Goal: Task Accomplishment & Management: Manage account settings

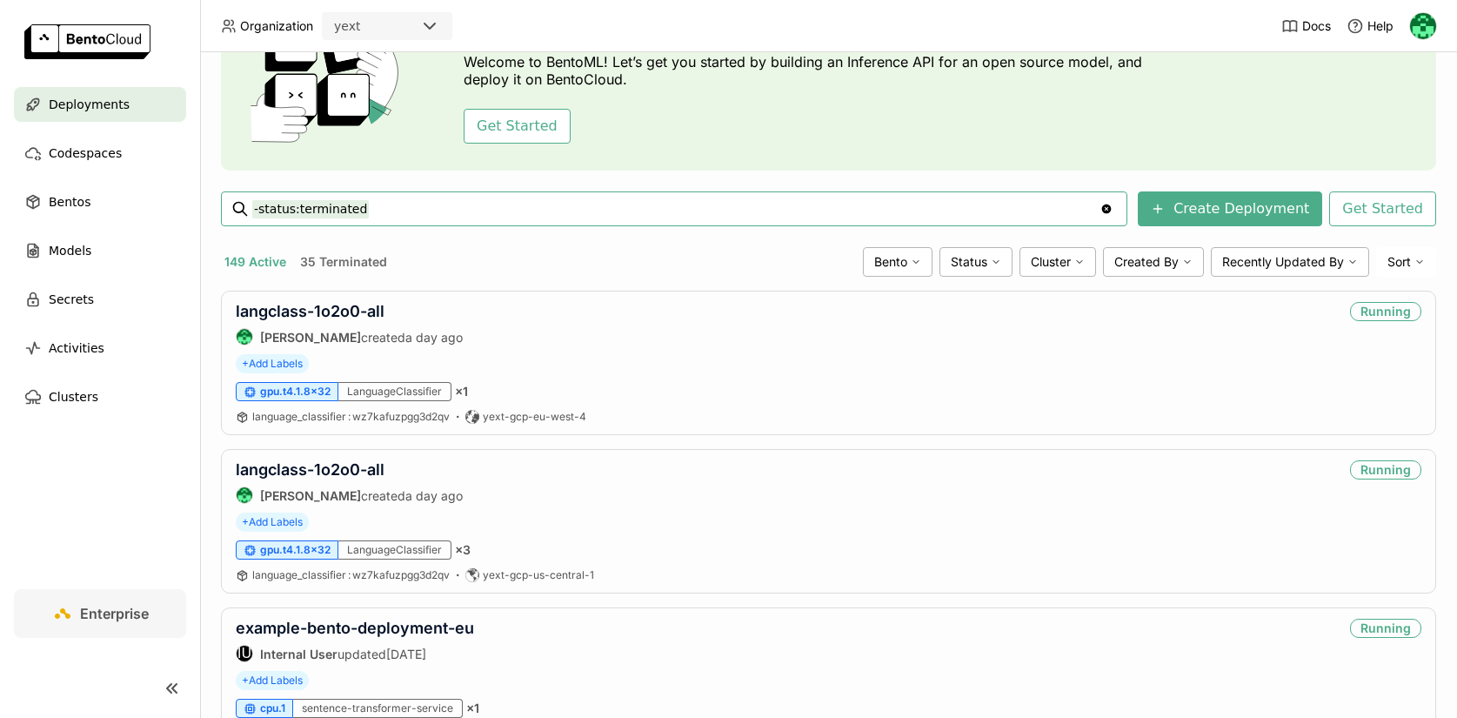
scroll to position [124, 0]
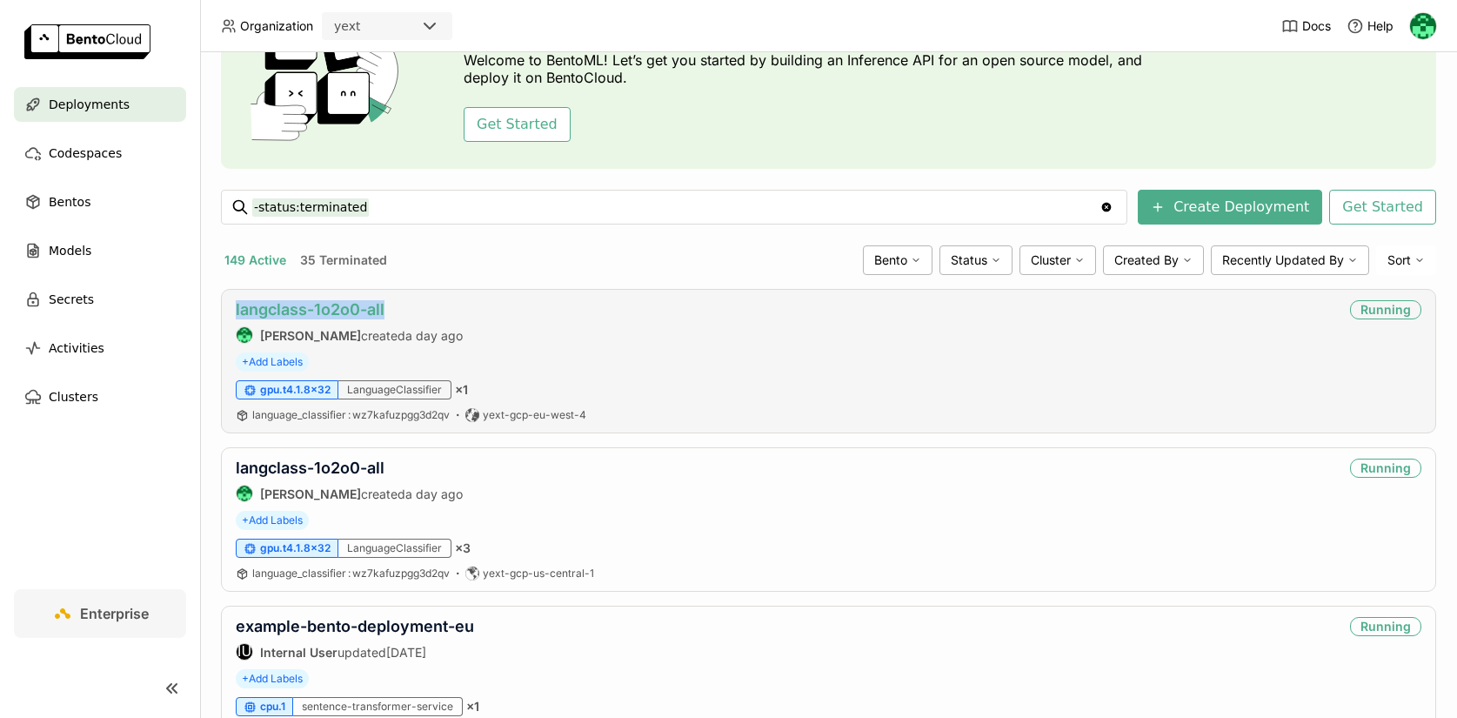
drag, startPoint x: 418, startPoint y: 317, endPoint x: 235, endPoint y: 308, distance: 183.8
click at [236, 308] on div "langclass-1o2o0-all" at bounding box center [349, 309] width 227 height 19
copy link "langclass-1o2o0-all"
click at [350, 312] on link "langclass-1o2o0-all" at bounding box center [310, 309] width 149 height 18
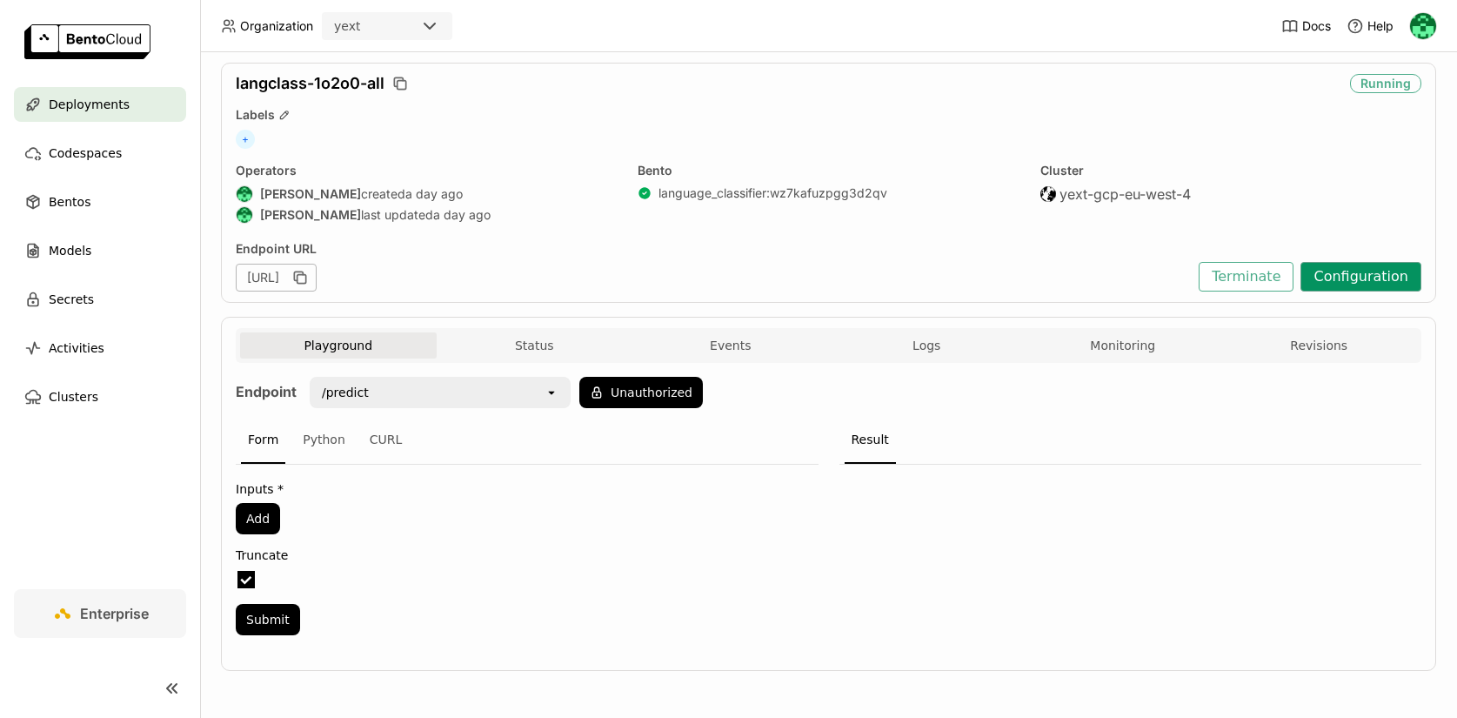
click at [1378, 279] on button "Configuration" at bounding box center [1361, 277] width 121 height 30
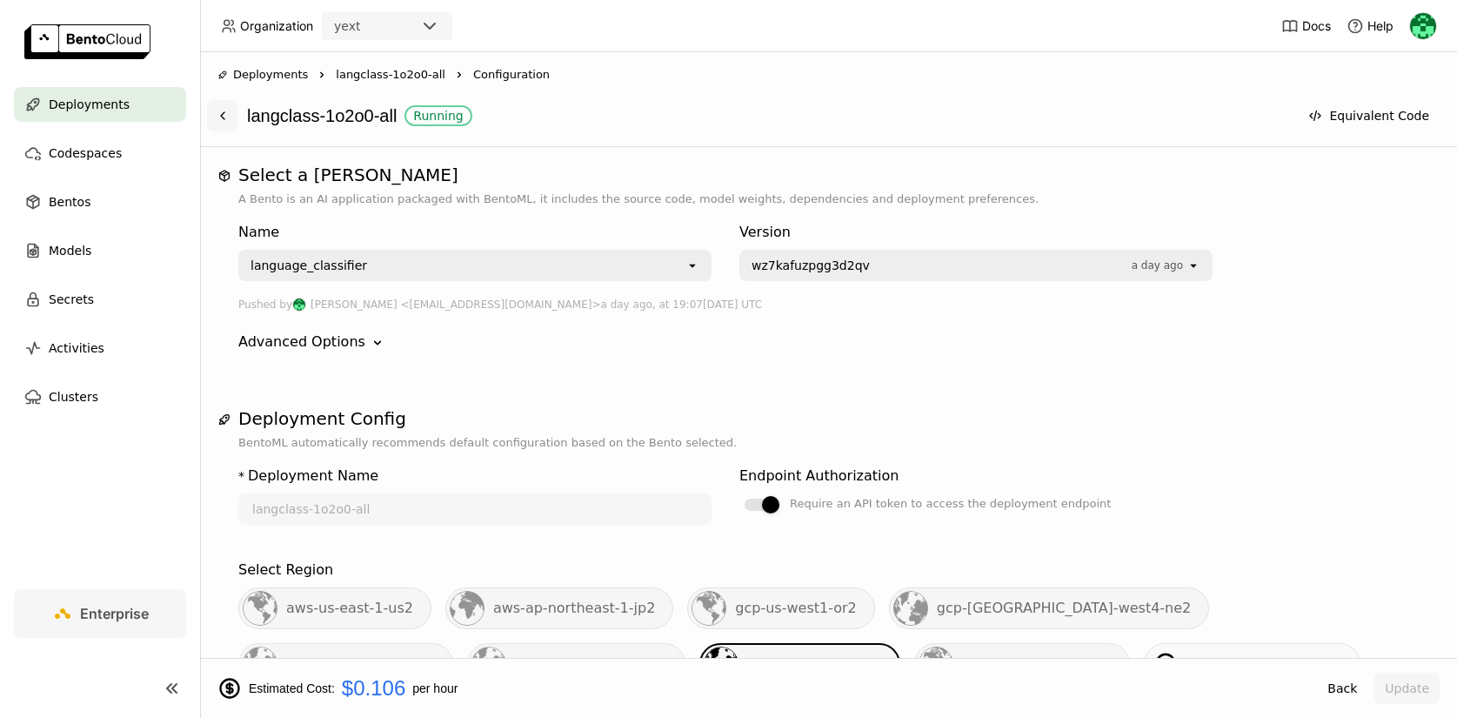
click at [225, 116] on icon at bounding box center [223, 116] width 14 height 14
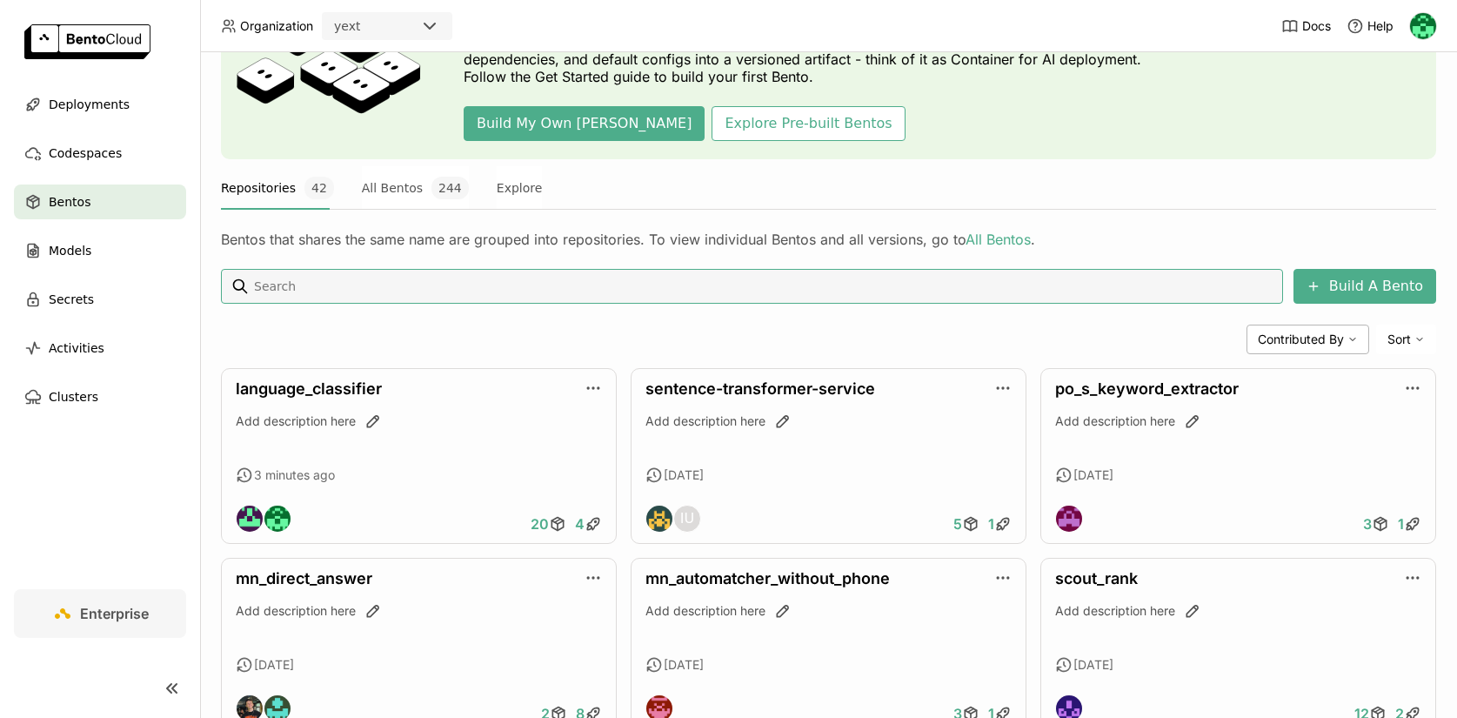
scroll to position [132, 0]
click at [491, 460] on div "language_classifier Add description here 3 minutes ago 20 4" at bounding box center [419, 457] width 396 height 176
click at [336, 387] on link "language_classifier" at bounding box center [309, 389] width 146 height 18
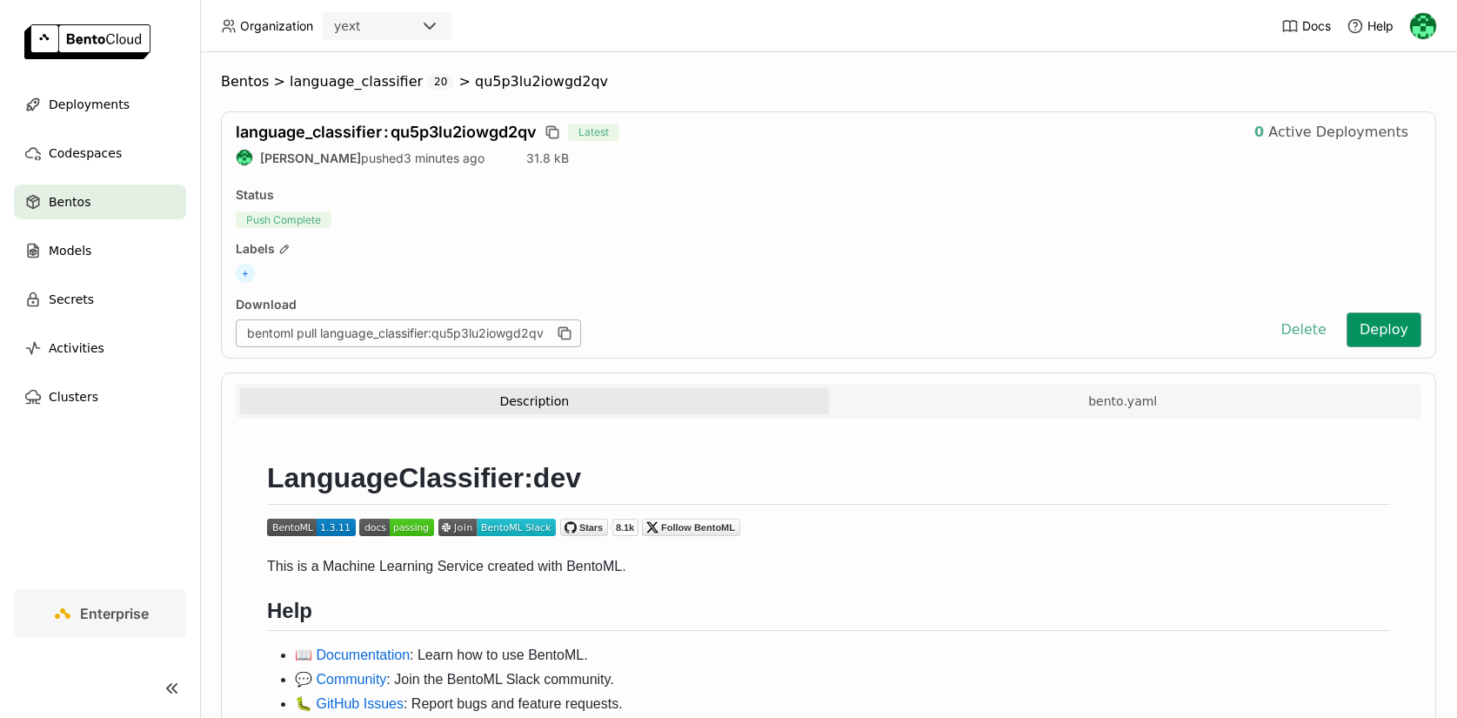
click at [1379, 336] on button "Deploy" at bounding box center [1384, 329] width 75 height 35
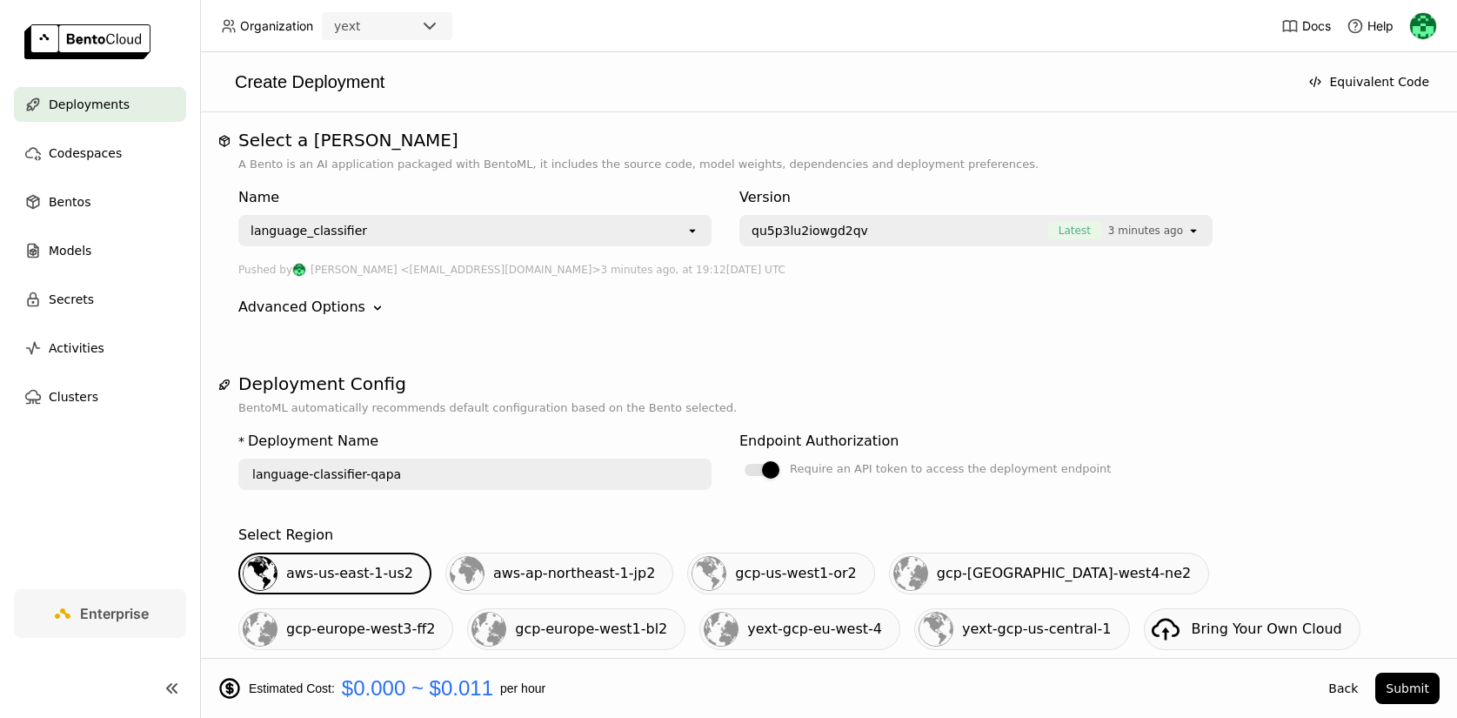
click at [541, 471] on input "language-classifier-qapa" at bounding box center [475, 474] width 470 height 28
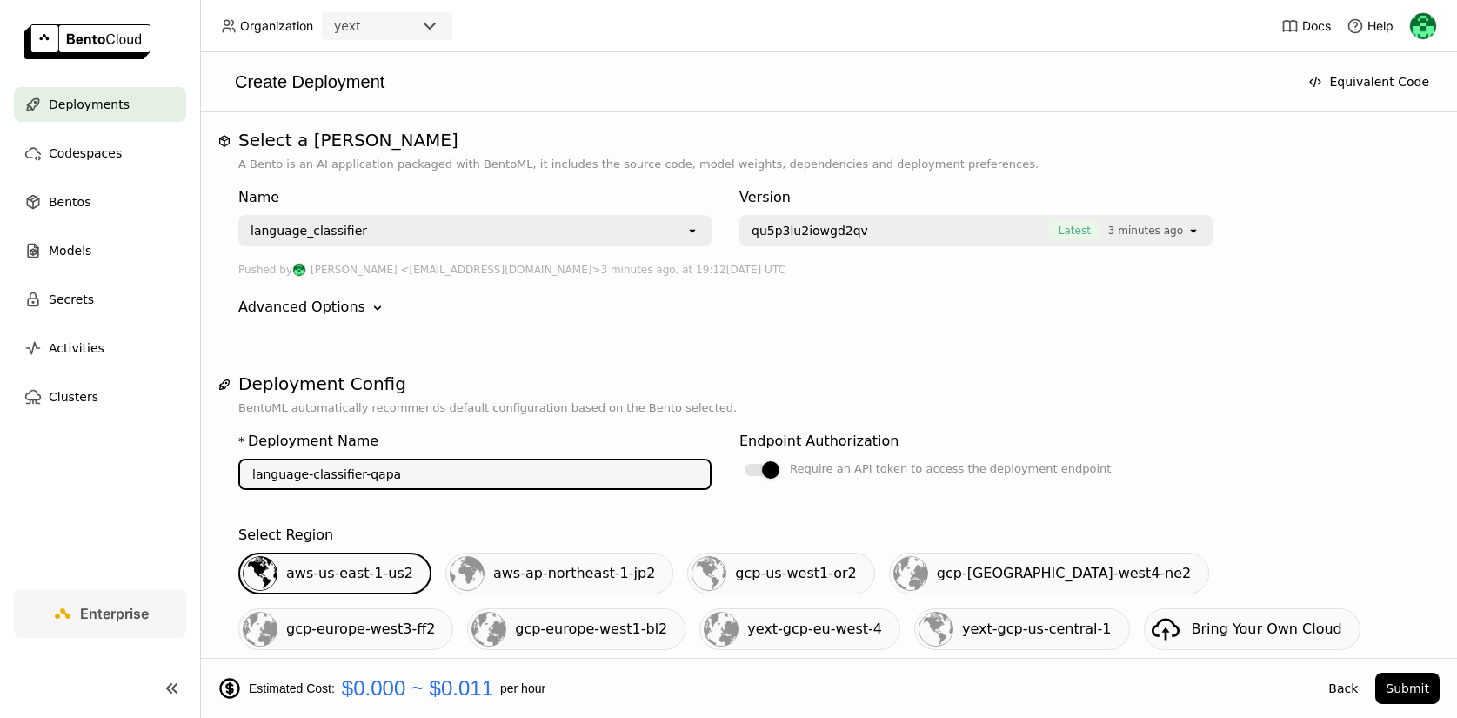
click at [541, 471] on input "language-classifier-qapa" at bounding box center [475, 474] width 470 height 28
paste input "class-1o2o0-all"
type input "langclass-1o2o0-all"
click at [608, 429] on div "* Deployment Name langclass-1o2o0-all" at bounding box center [474, 464] width 473 height 80
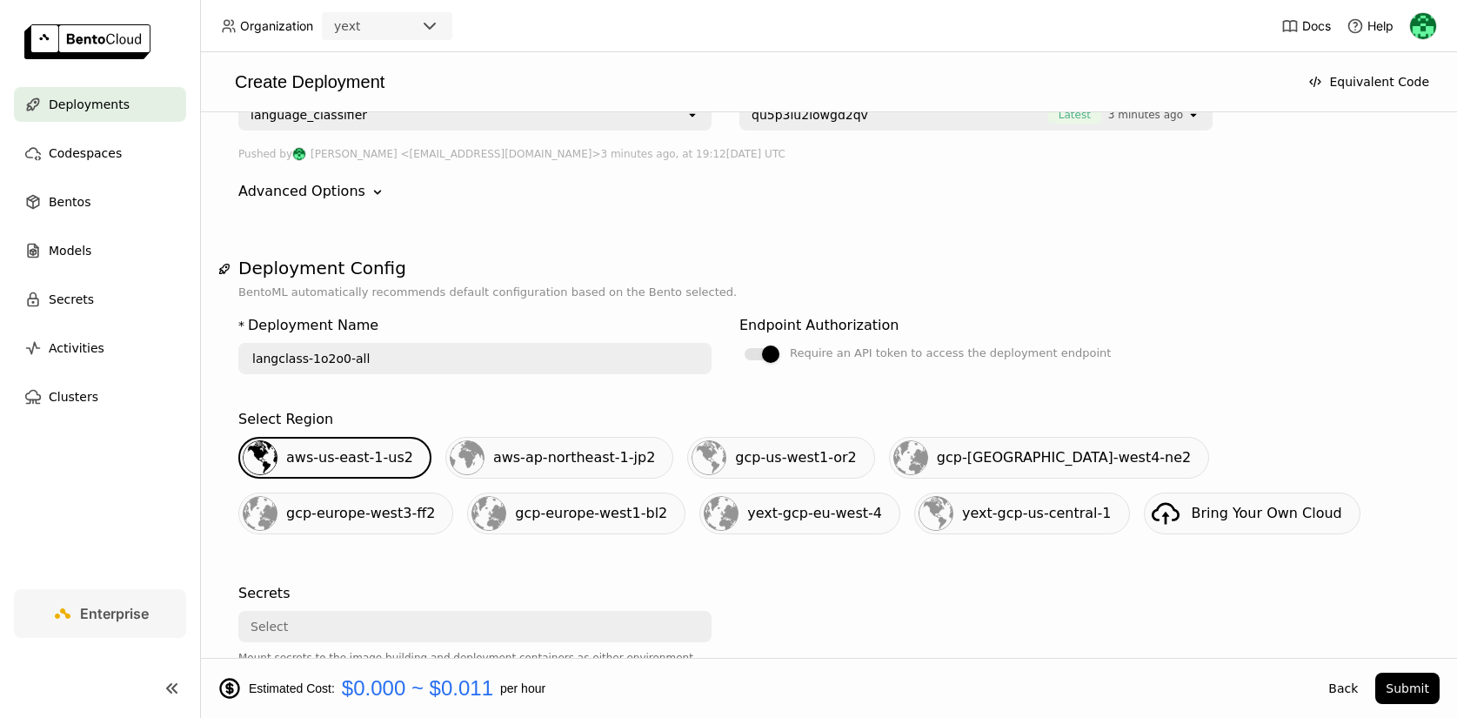
scroll to position [148, 0]
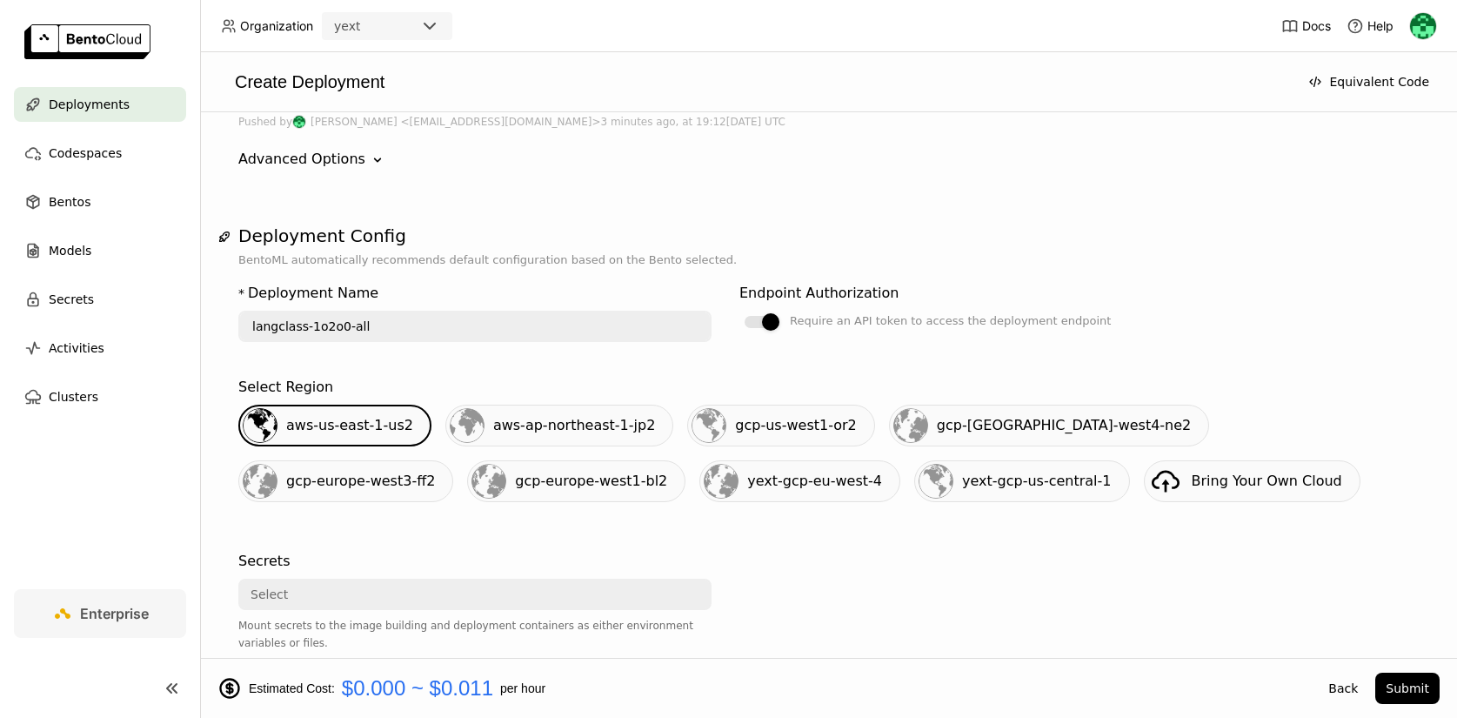
click at [747, 484] on span "yext-gcp-eu-west-4" at bounding box center [814, 480] width 135 height 17
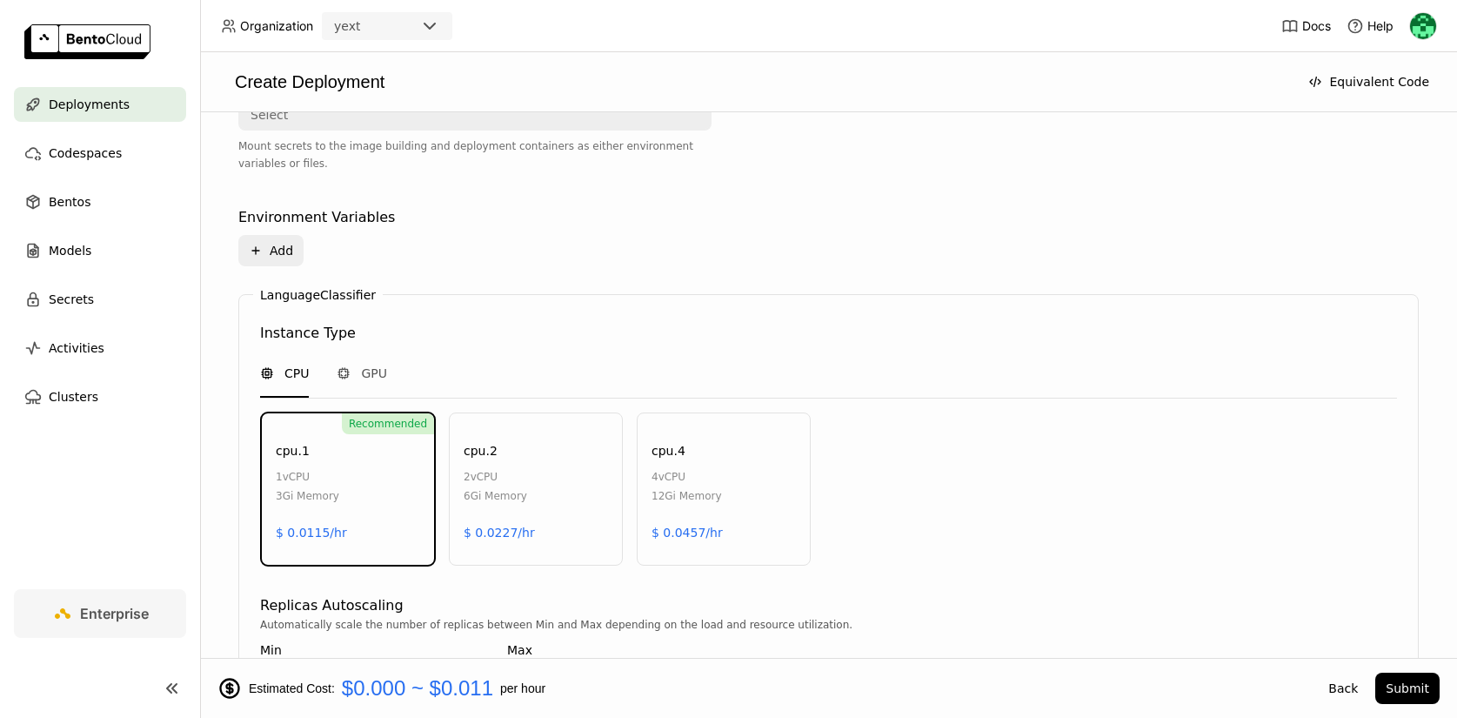
scroll to position [636, 0]
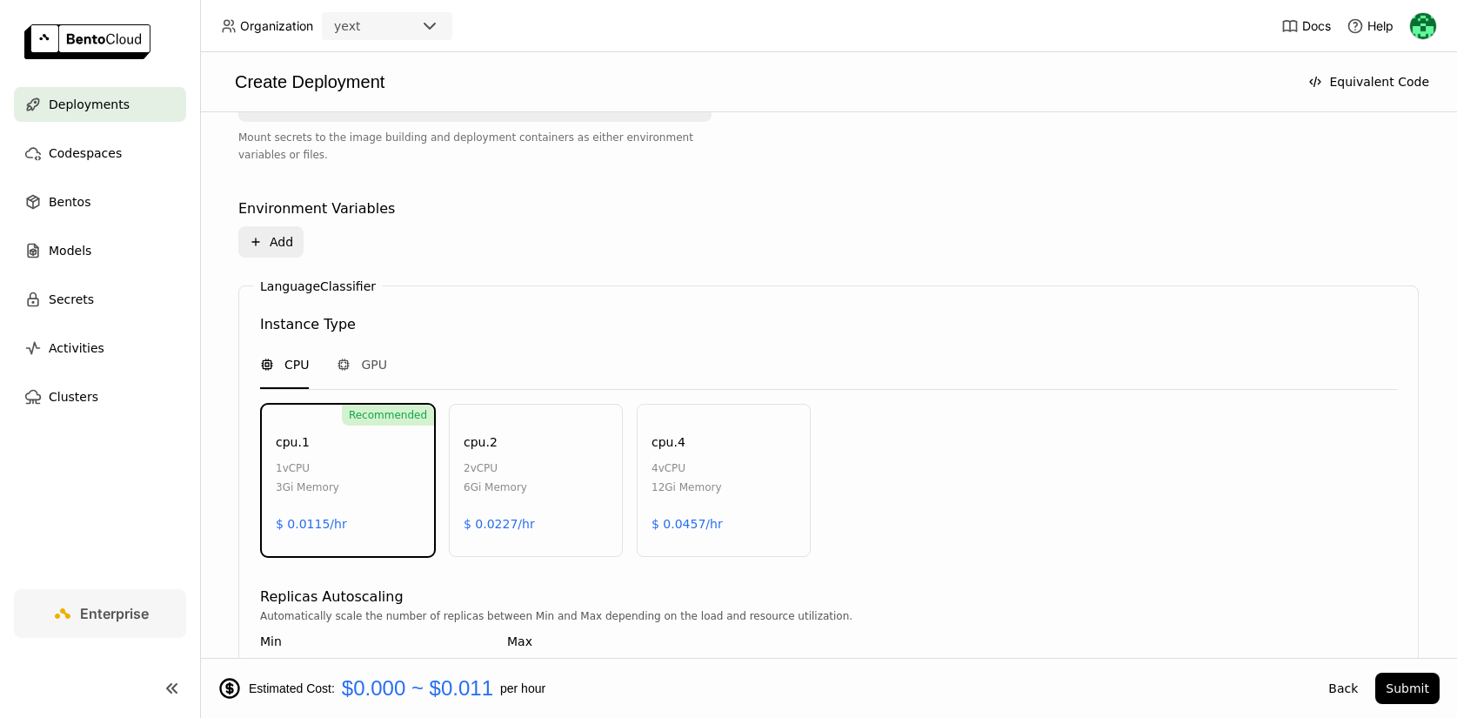
click at [391, 368] on div "CPU GPU" at bounding box center [828, 366] width 1137 height 48
click at [369, 362] on span "GPU" at bounding box center [374, 364] width 26 height 17
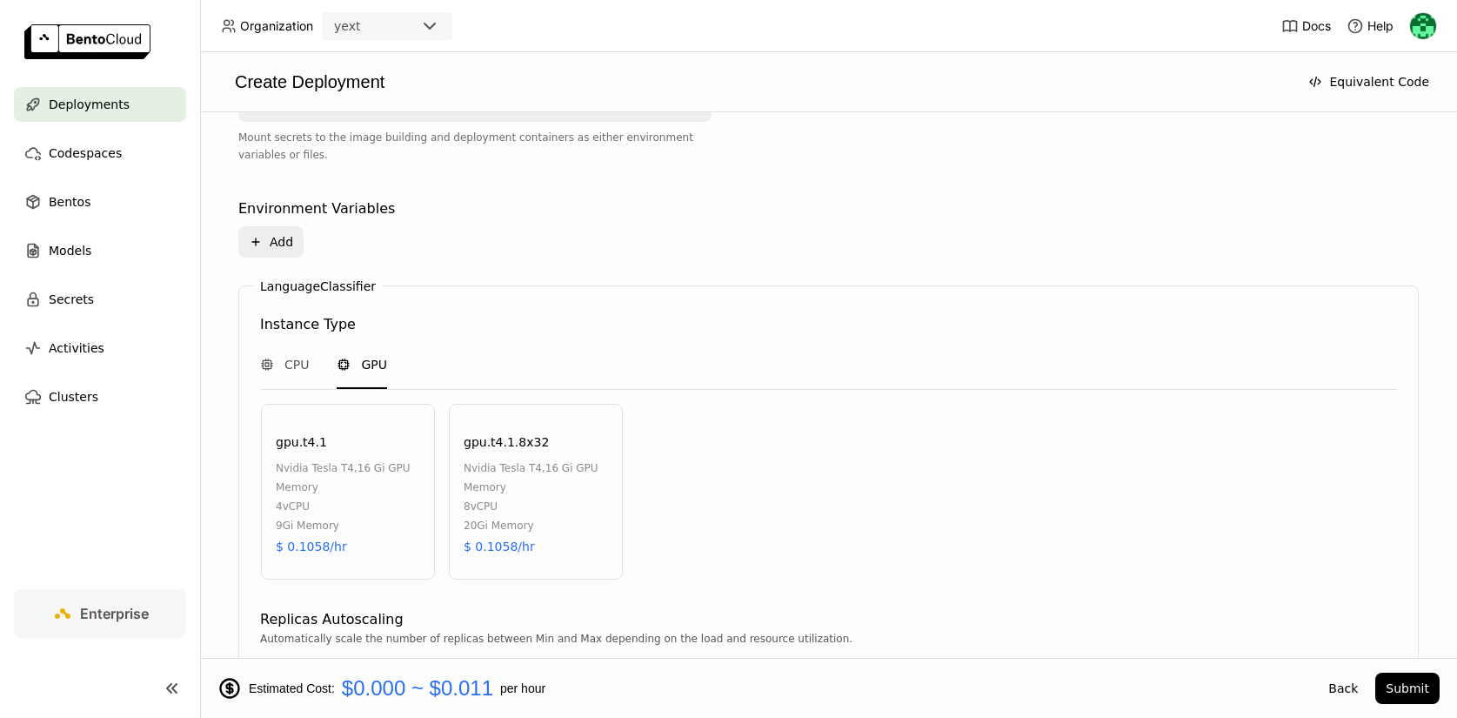
click at [530, 472] on span "nvidia tesla t4" at bounding box center [503, 468] width 78 height 12
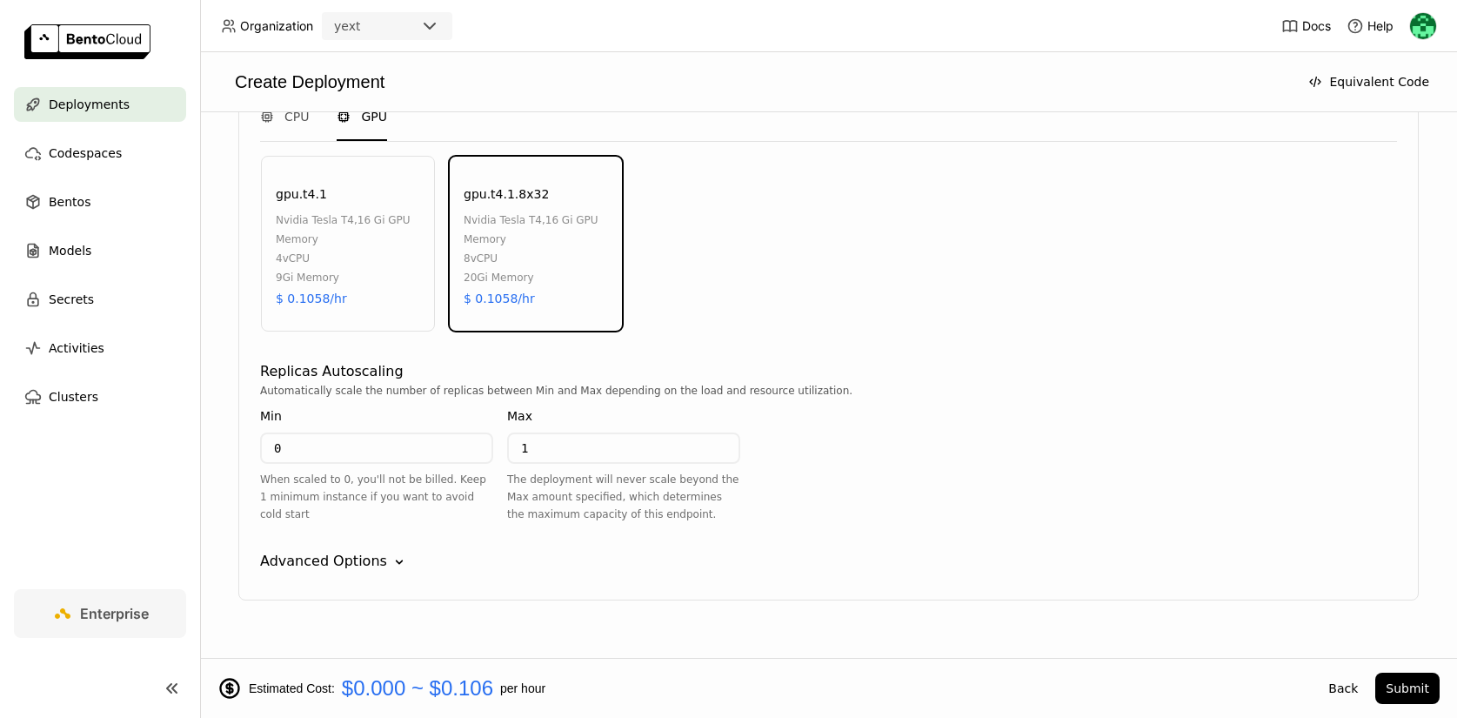
scroll to position [891, 0]
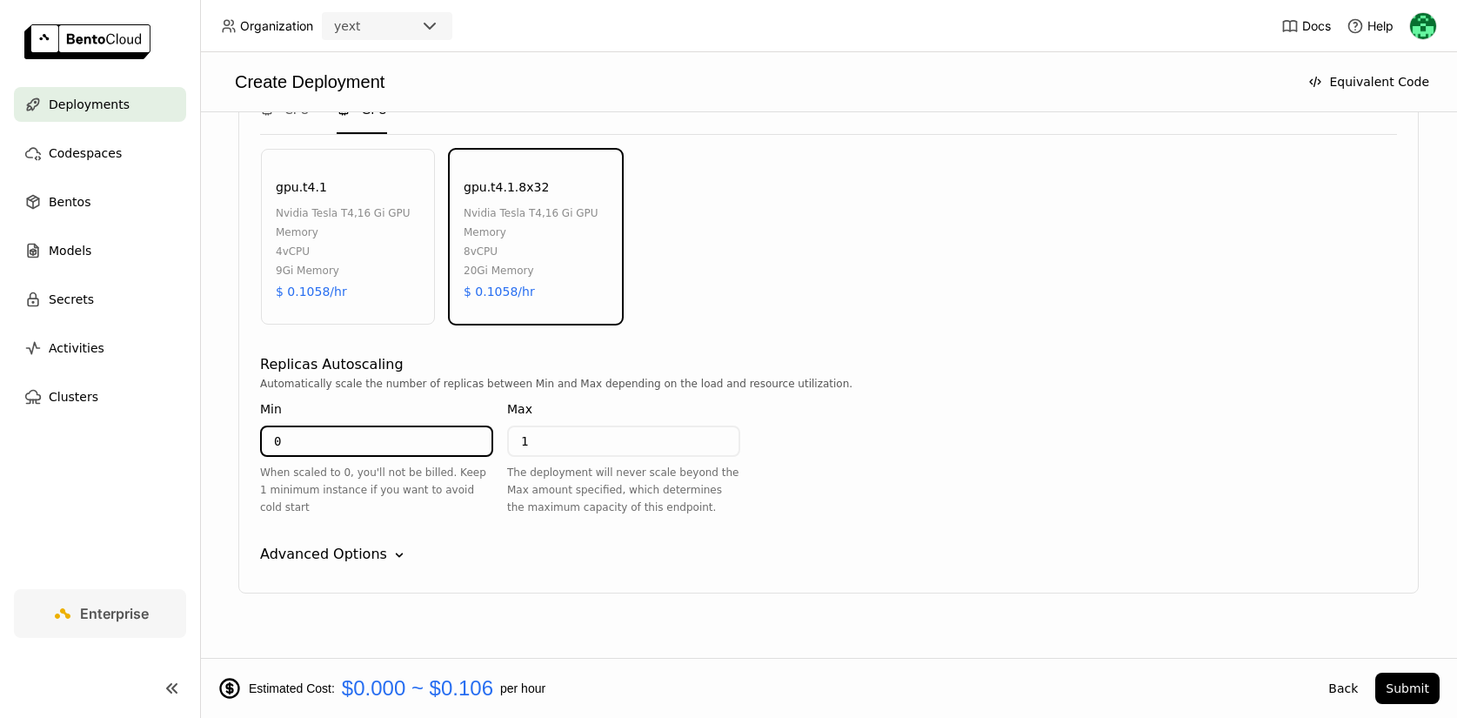
click at [394, 443] on input "0" at bounding box center [377, 441] width 230 height 28
type input "1"
click at [1418, 685] on button "Submit" at bounding box center [1408, 688] width 64 height 31
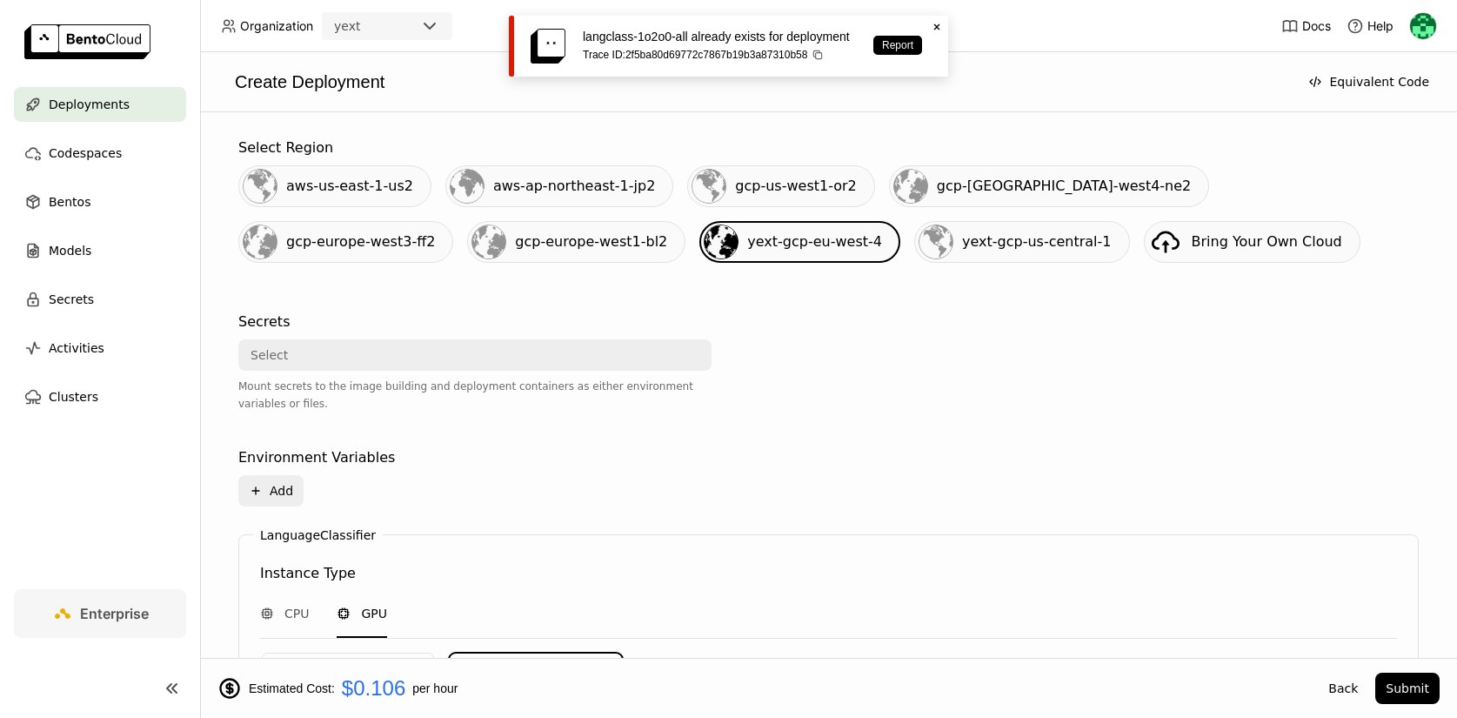
scroll to position [0, 0]
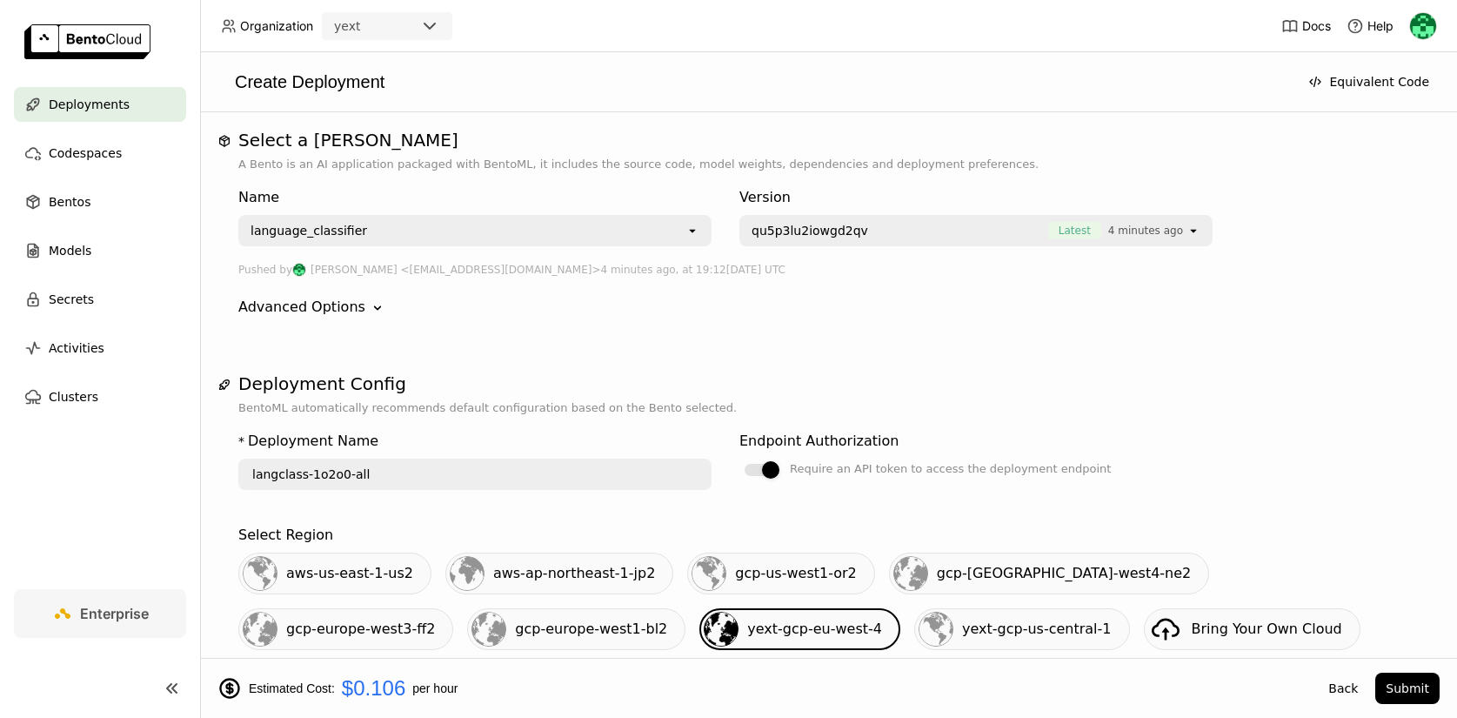
click at [343, 469] on input "langclass-1o2o0-all" at bounding box center [475, 474] width 470 height 28
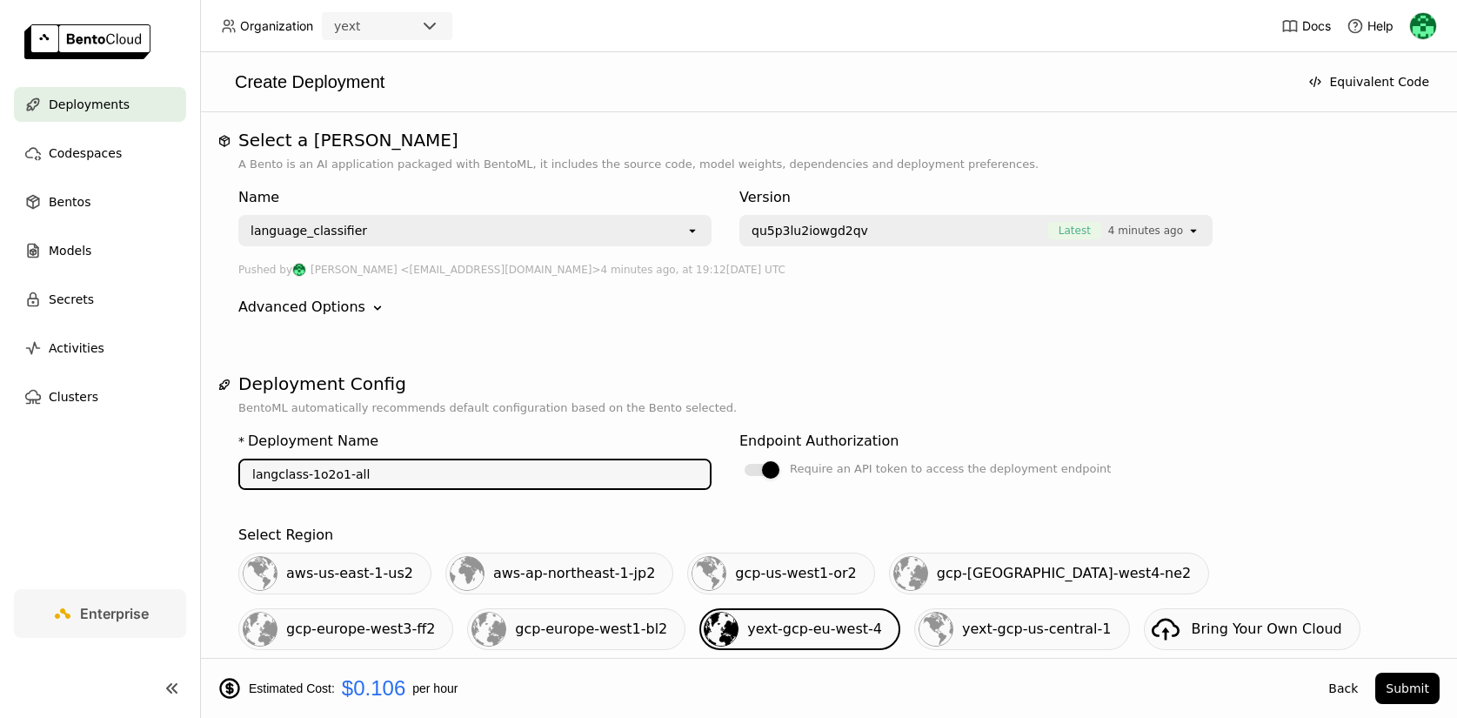
click at [555, 484] on input "langclass-1o2o1-all" at bounding box center [475, 474] width 470 height 28
click at [592, 484] on input "langclass-1o2o1-all" at bounding box center [475, 474] width 470 height 28
type input "langclass-1o2o1-all"
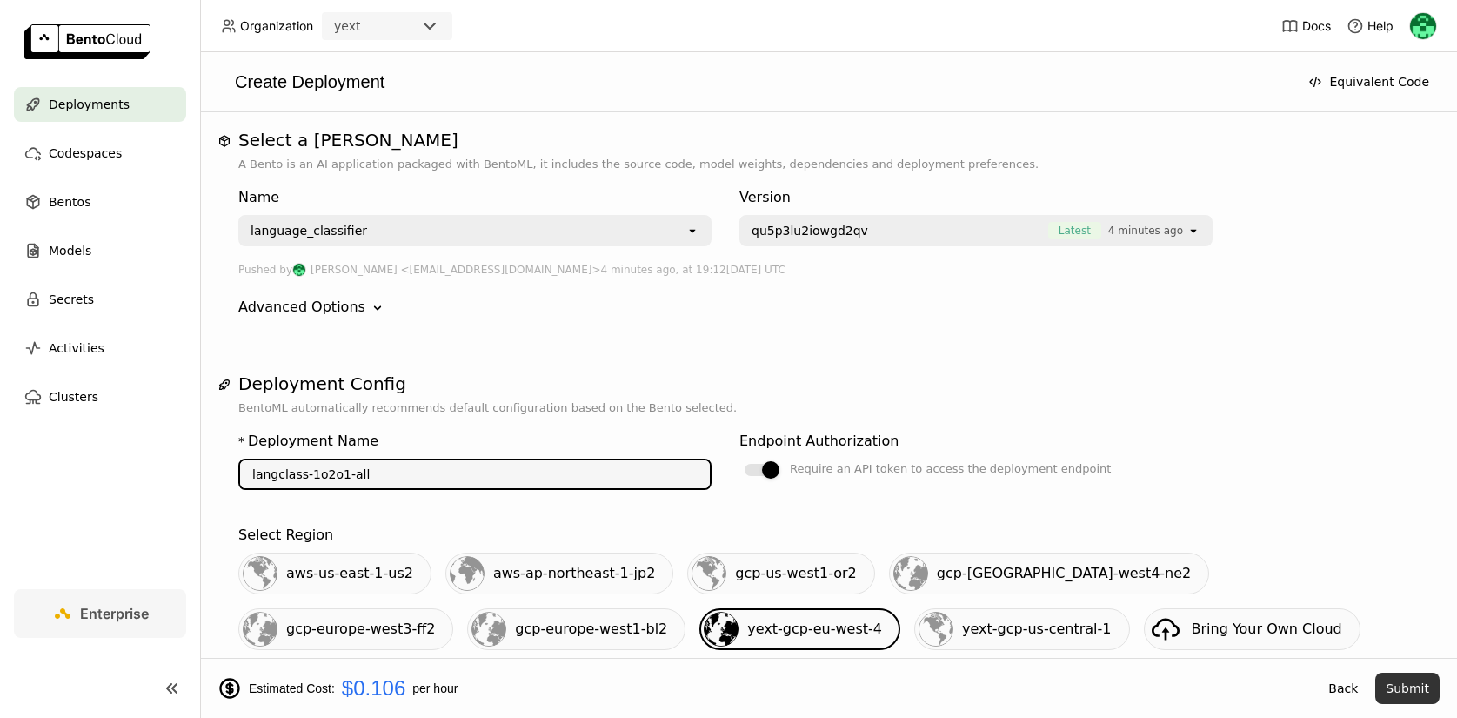
click at [1422, 684] on button "Submit" at bounding box center [1408, 688] width 64 height 31
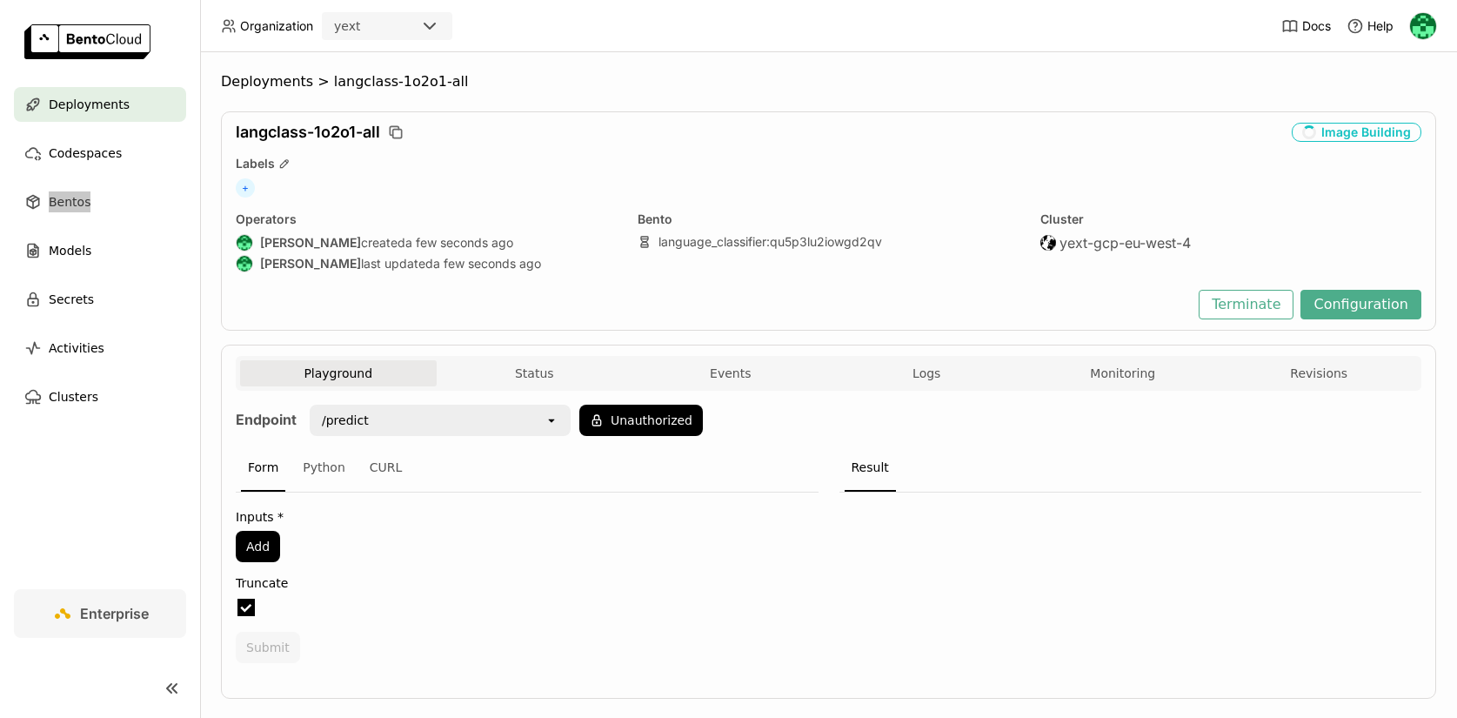
drag, startPoint x: 75, startPoint y: 198, endPoint x: 1260, endPoint y: 2, distance: 1201.2
click at [0, 0] on div "Deployments Codespaces Bentos Models Secrets Activities Clusters Enterprise" at bounding box center [100, 359] width 201 height 718
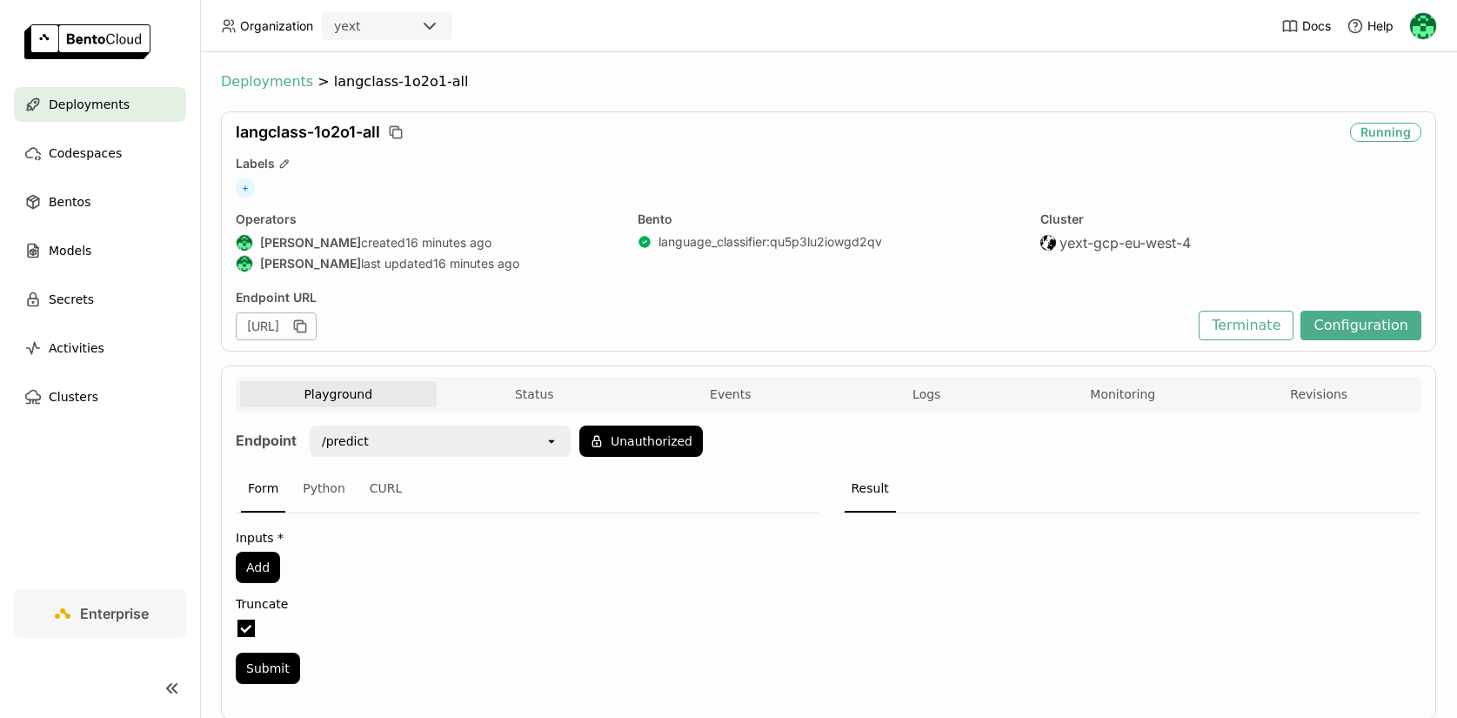
click at [290, 84] on span "Deployments" at bounding box center [267, 81] width 92 height 17
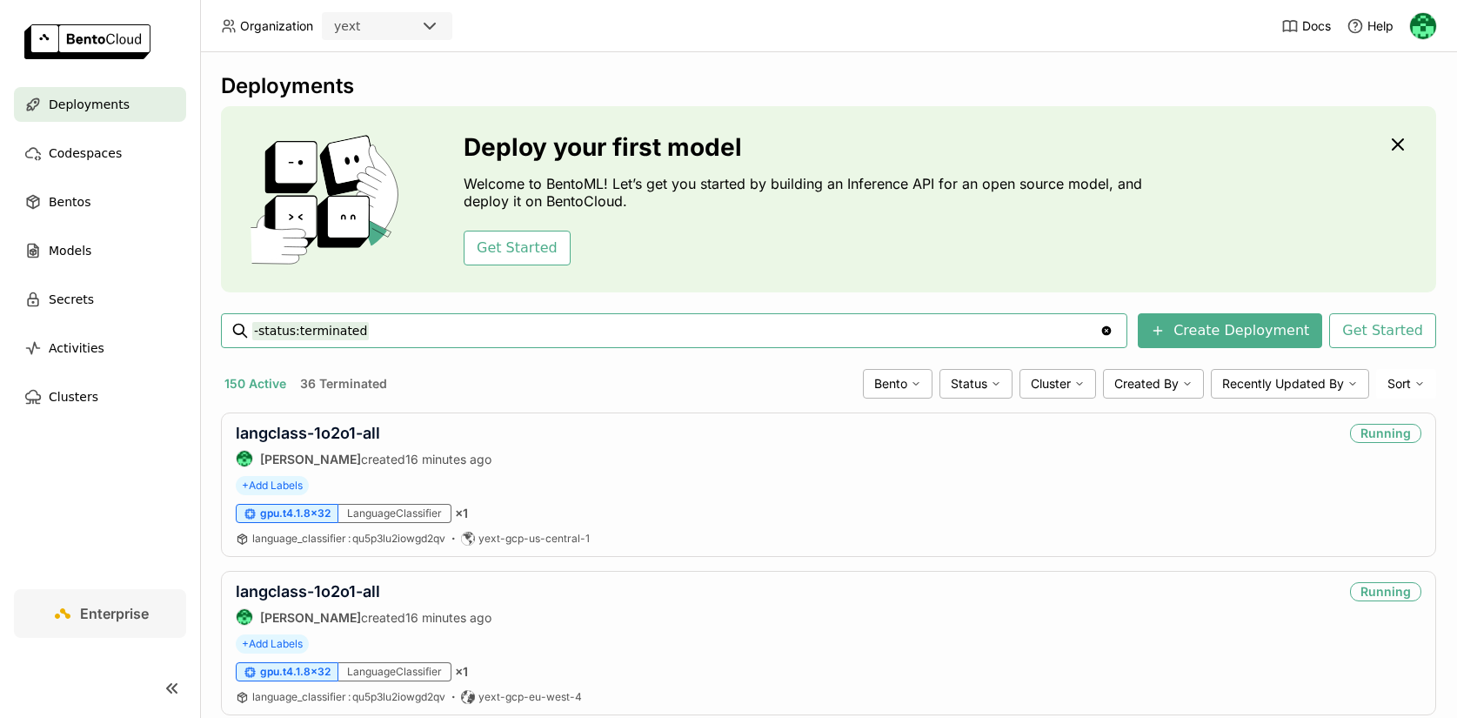
click at [440, 330] on input "-status:terminated" at bounding box center [675, 331] width 847 height 28
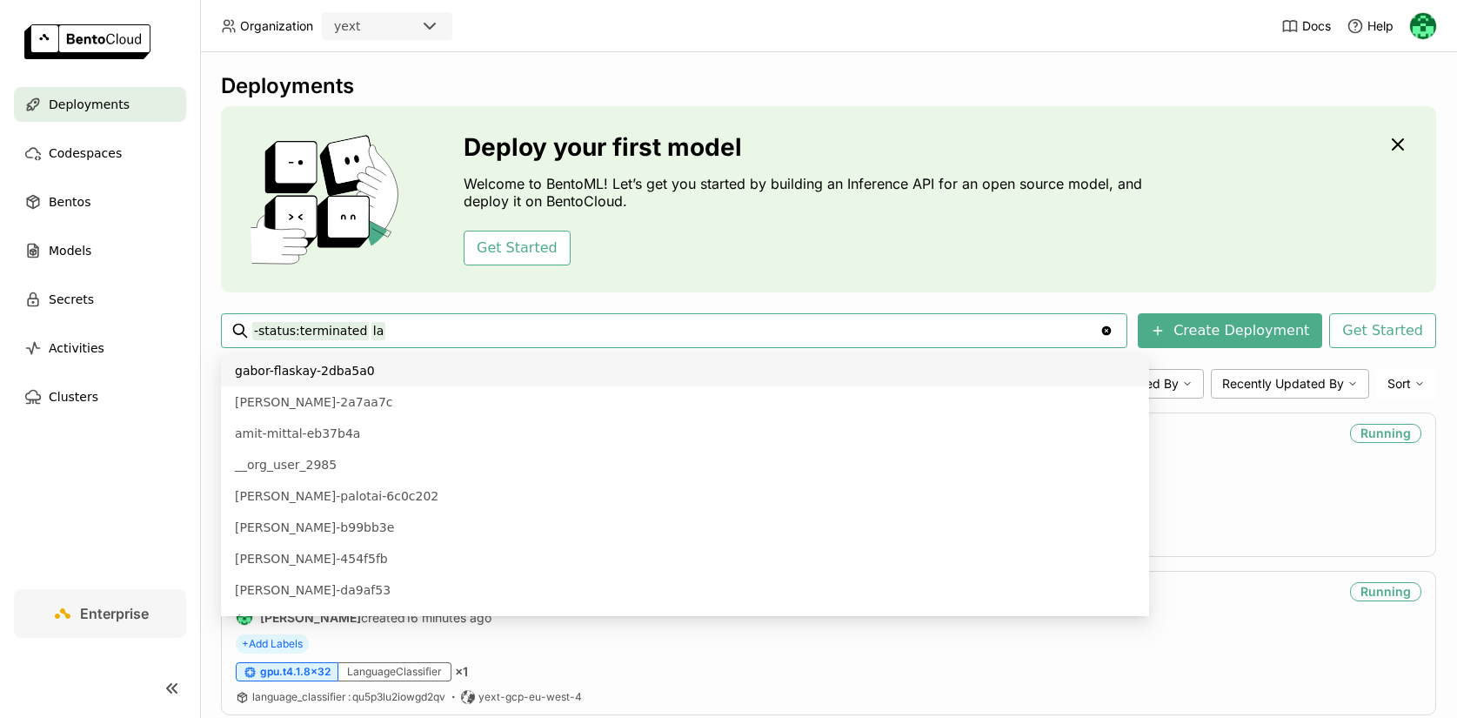
scroll to position [275, 0]
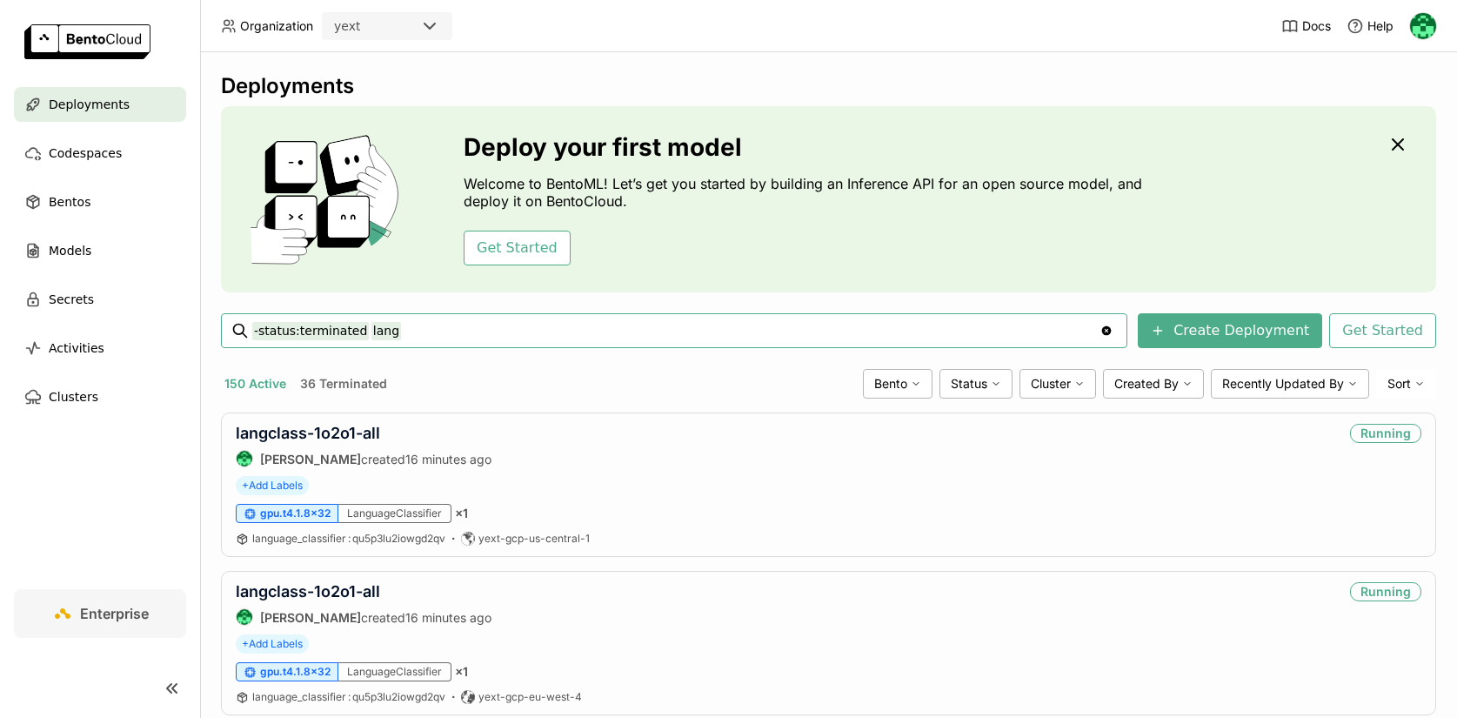
type input "-status:terminated lang"
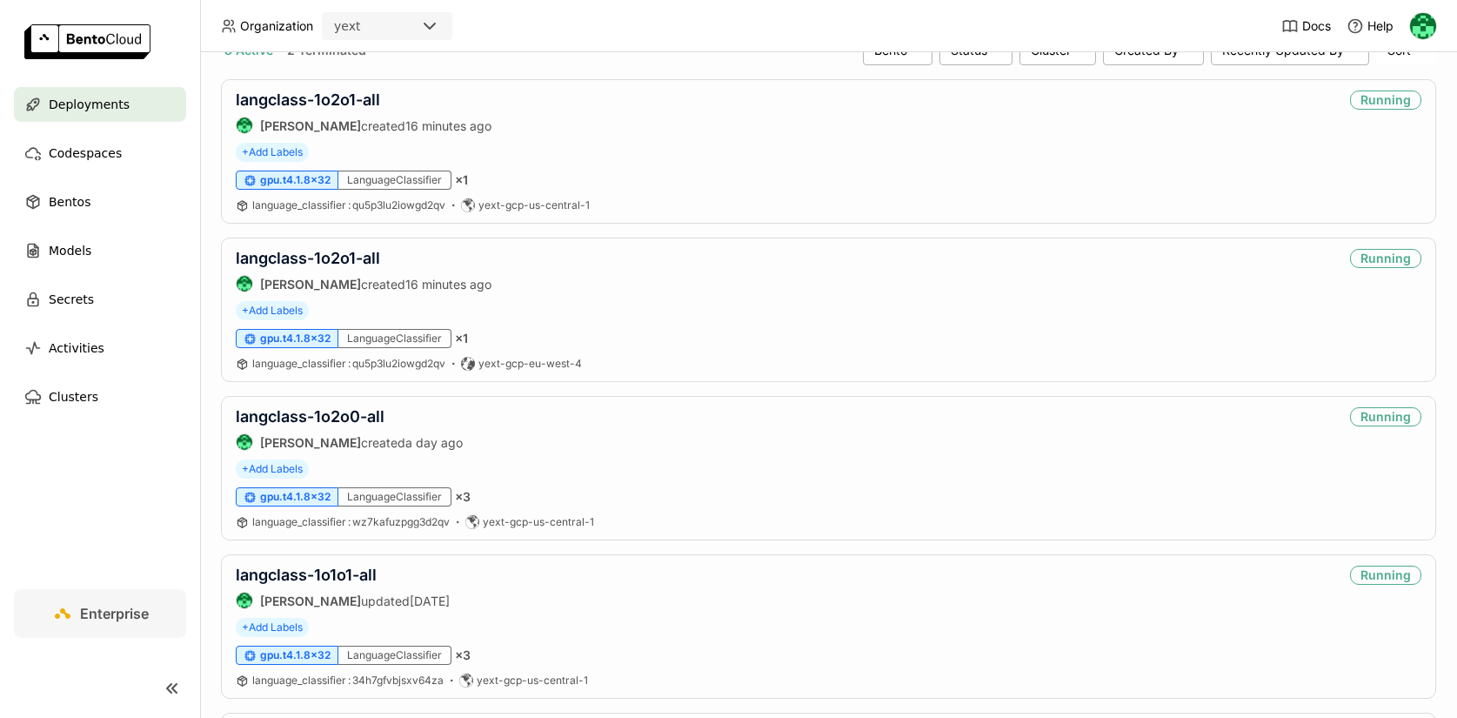
scroll to position [351, 0]
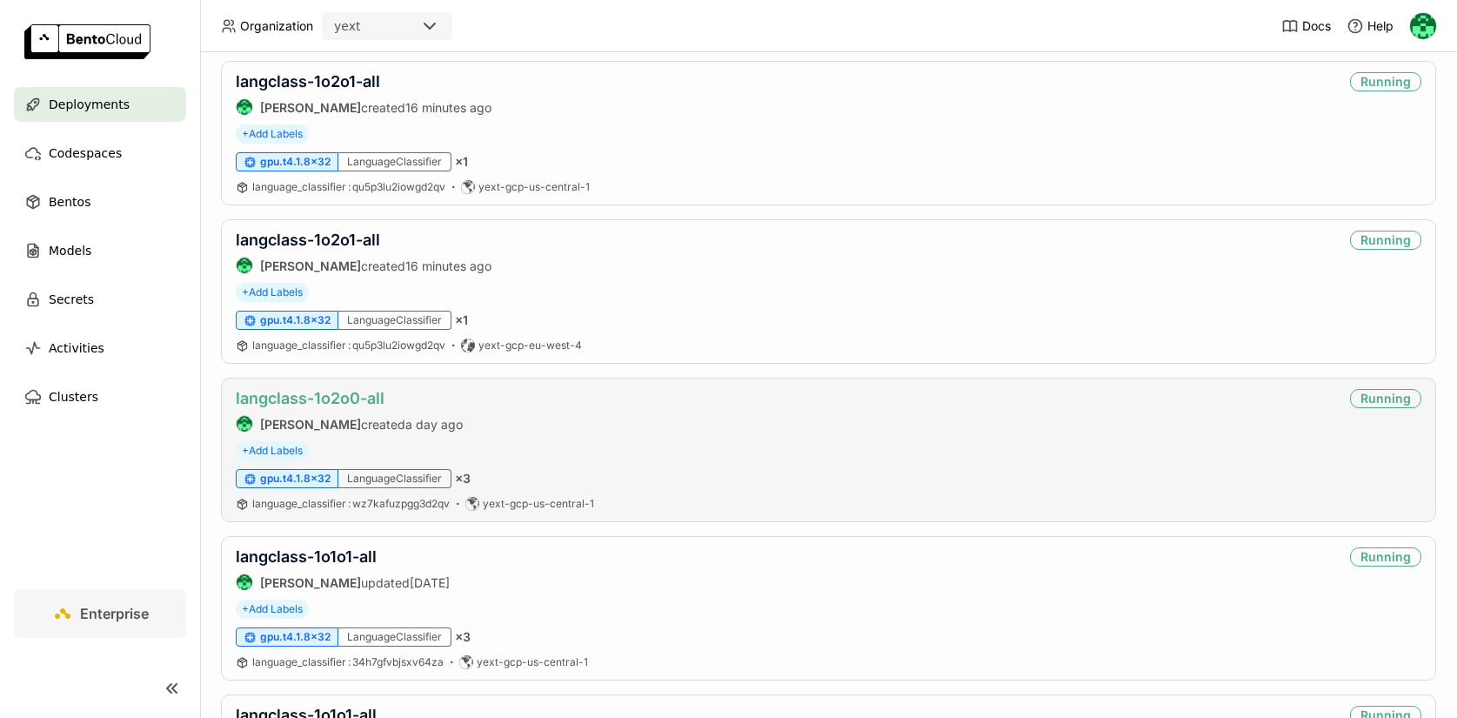
click at [335, 398] on link "langclass-1o2o0-all" at bounding box center [310, 398] width 149 height 18
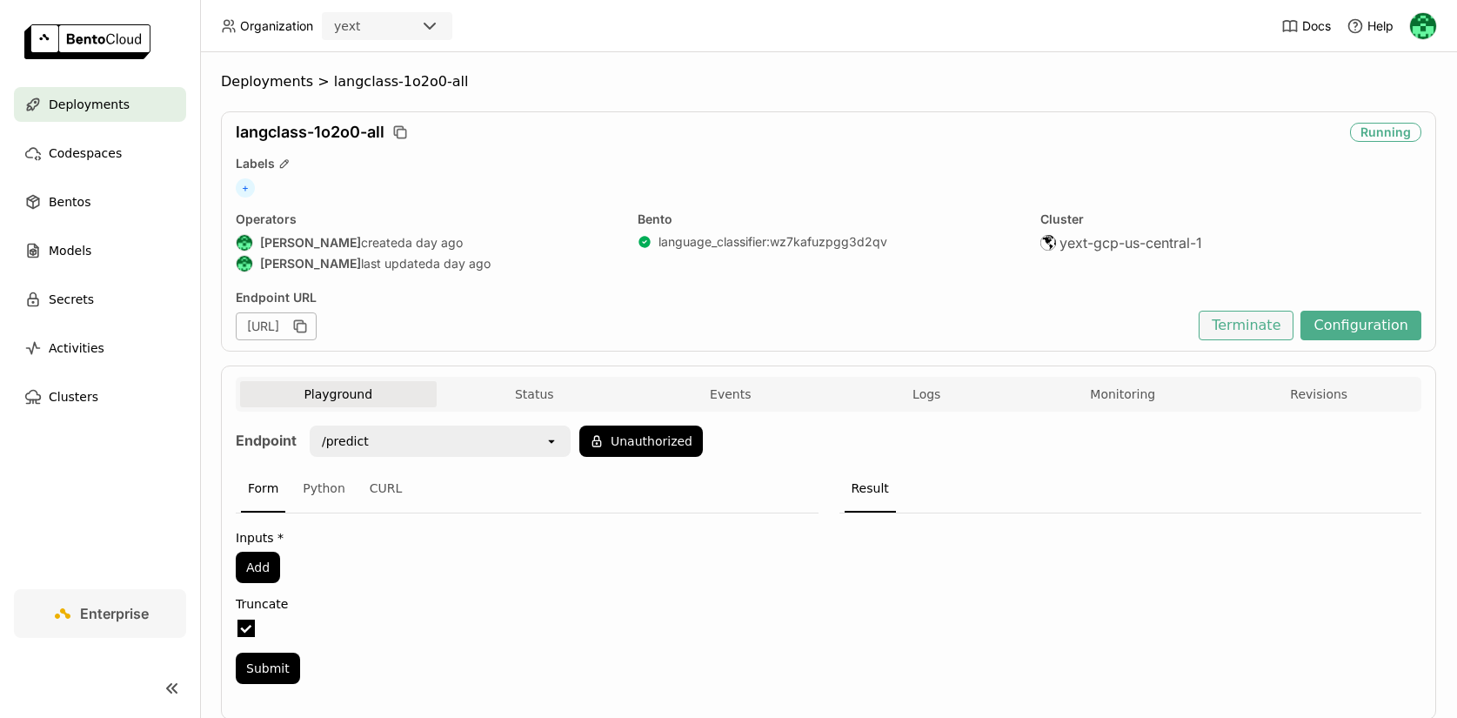
click at [1245, 331] on button "Terminate" at bounding box center [1246, 326] width 95 height 30
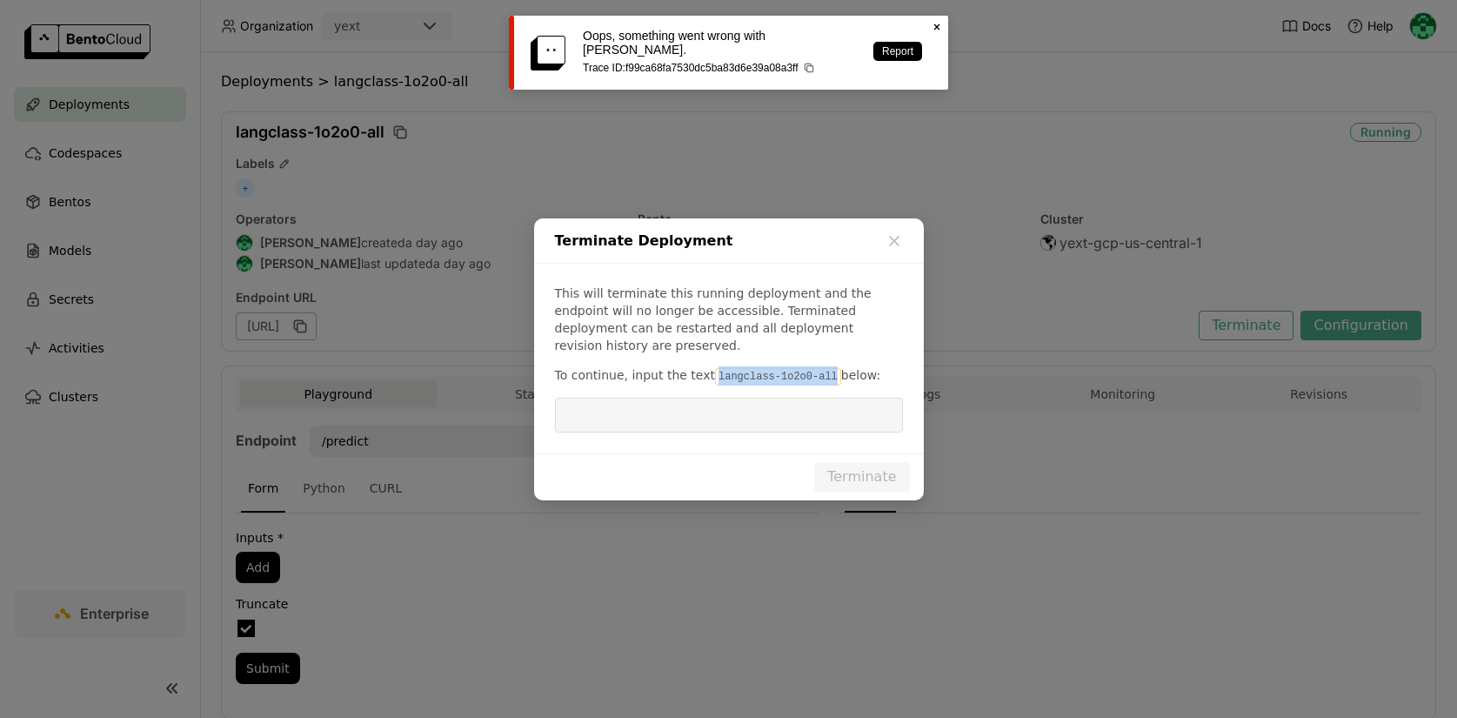
drag, startPoint x: 827, startPoint y: 368, endPoint x: 707, endPoint y: 370, distance: 120.1
click at [715, 370] on code "langclass-1o2o0-all" at bounding box center [778, 376] width 126 height 17
copy code "langclass-1o2o0-all"
click at [698, 398] on input "dialog" at bounding box center [729, 414] width 327 height 33
paste input "langclass-1o2o0-all"
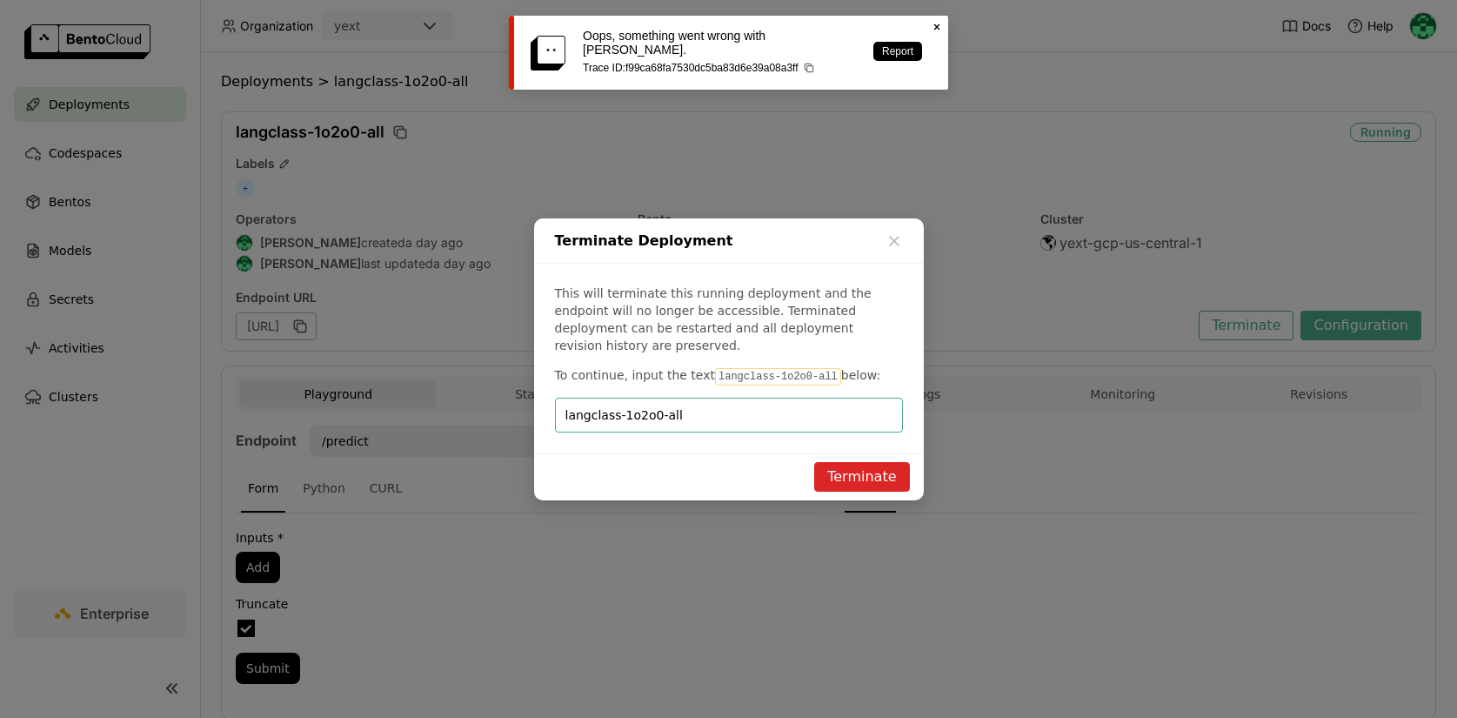
type input "langclass-1o2o0-all"
click at [853, 463] on button "Terminate" at bounding box center [861, 477] width 95 height 30
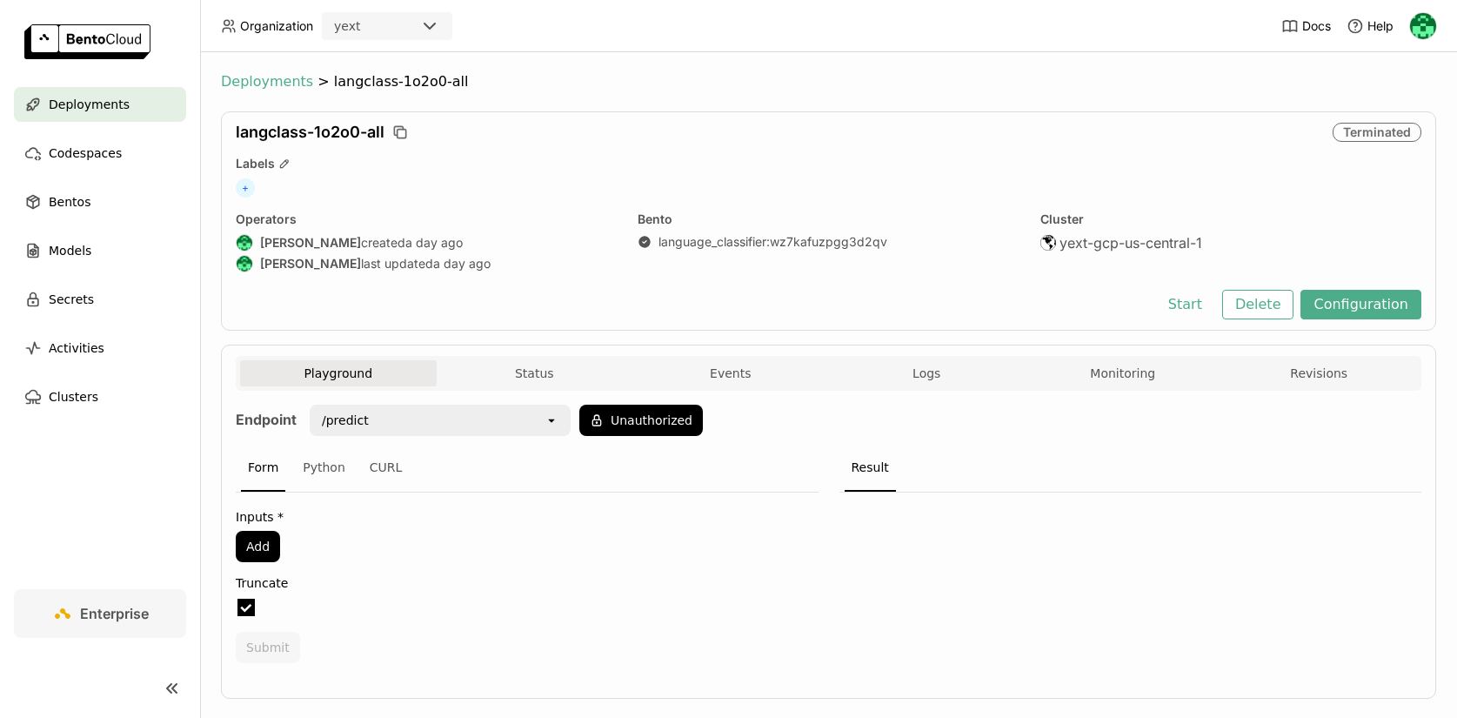
click at [256, 84] on span "Deployments" at bounding box center [267, 81] width 92 height 17
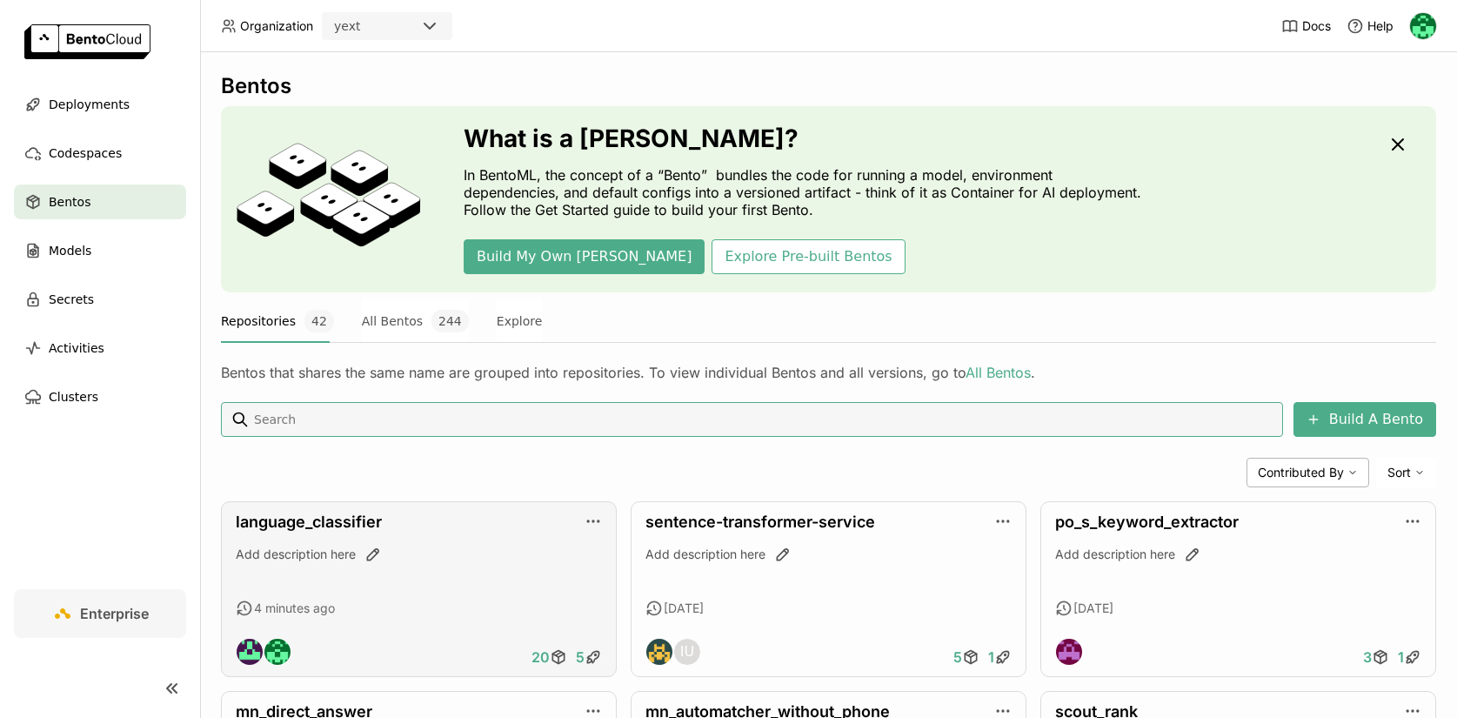
click at [452, 572] on div "Add description here" at bounding box center [419, 569] width 366 height 47
click at [324, 518] on link "language_classifier" at bounding box center [309, 521] width 146 height 18
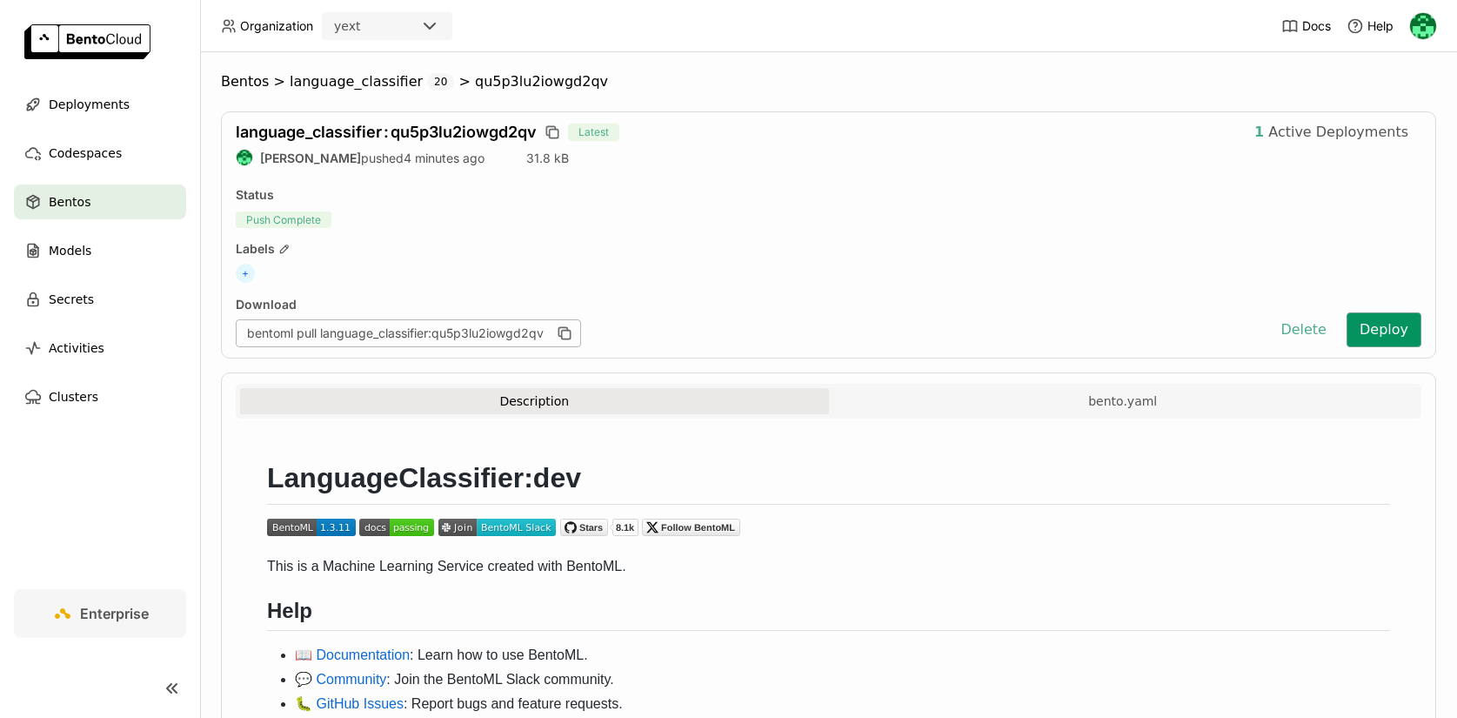
click at [1394, 328] on button "Deploy" at bounding box center [1384, 329] width 75 height 35
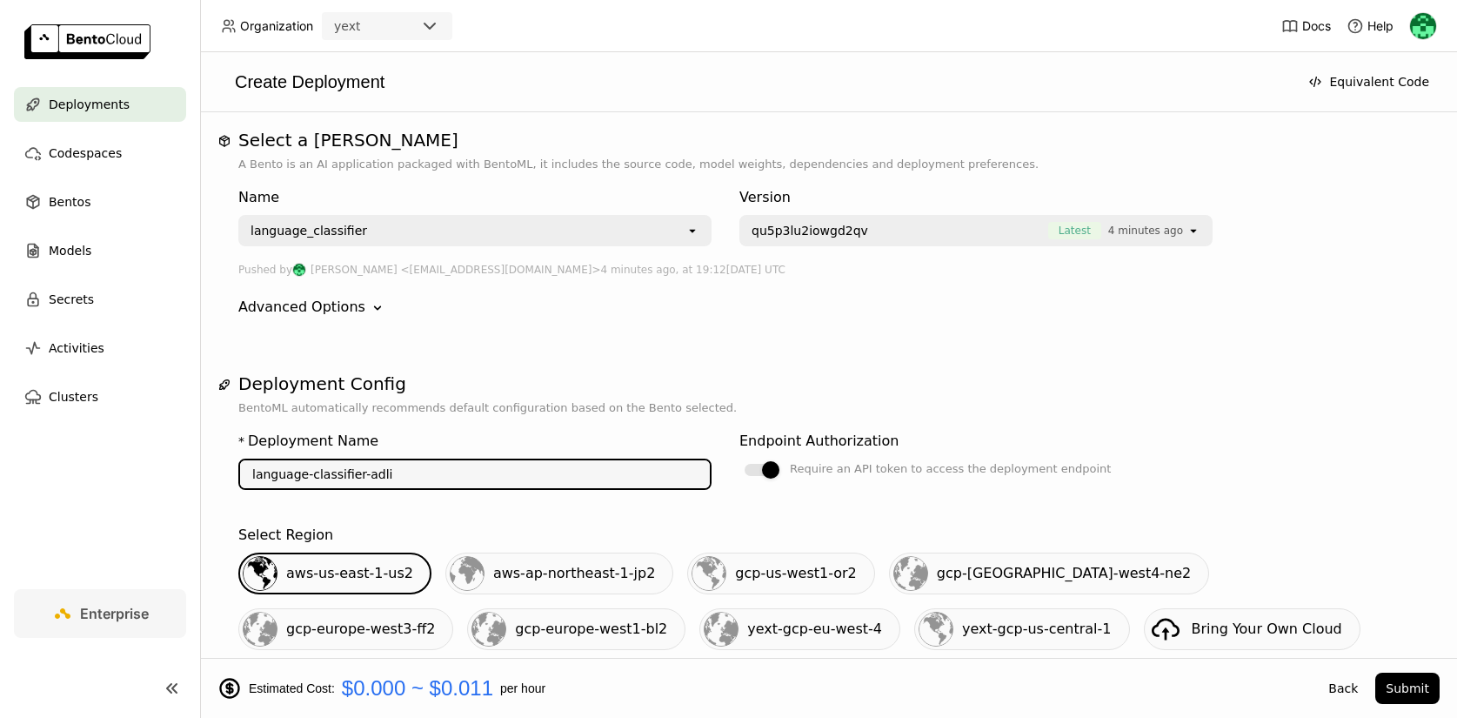
click at [594, 484] on input "language-classifier-adli" at bounding box center [475, 474] width 470 height 28
paste input "class-1o2o1-all"
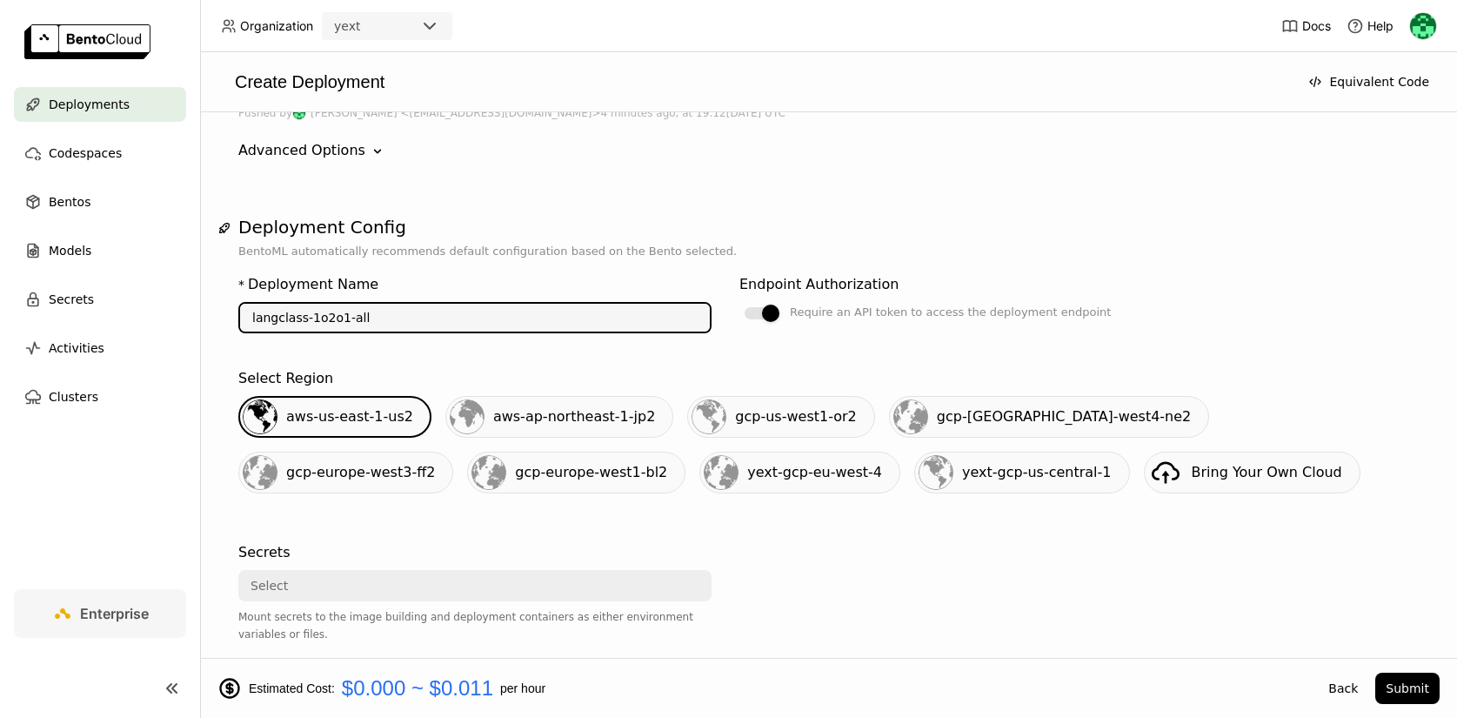
scroll to position [167, 0]
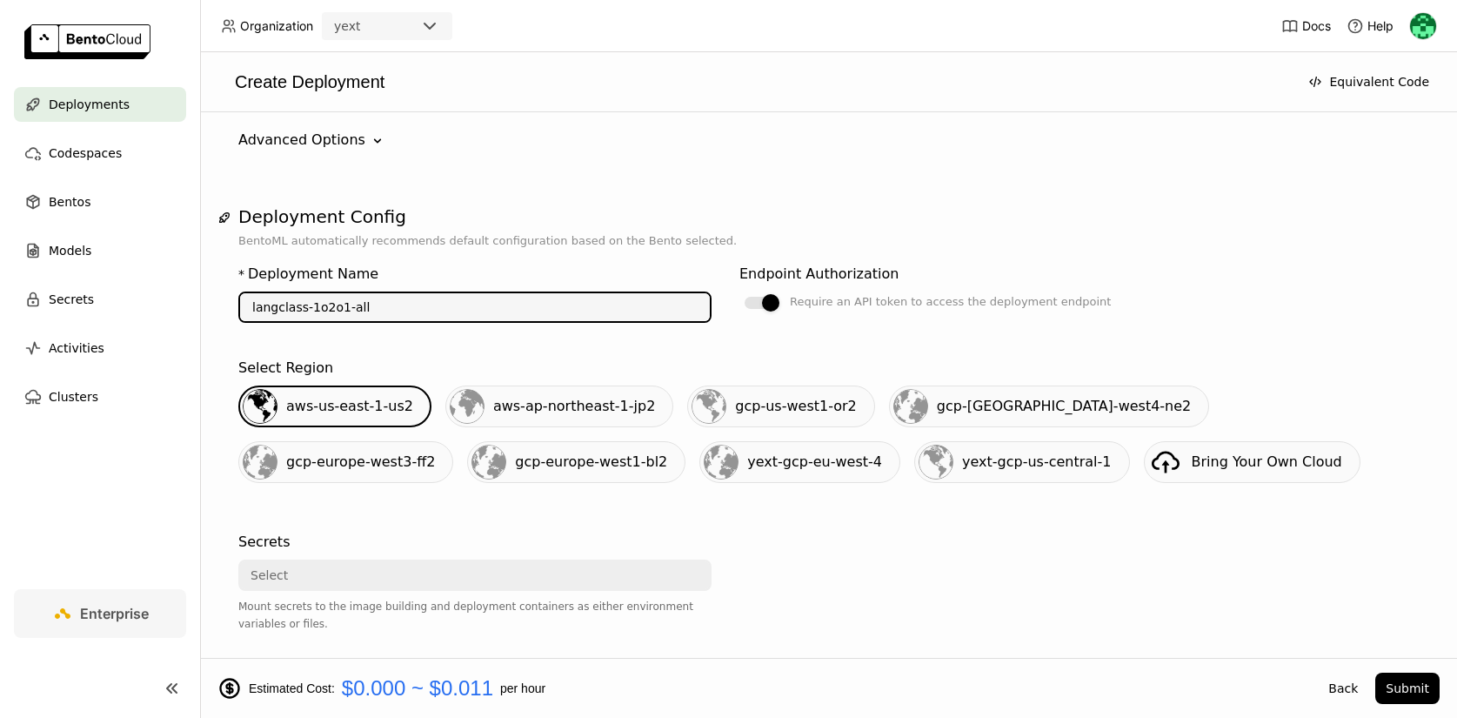
type input "langclass-1o2o1-all"
click at [962, 462] on span "yext-gcp-us-central-1" at bounding box center [1037, 461] width 150 height 17
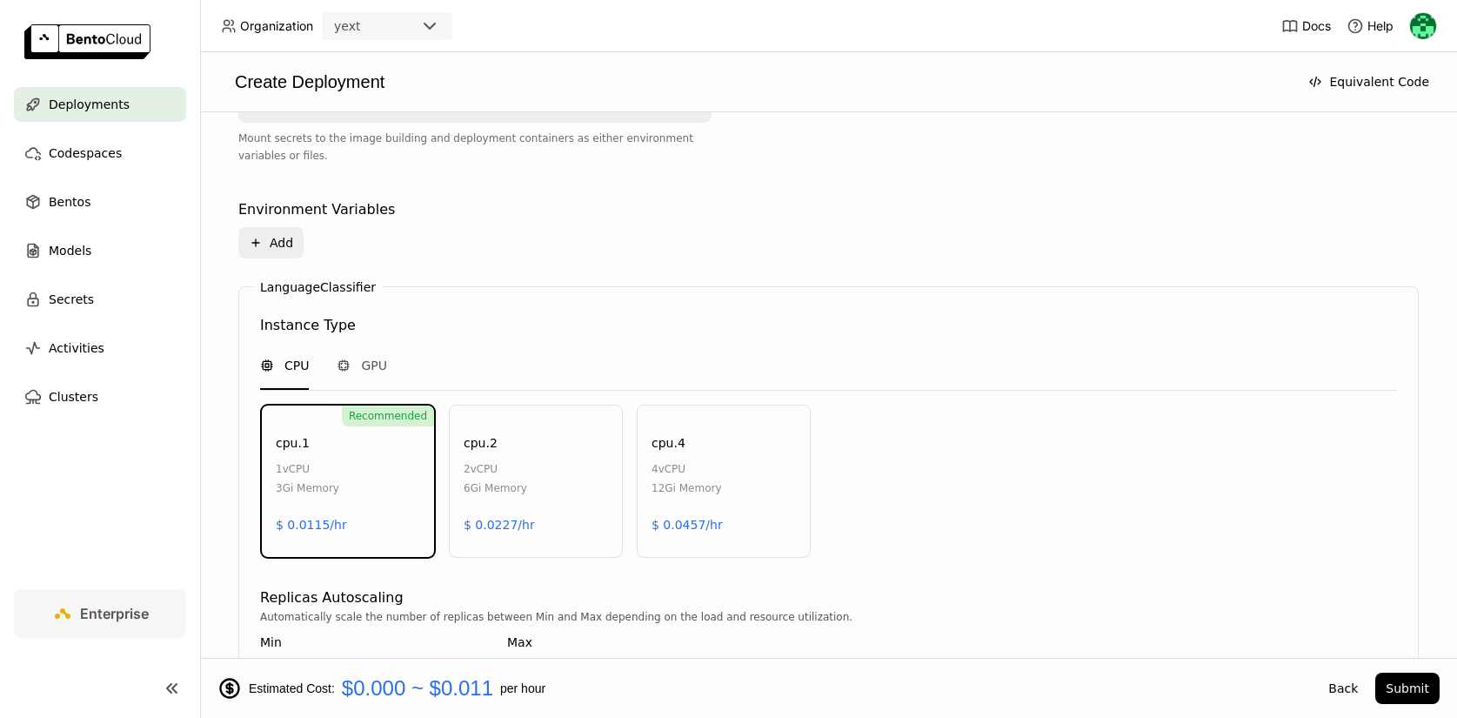
scroll to position [773, 0]
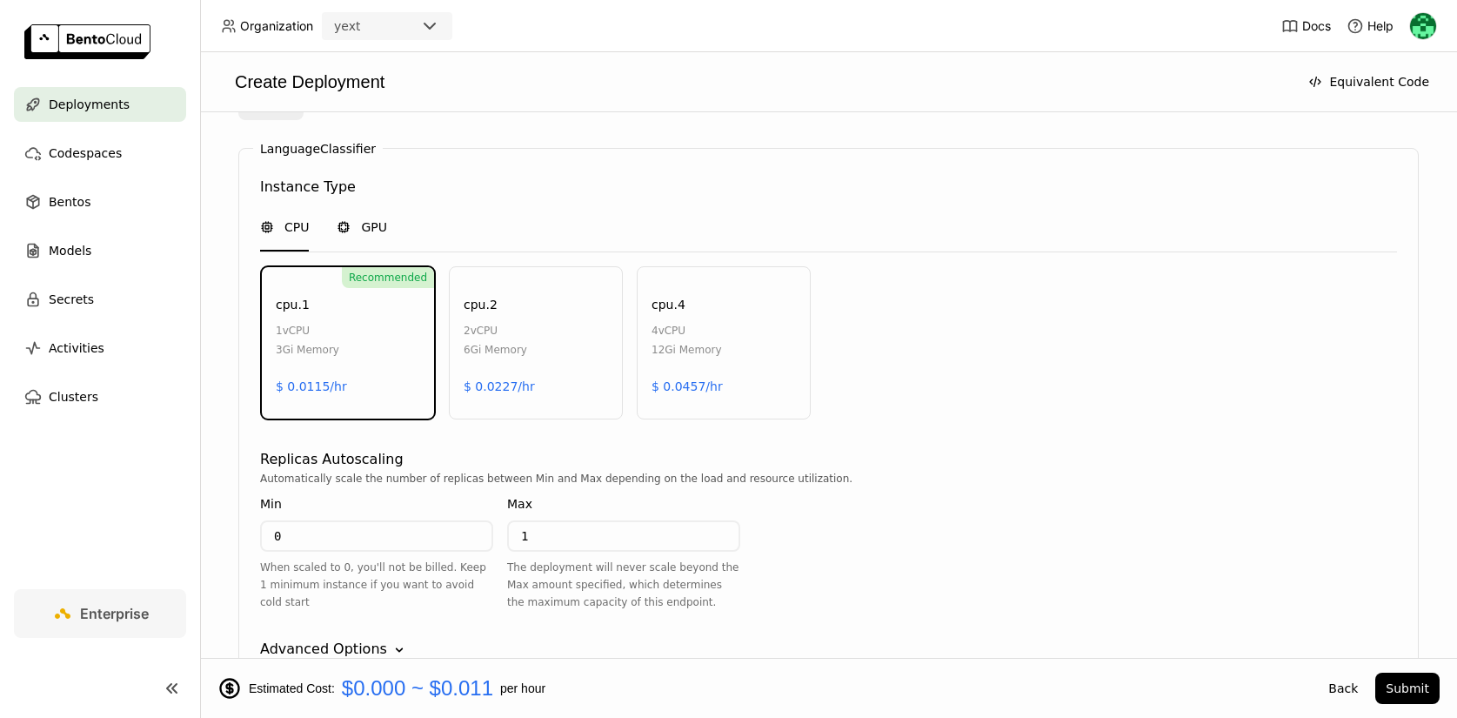
click at [375, 224] on span "GPU" at bounding box center [374, 226] width 26 height 17
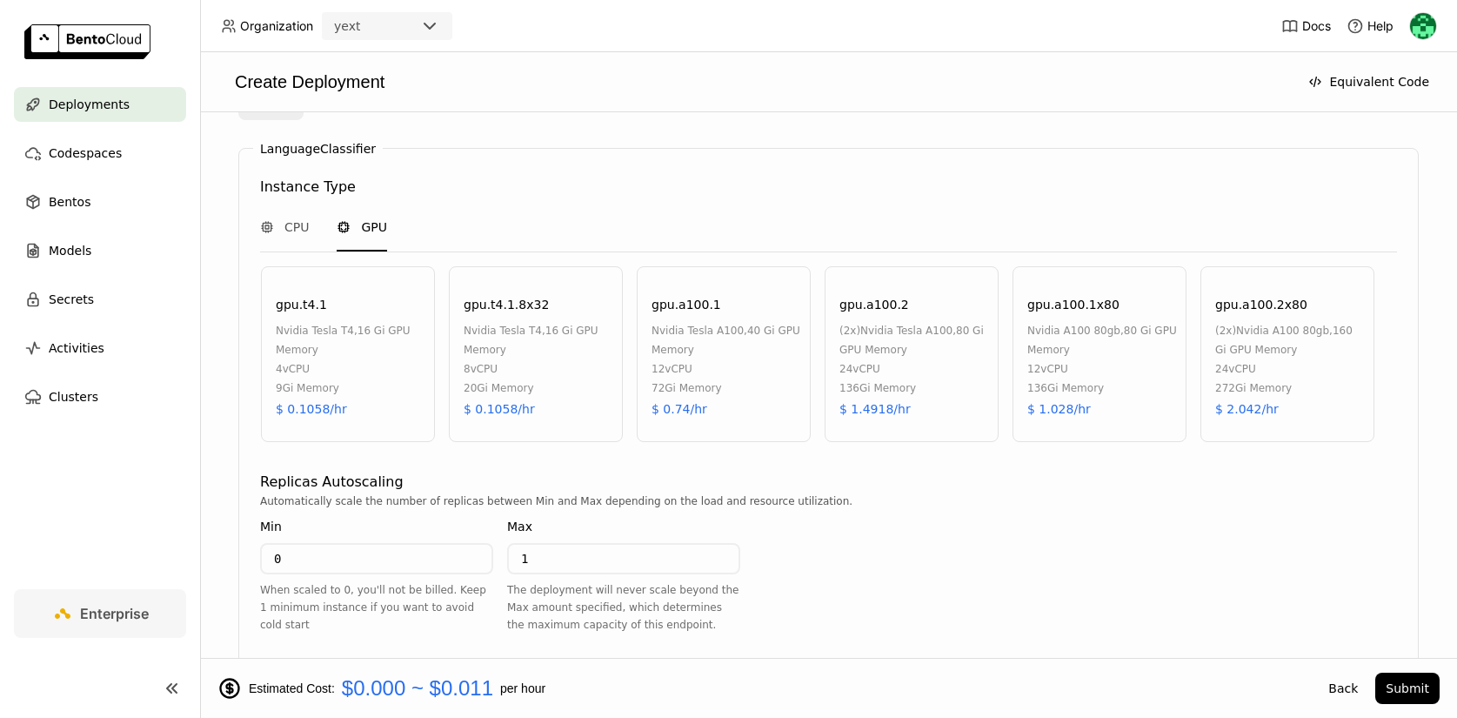
click at [493, 346] on div "nvidia tesla t4 , 16 Gi GPU Memory" at bounding box center [539, 340] width 150 height 38
click at [378, 556] on input "0" at bounding box center [377, 559] width 230 height 28
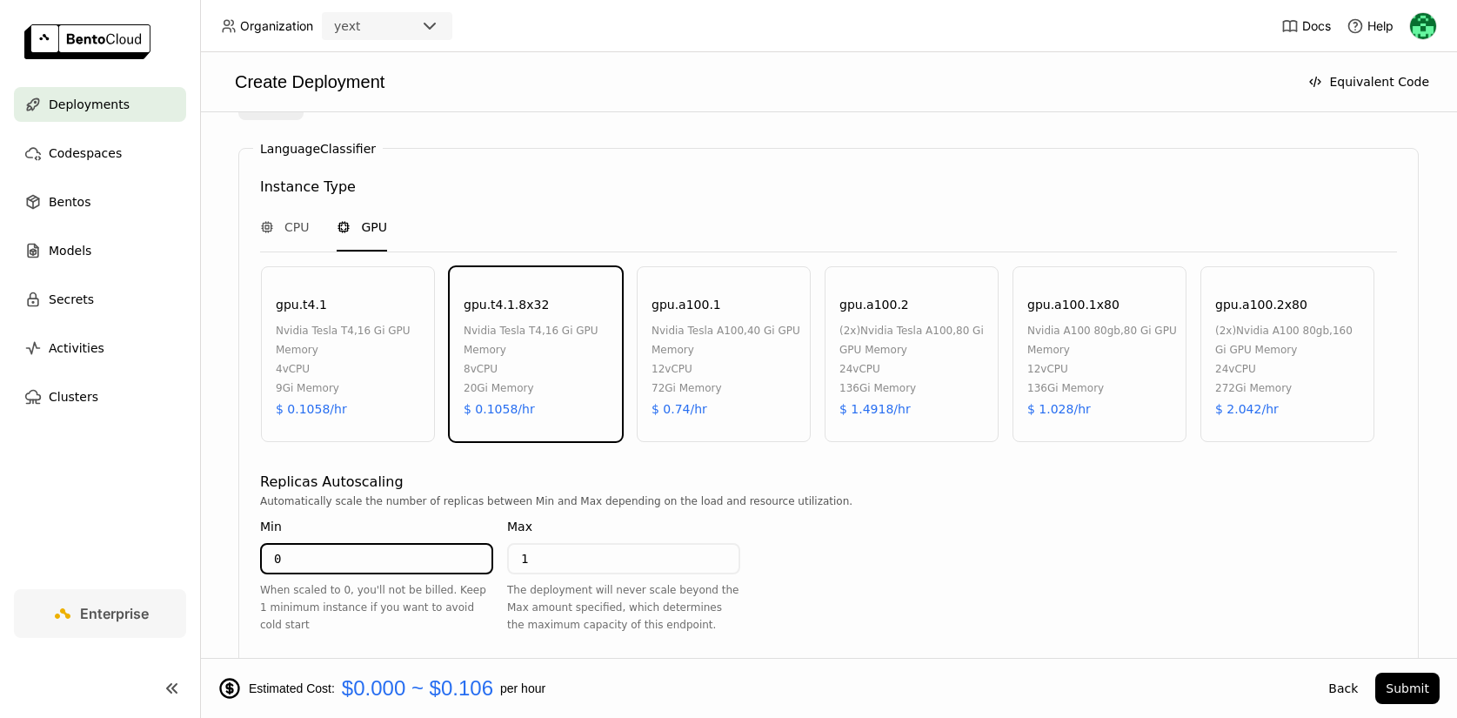
click at [378, 556] on input "0" at bounding box center [377, 559] width 230 height 28
type input "1"
click at [569, 557] on input "1" at bounding box center [624, 559] width 230 height 28
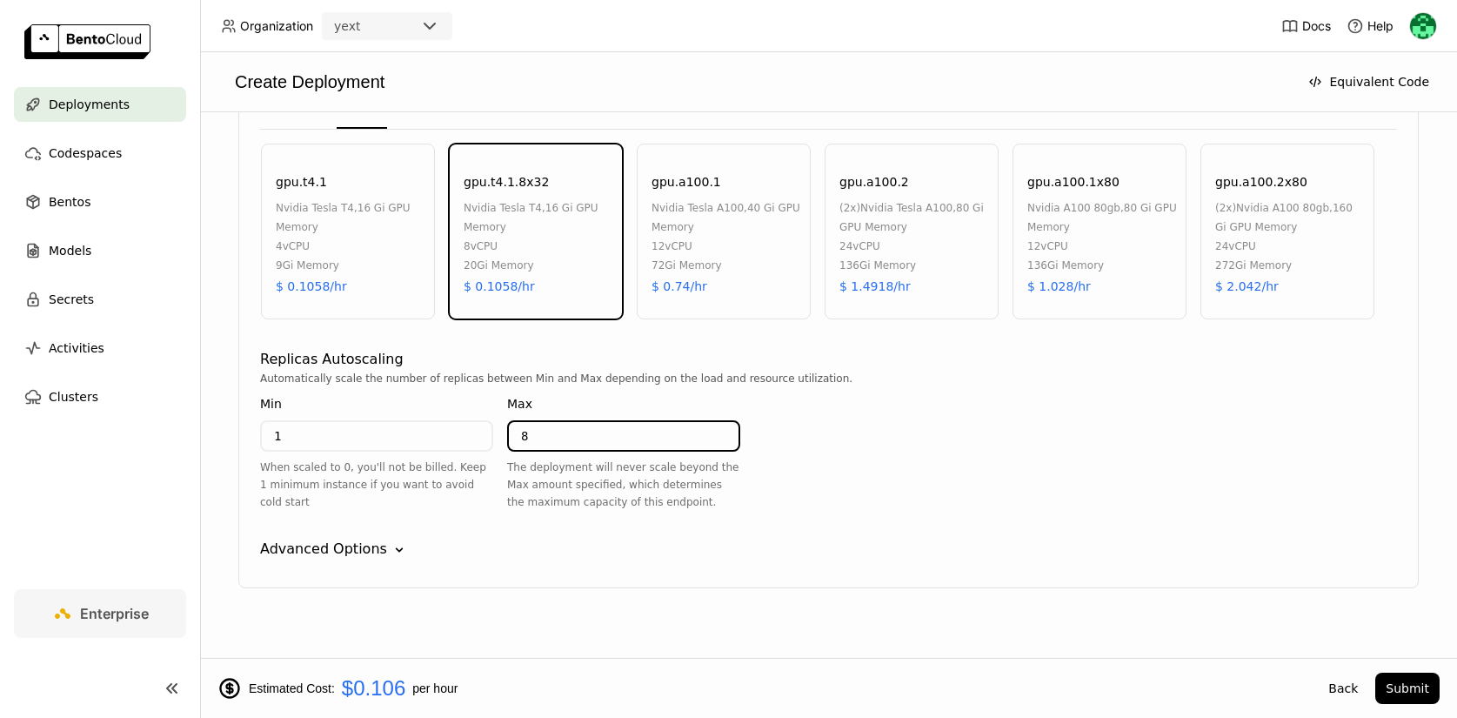
scroll to position [913, 0]
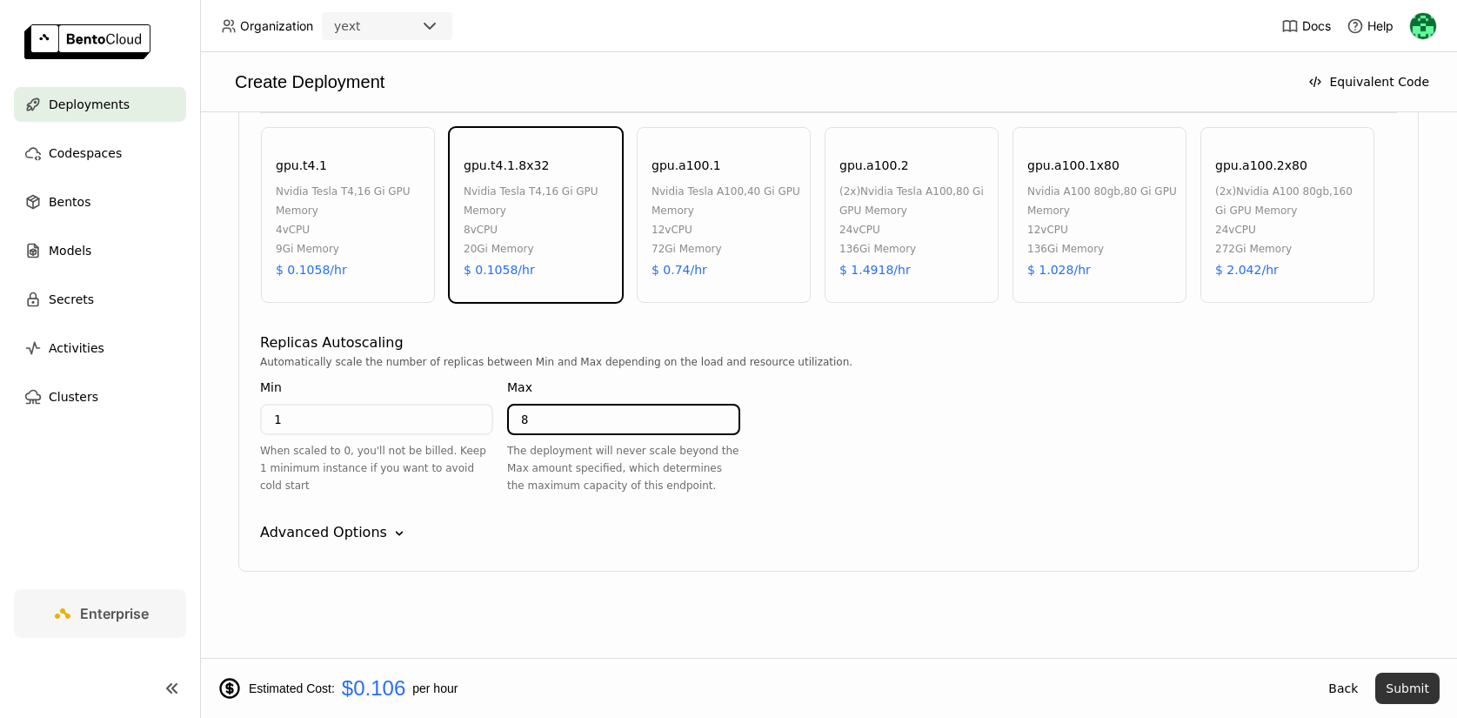
type input "8"
click at [1392, 677] on button "Submit" at bounding box center [1408, 688] width 64 height 31
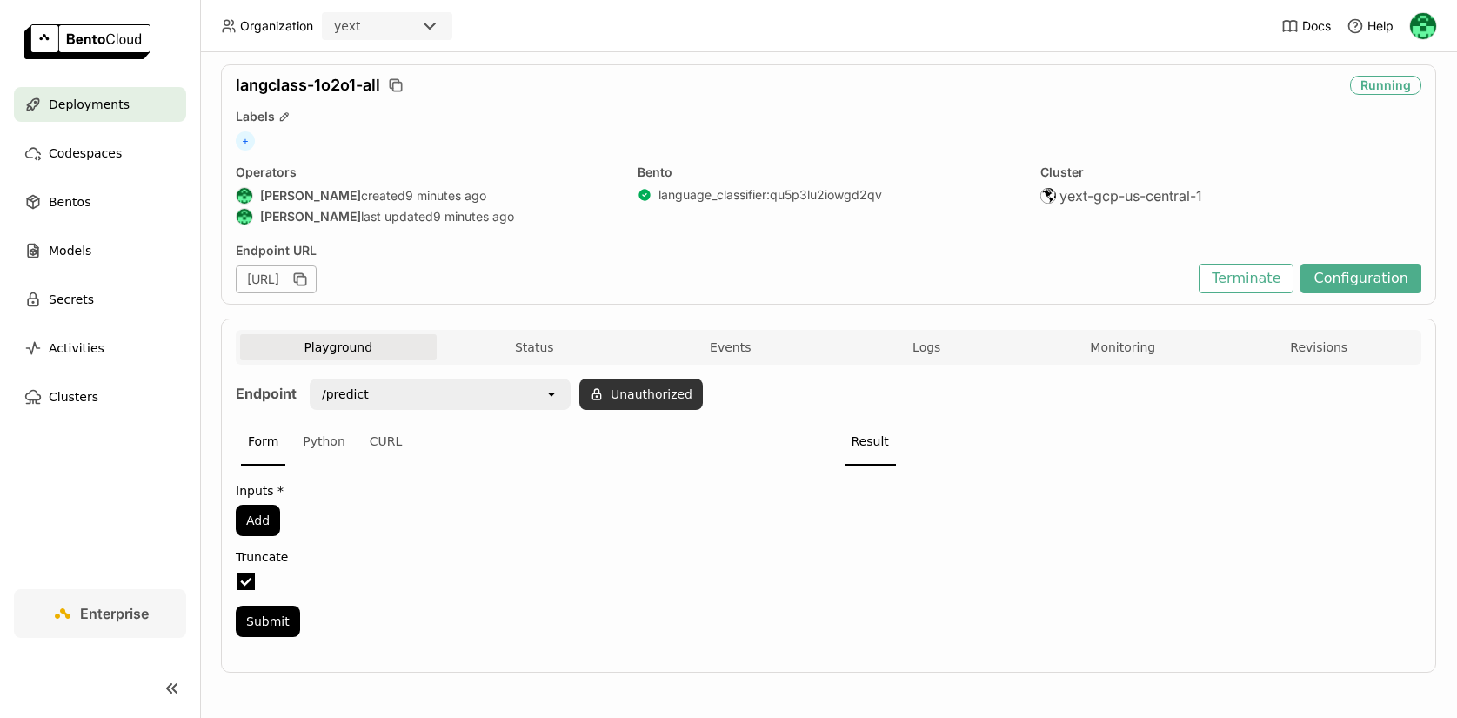
scroll to position [49, 0]
click at [615, 388] on button "Unauthorized" at bounding box center [641, 392] width 124 height 31
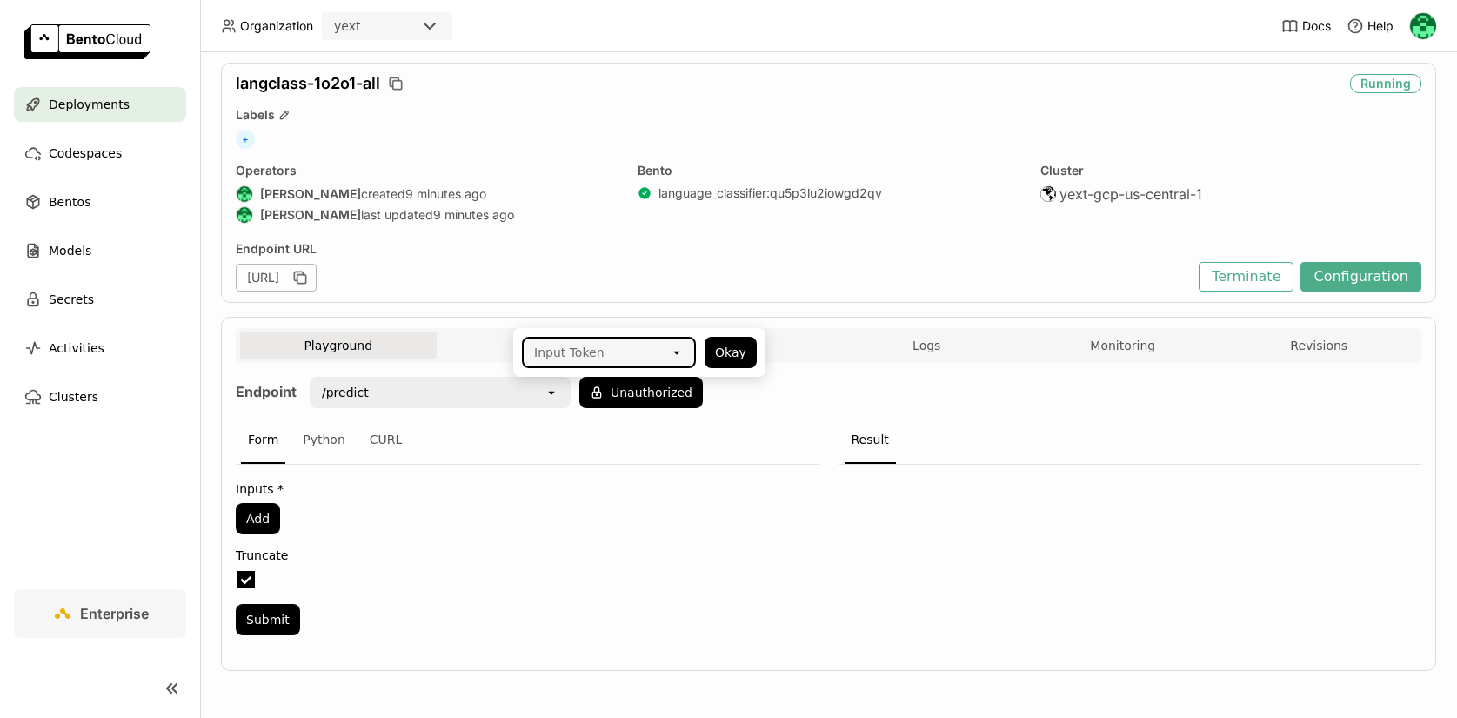
click at [633, 358] on div "Input Token" at bounding box center [597, 352] width 146 height 28
click at [626, 392] on div "martinotesting" at bounding box center [609, 390] width 146 height 17
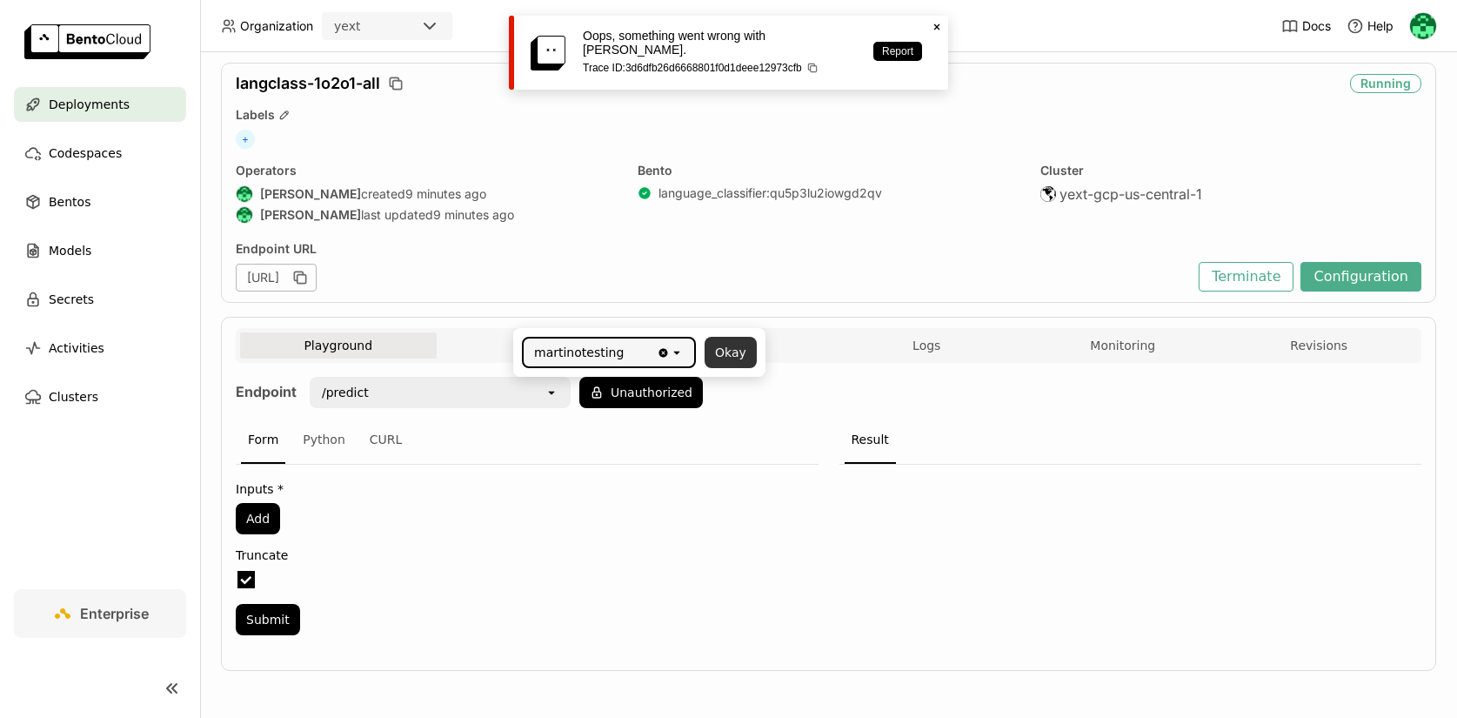
click at [729, 356] on button "Okay" at bounding box center [731, 352] width 52 height 31
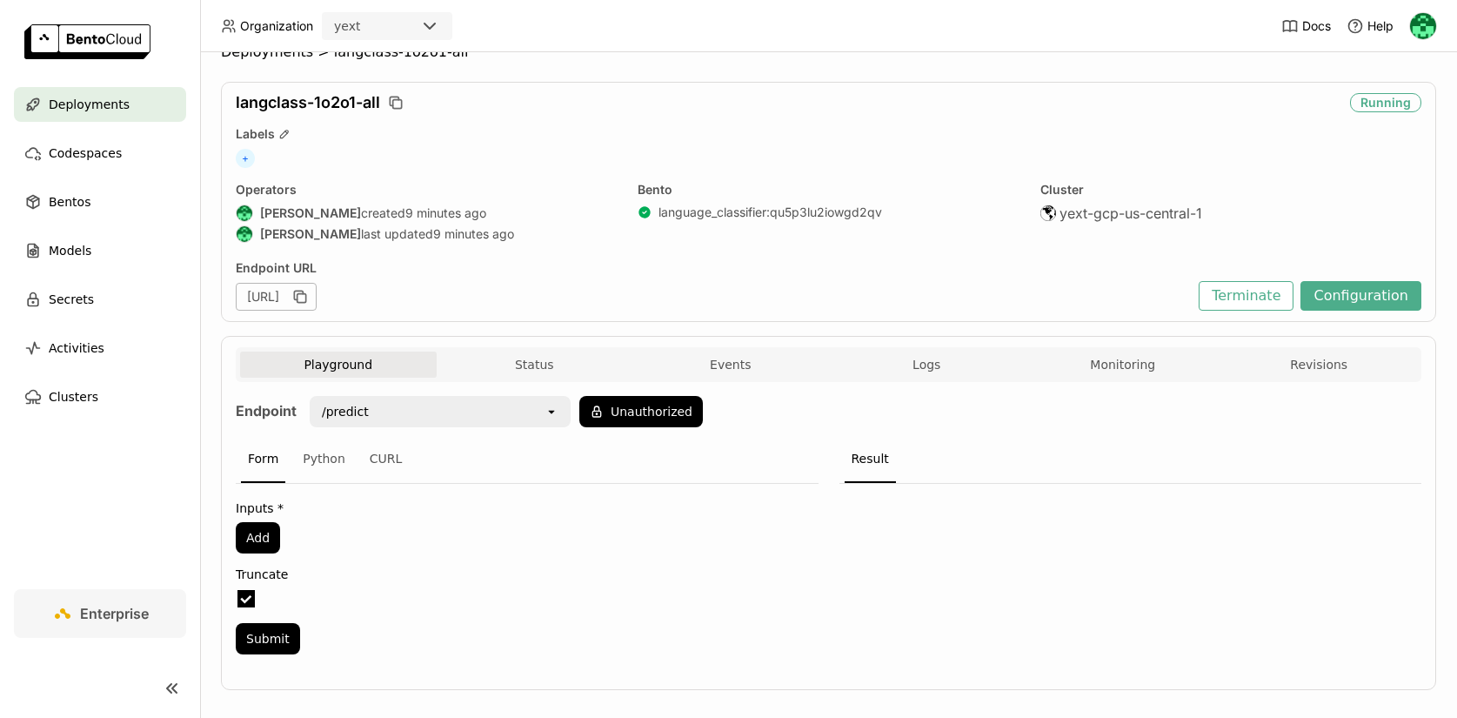
scroll to position [49, 0]
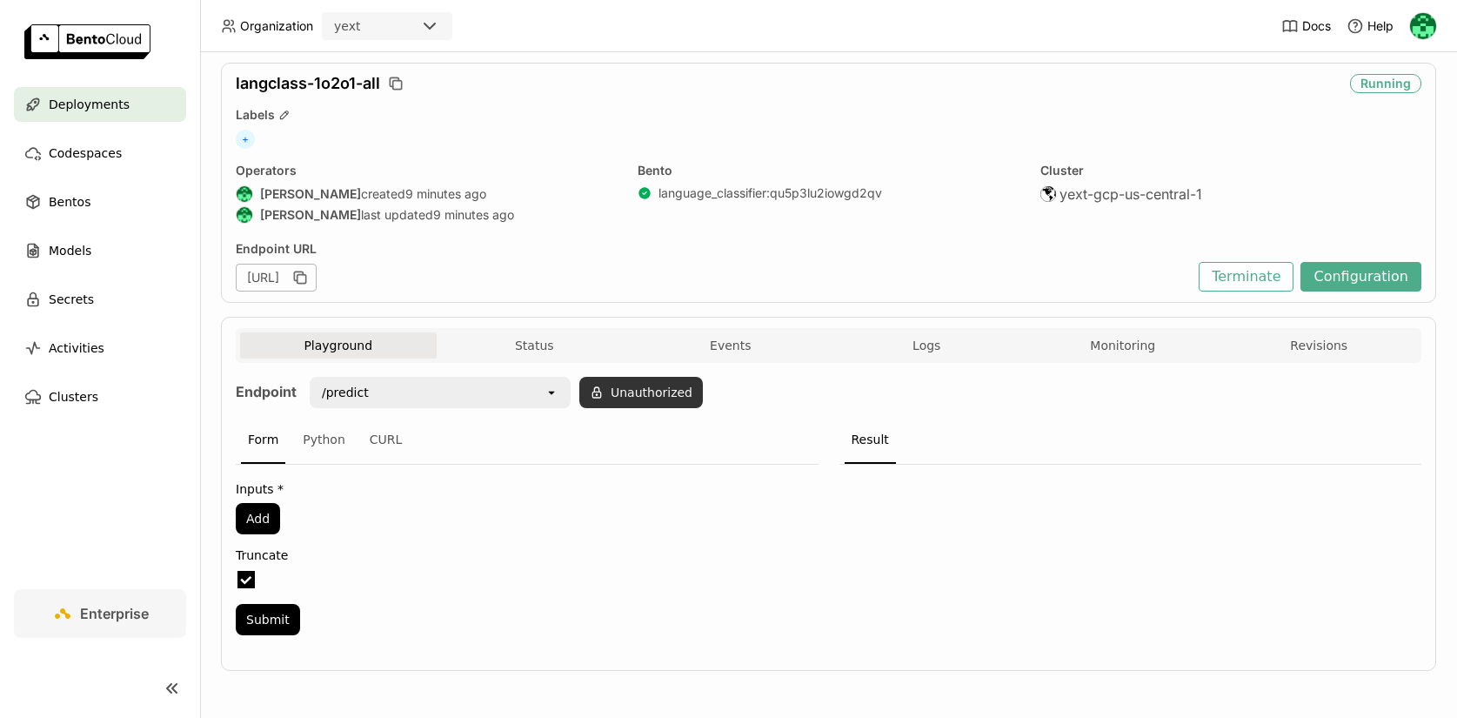
click at [609, 406] on button "Unauthorized" at bounding box center [641, 392] width 124 height 31
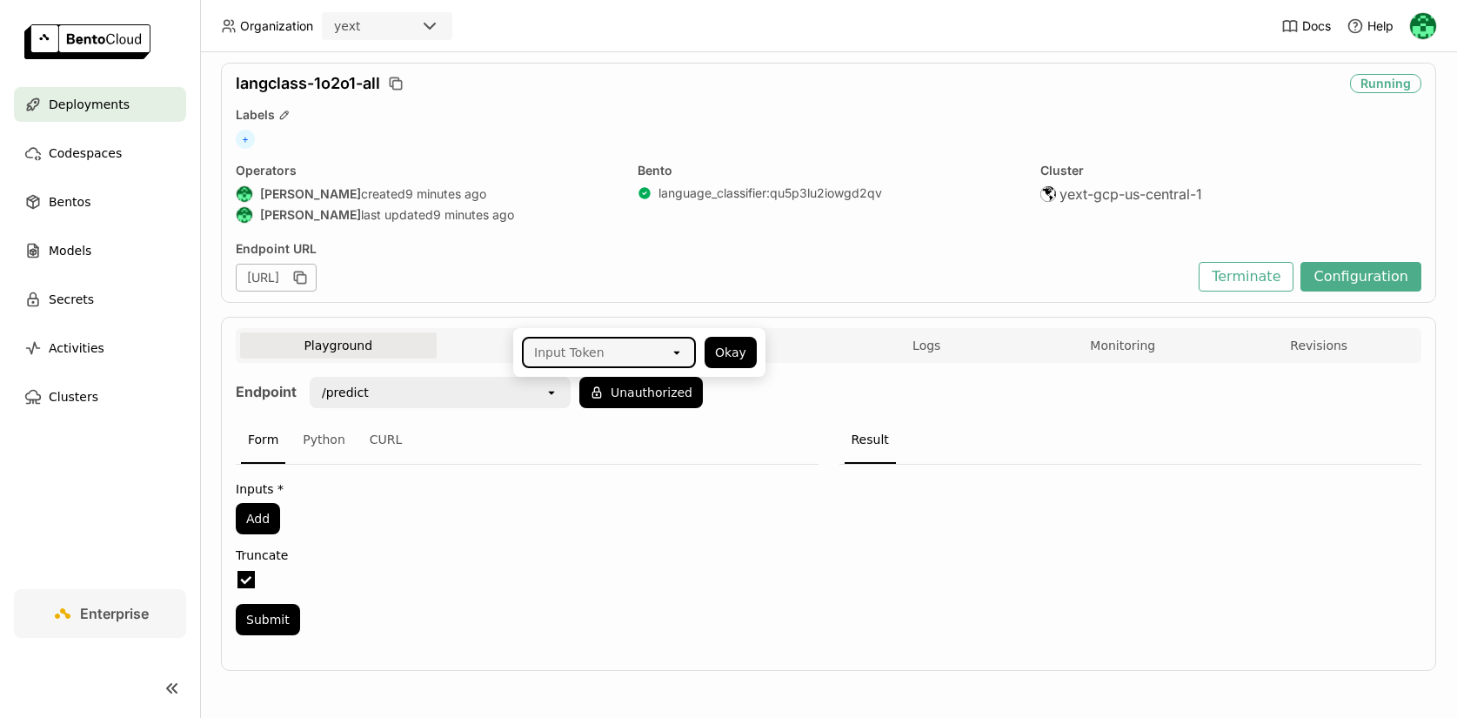
click at [628, 351] on div "Input Token" at bounding box center [597, 352] width 146 height 28
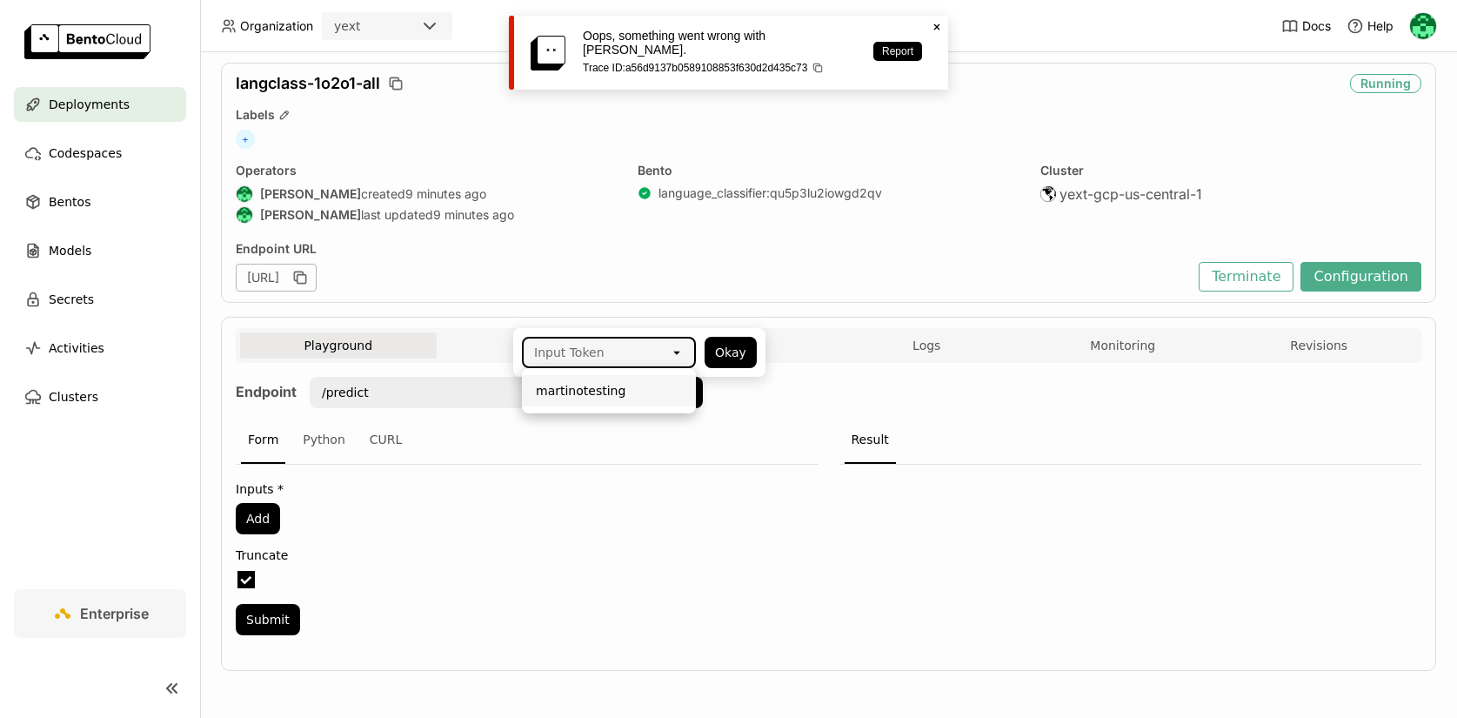
click at [621, 387] on div "martinotesting" at bounding box center [609, 390] width 146 height 17
click at [720, 346] on button "Okay" at bounding box center [731, 352] width 52 height 31
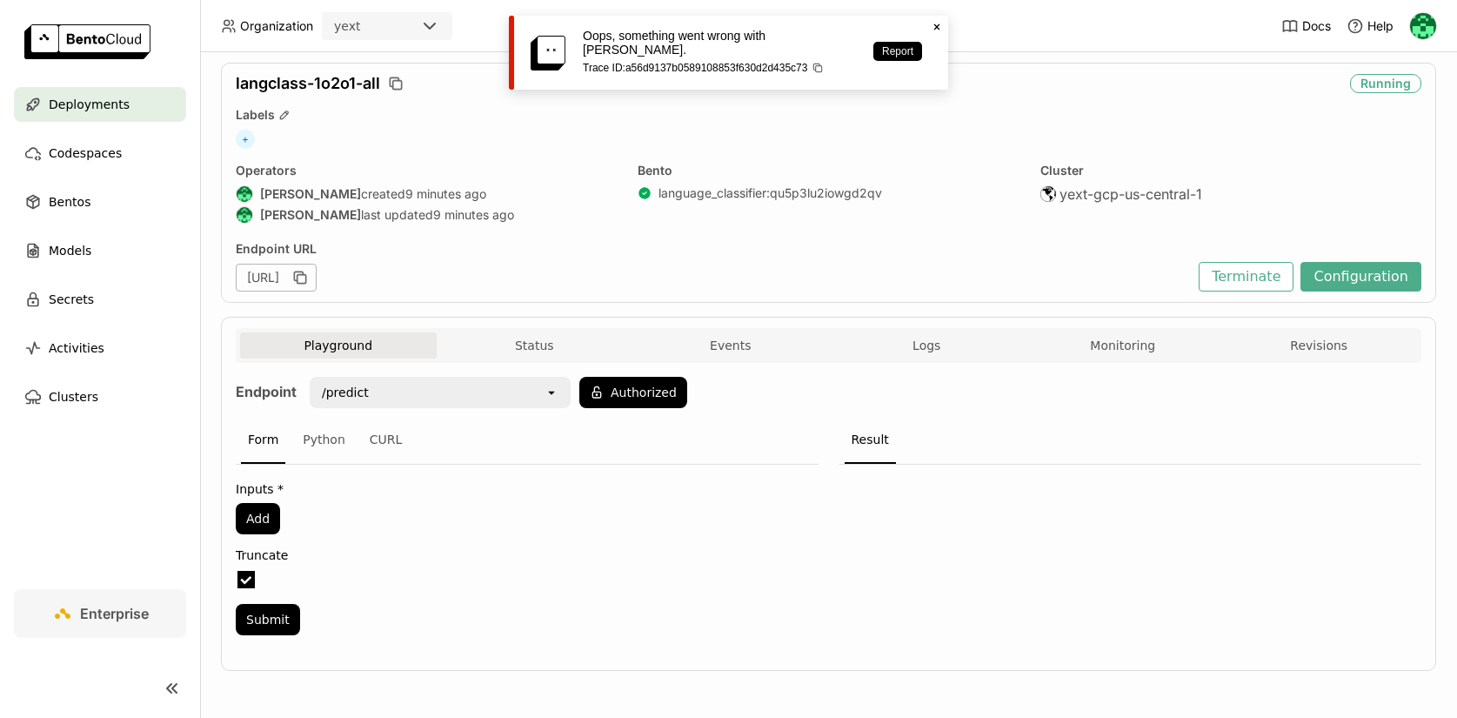
click at [723, 426] on div "Form Python CURL" at bounding box center [527, 441] width 583 height 48
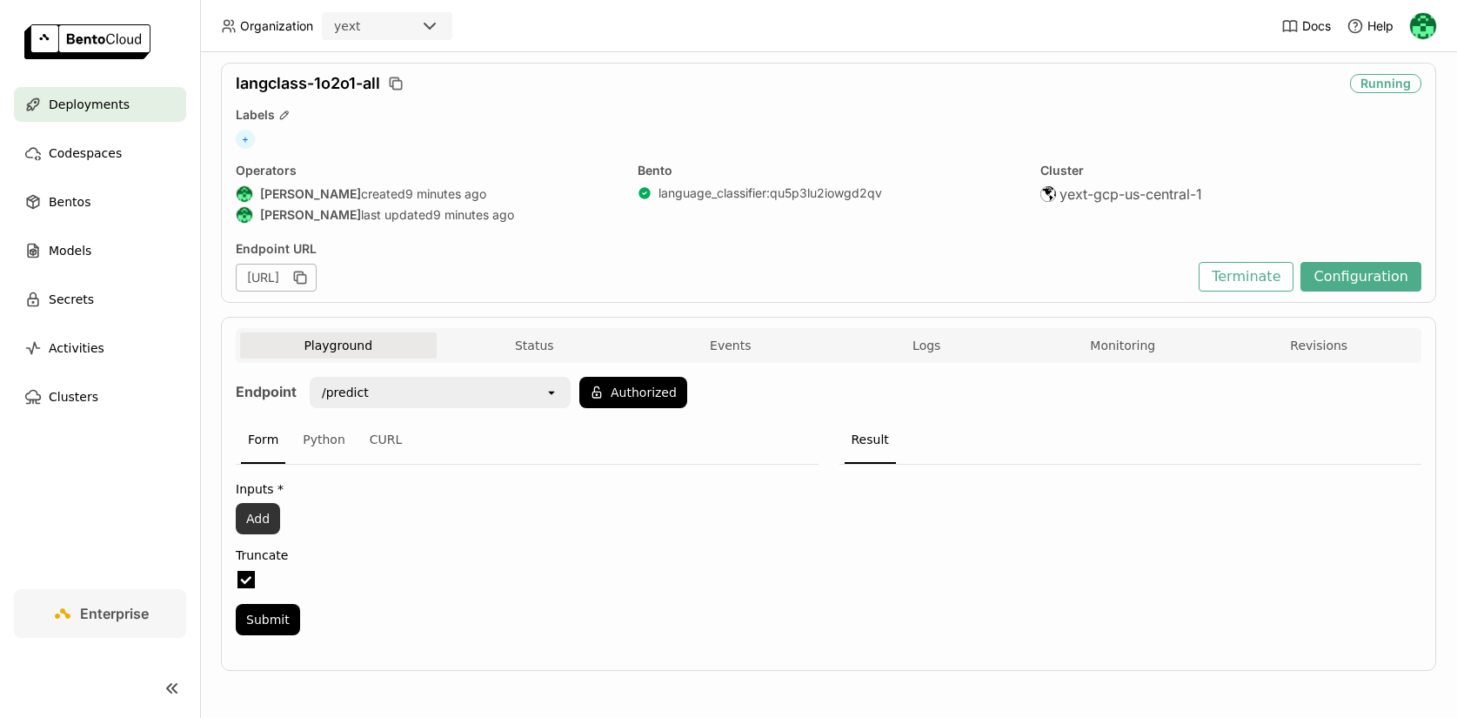
click at [263, 518] on button "Add" at bounding box center [258, 518] width 44 height 31
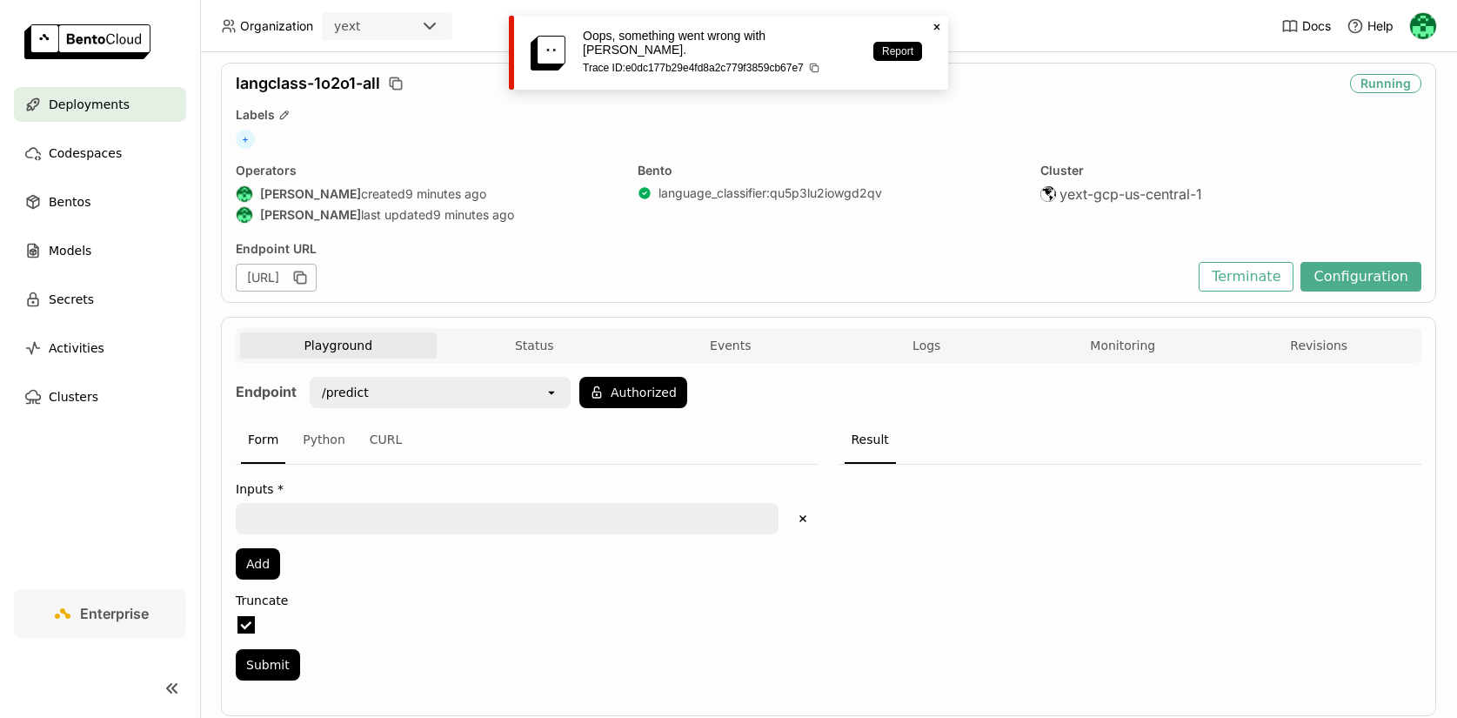
click at [325, 533] on div at bounding box center [507, 518] width 543 height 31
click at [318, 507] on textarea at bounding box center [507, 519] width 539 height 28
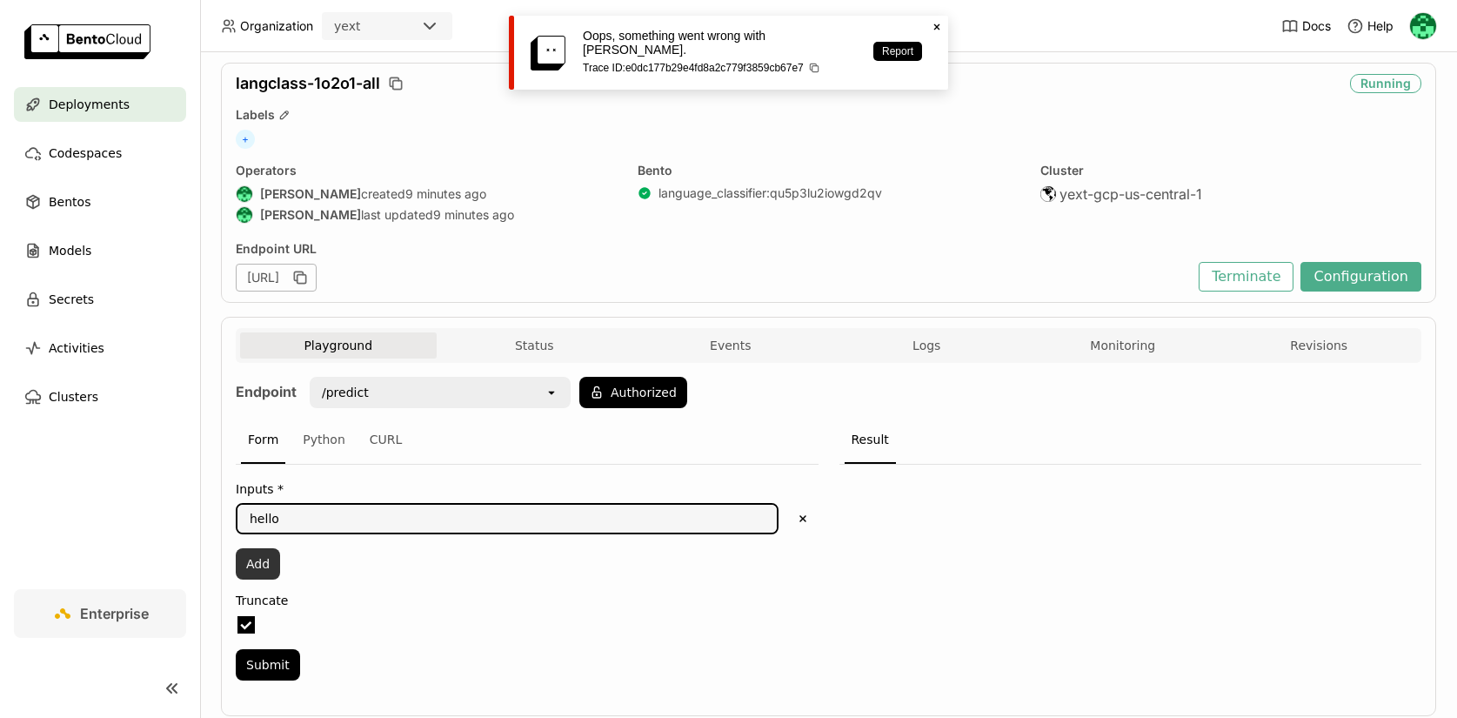
type textarea "hello"
click at [256, 561] on button "Add" at bounding box center [258, 563] width 44 height 31
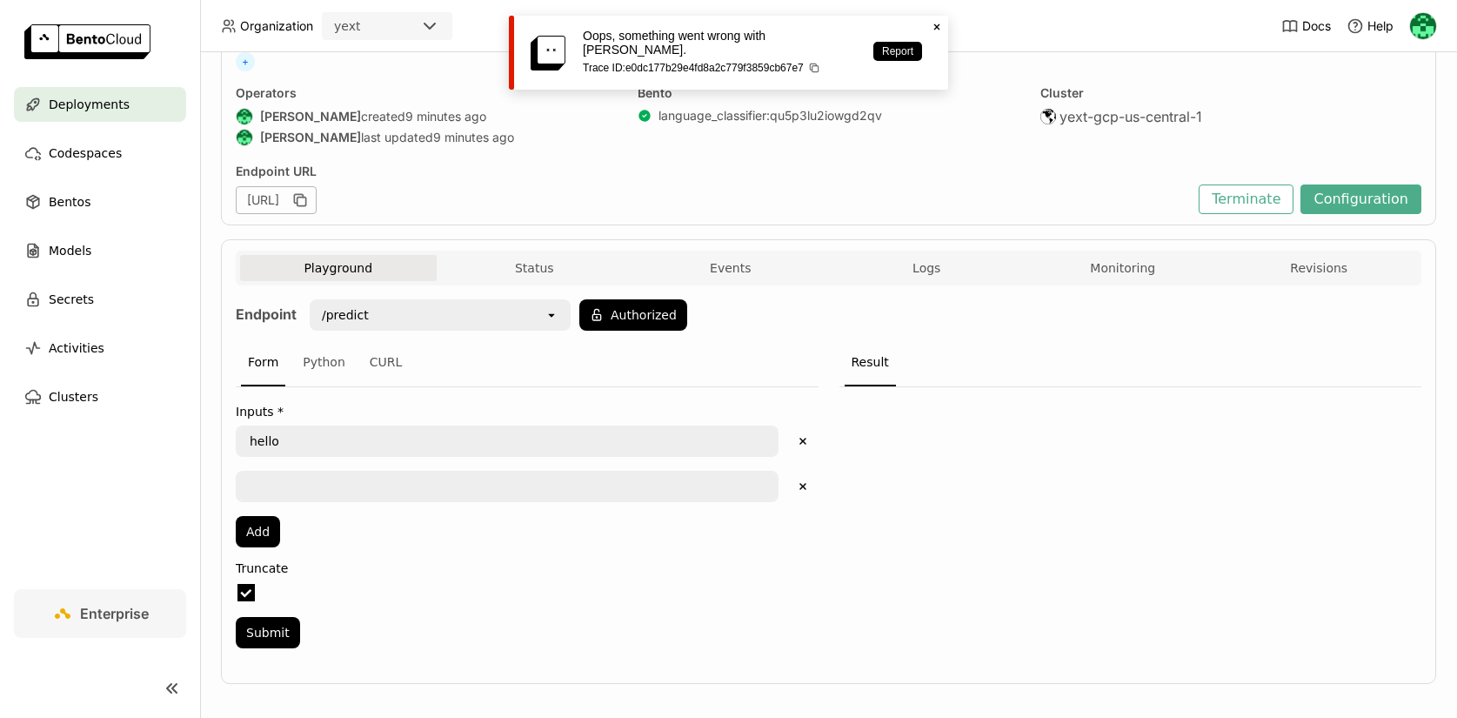
scroll to position [139, 0]
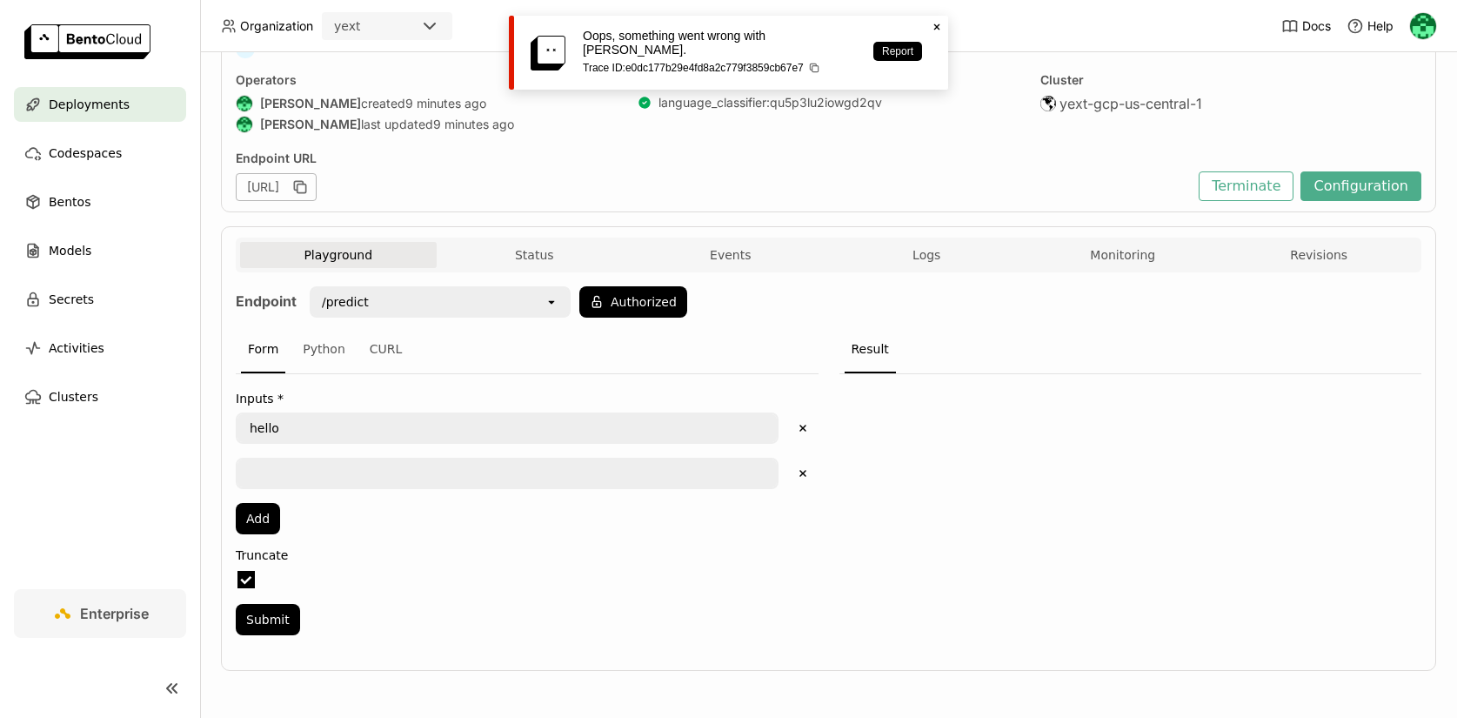
click at [335, 467] on textarea at bounding box center [507, 473] width 539 height 28
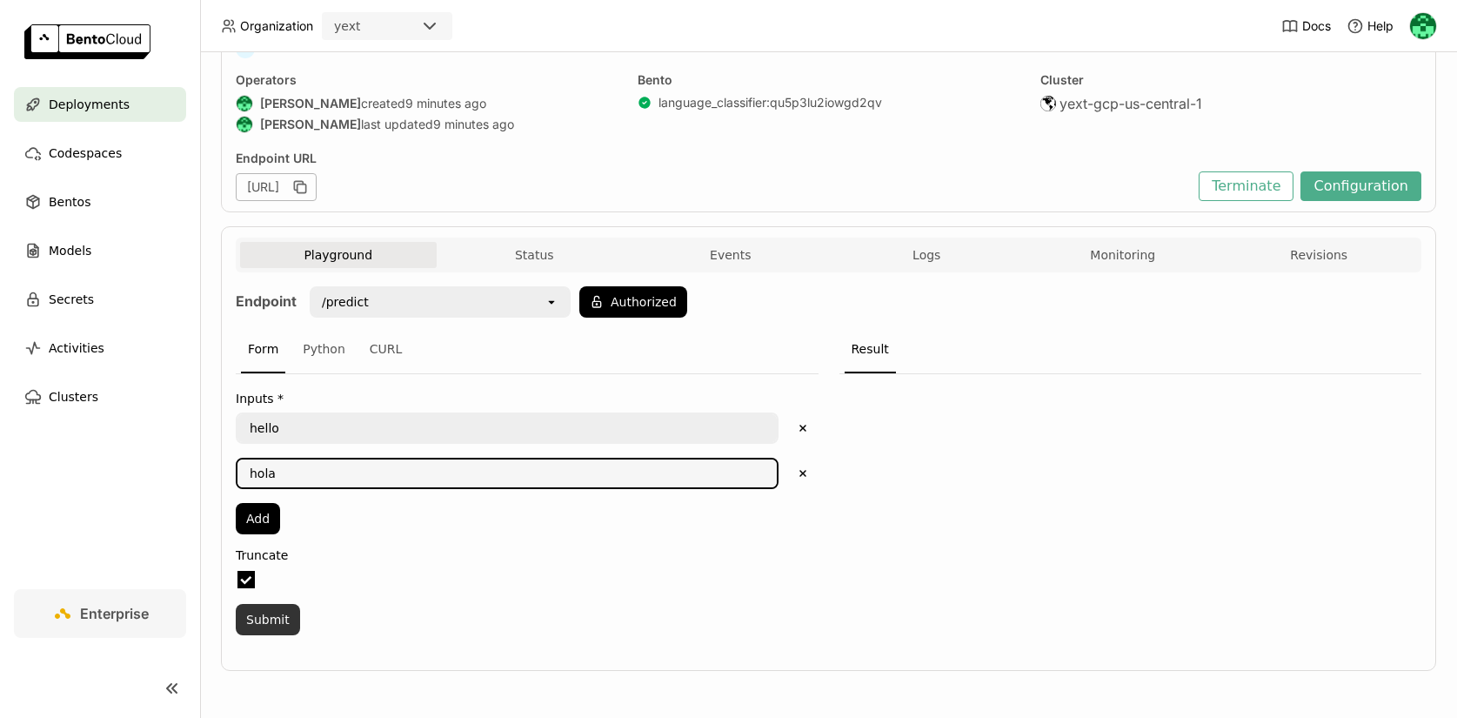
click at [268, 626] on button "Submit" at bounding box center [268, 619] width 64 height 31
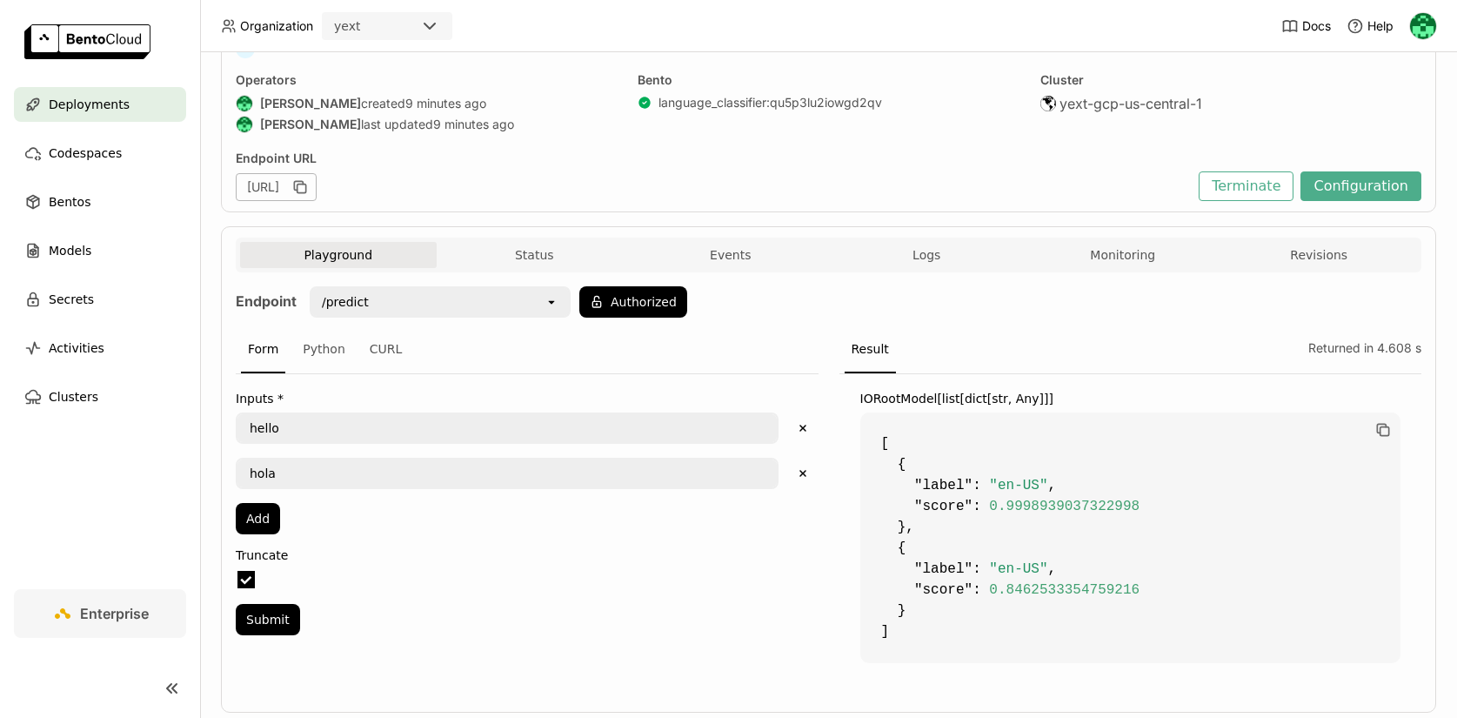
click at [393, 468] on textarea "hola" at bounding box center [507, 473] width 539 height 28
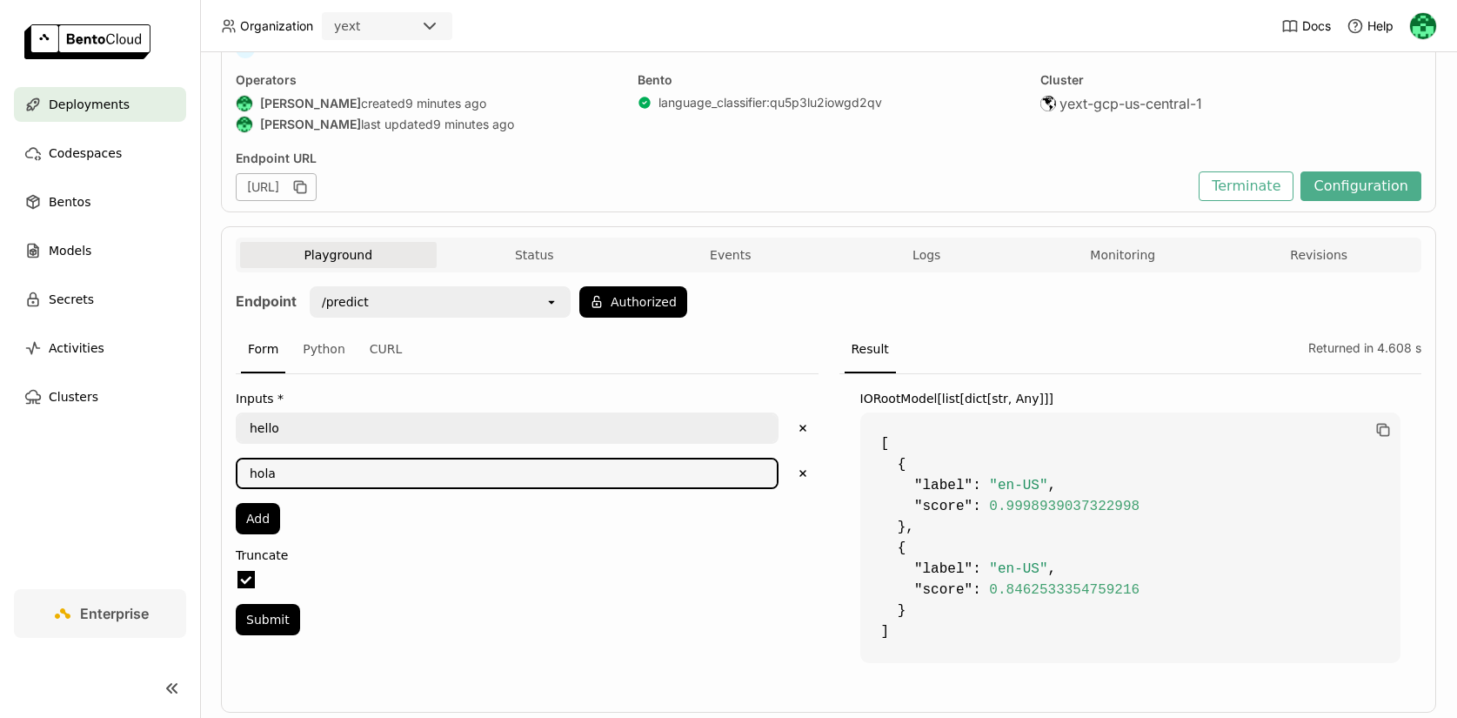
click at [393, 468] on textarea "hola" at bounding box center [507, 473] width 539 height 28
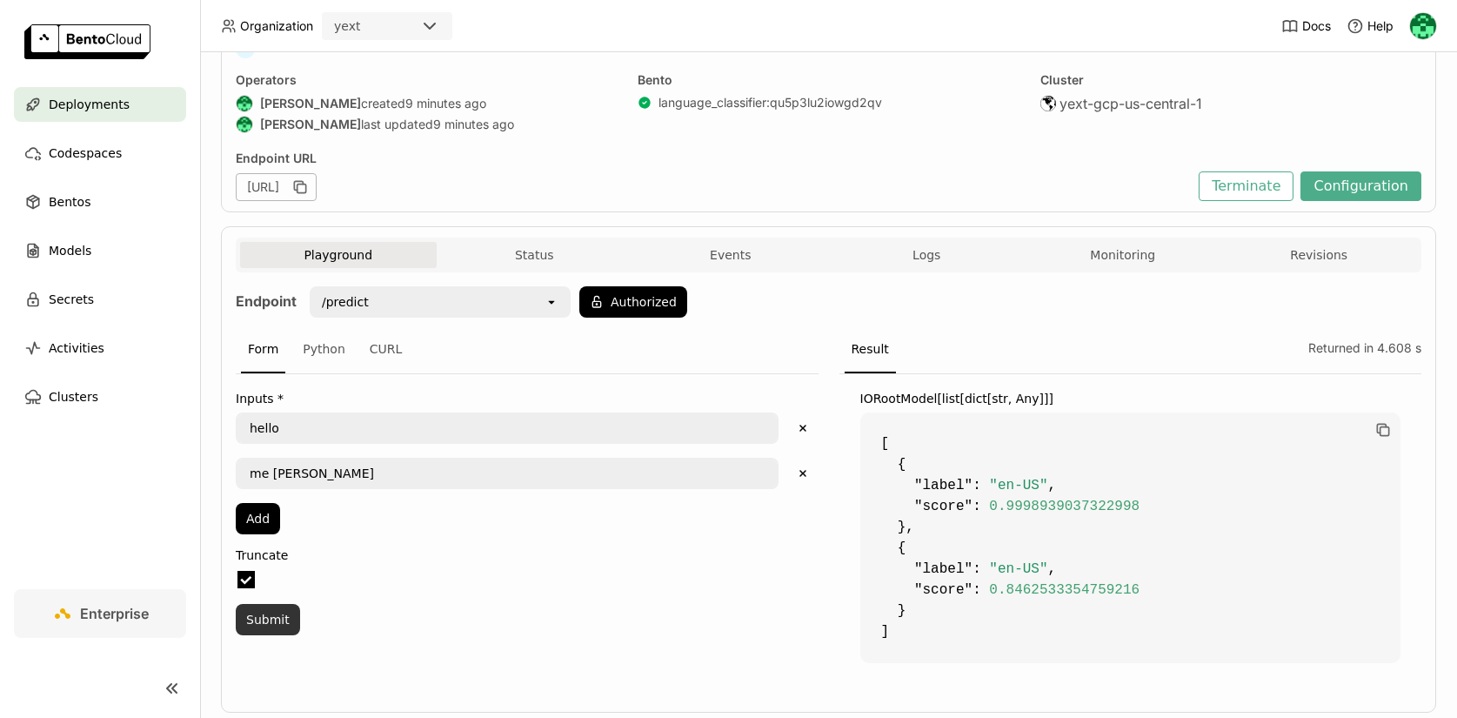
click at [276, 613] on button "Submit" at bounding box center [268, 619] width 64 height 31
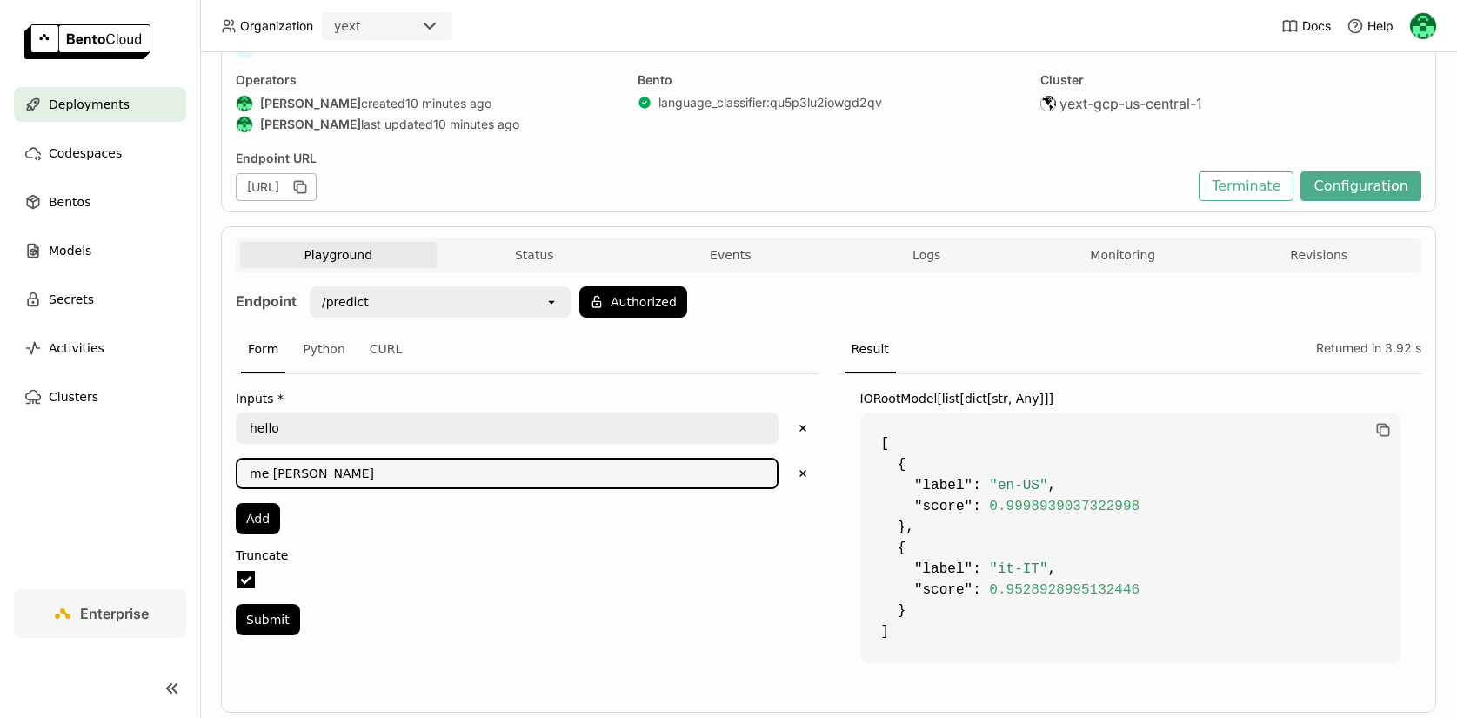
click at [390, 484] on textarea "me llamo martin" at bounding box center [507, 473] width 539 height 28
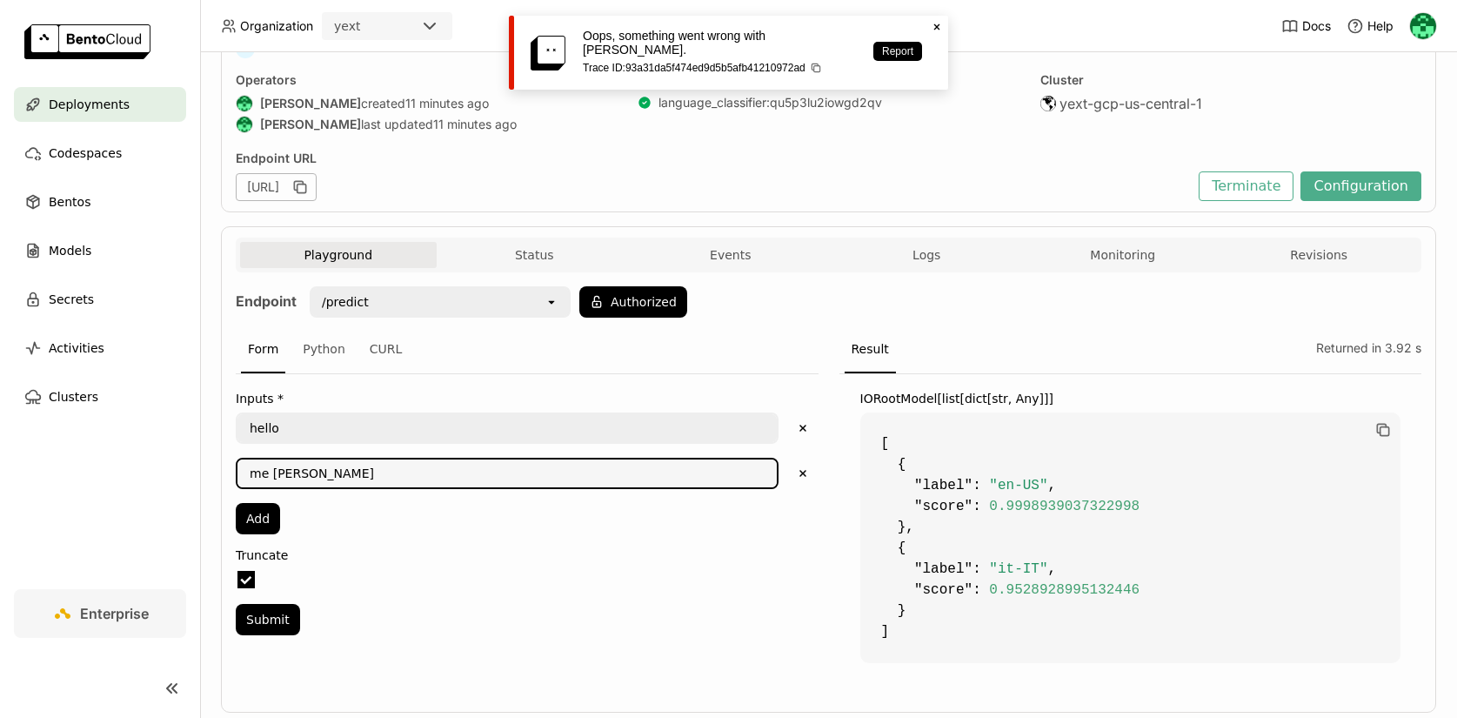
click at [418, 479] on textarea "me llamo martin" at bounding box center [507, 473] width 539 height 28
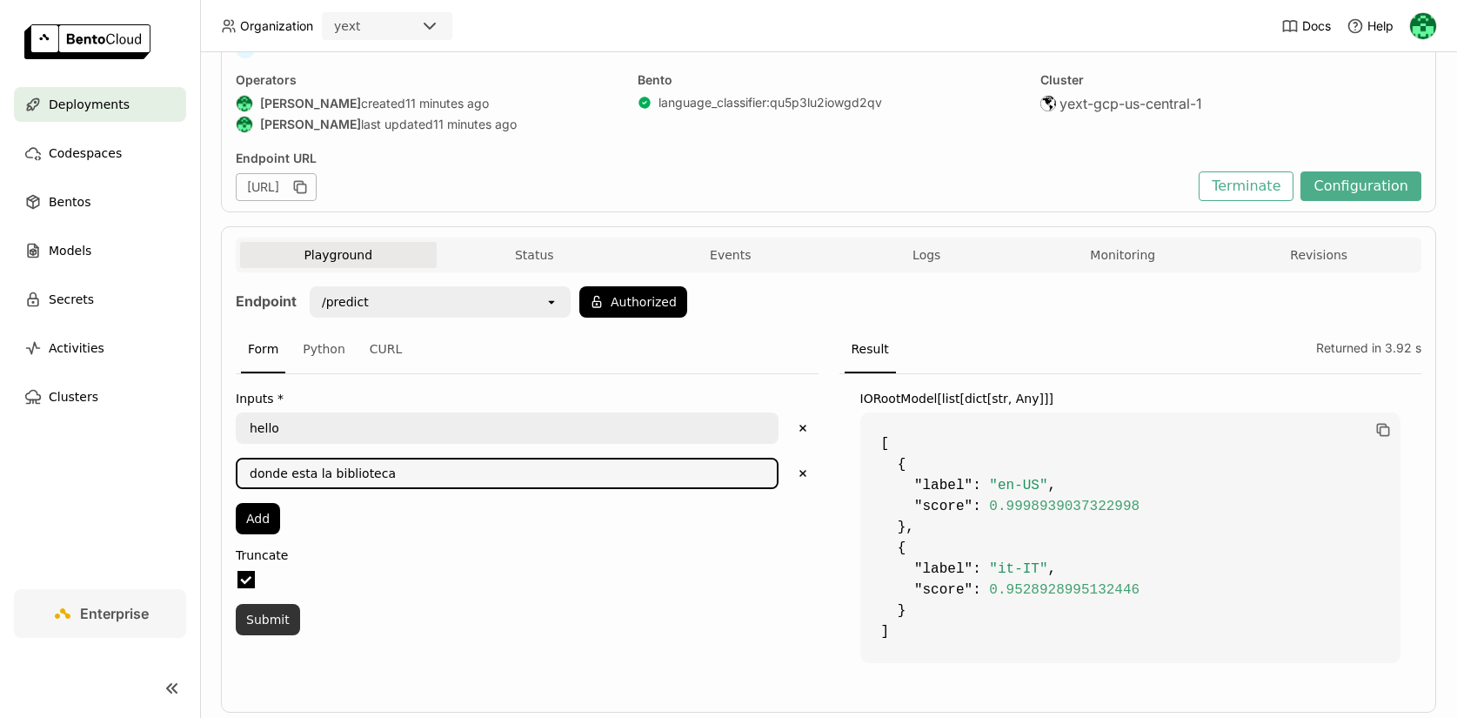
type textarea "donde esta la biblioteca"
click at [278, 626] on button "Submit" at bounding box center [268, 619] width 64 height 31
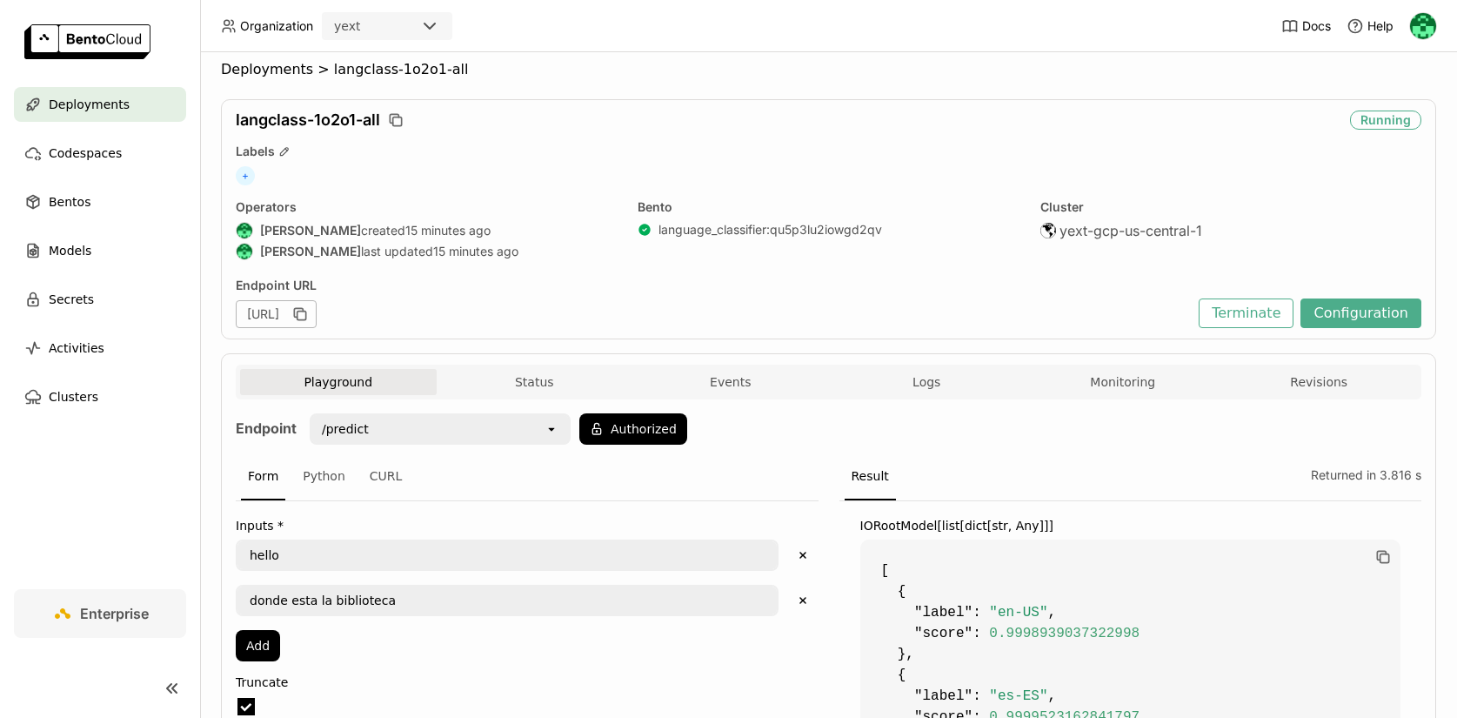
scroll to position [4, 0]
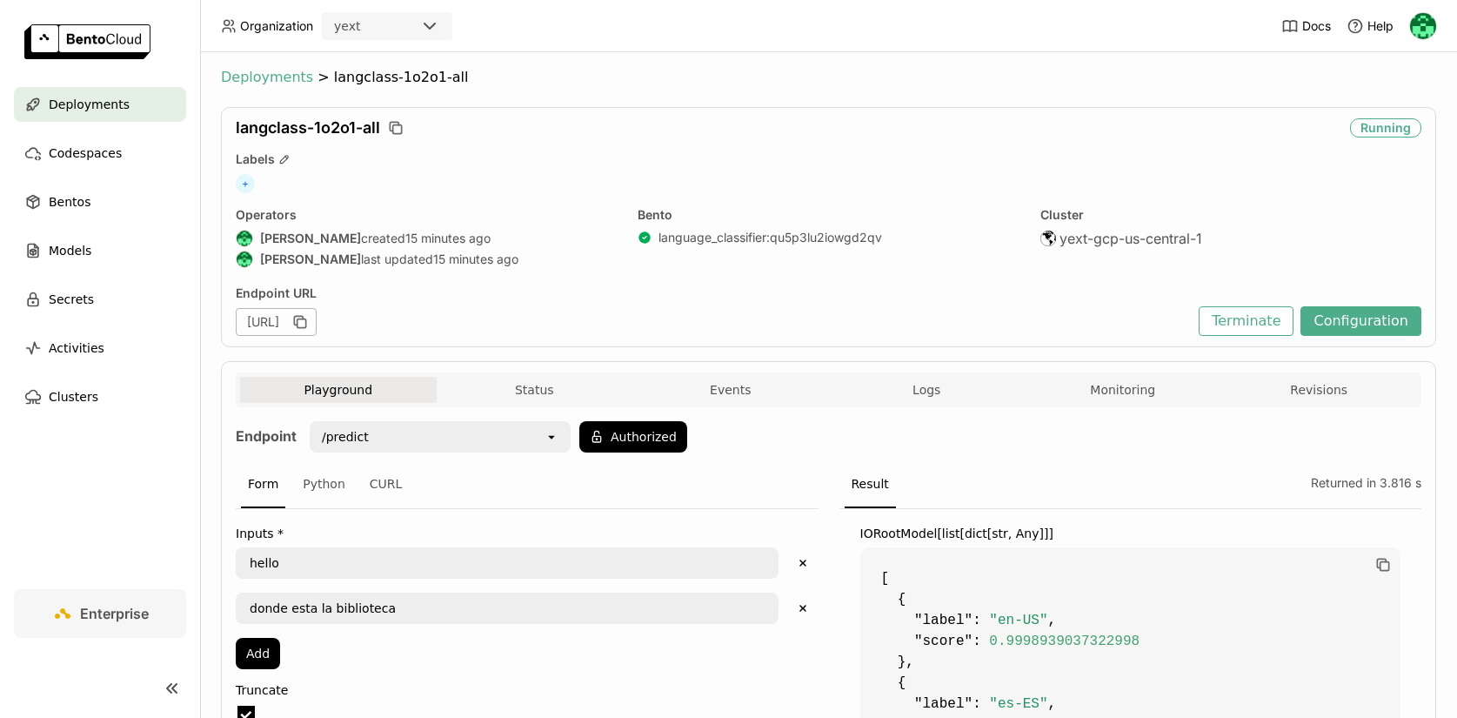
click at [273, 73] on span "Deployments" at bounding box center [267, 77] width 92 height 17
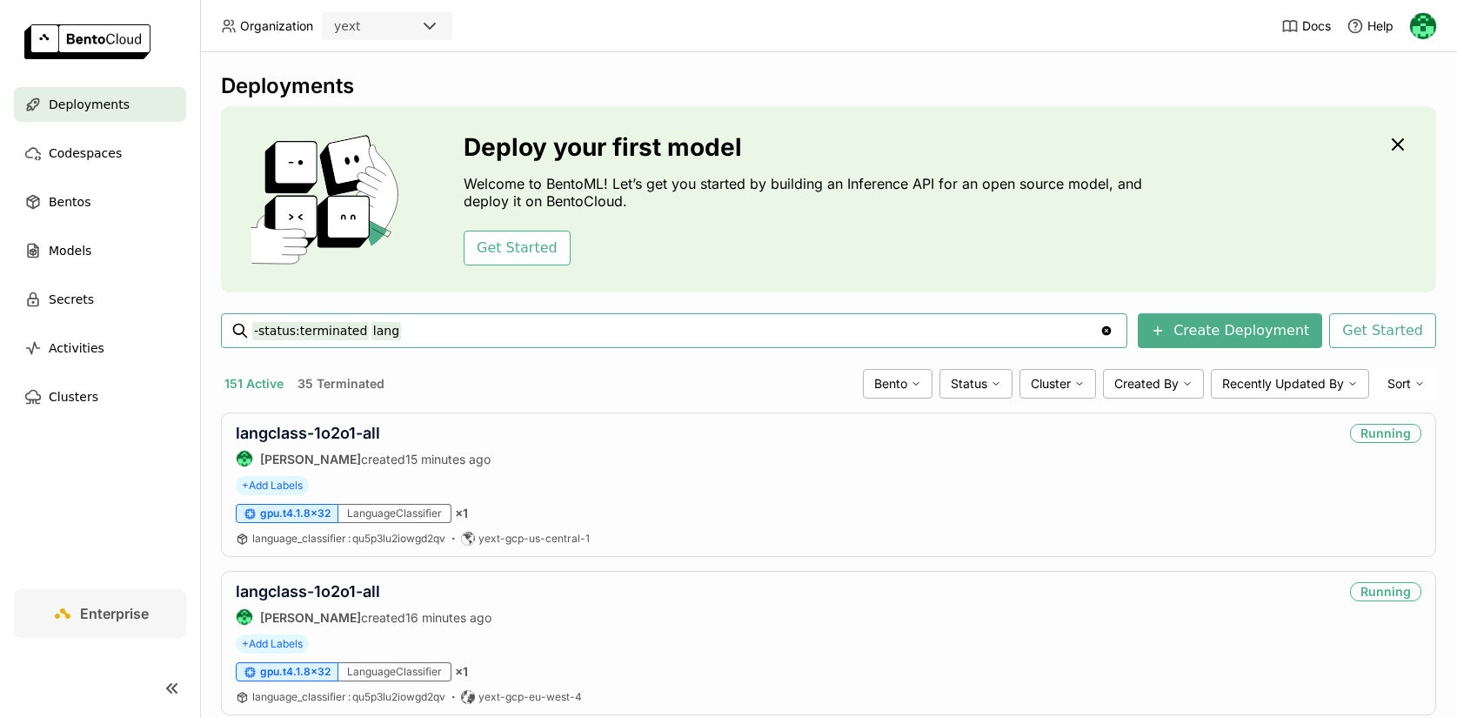
type input "-status:terminated lang"
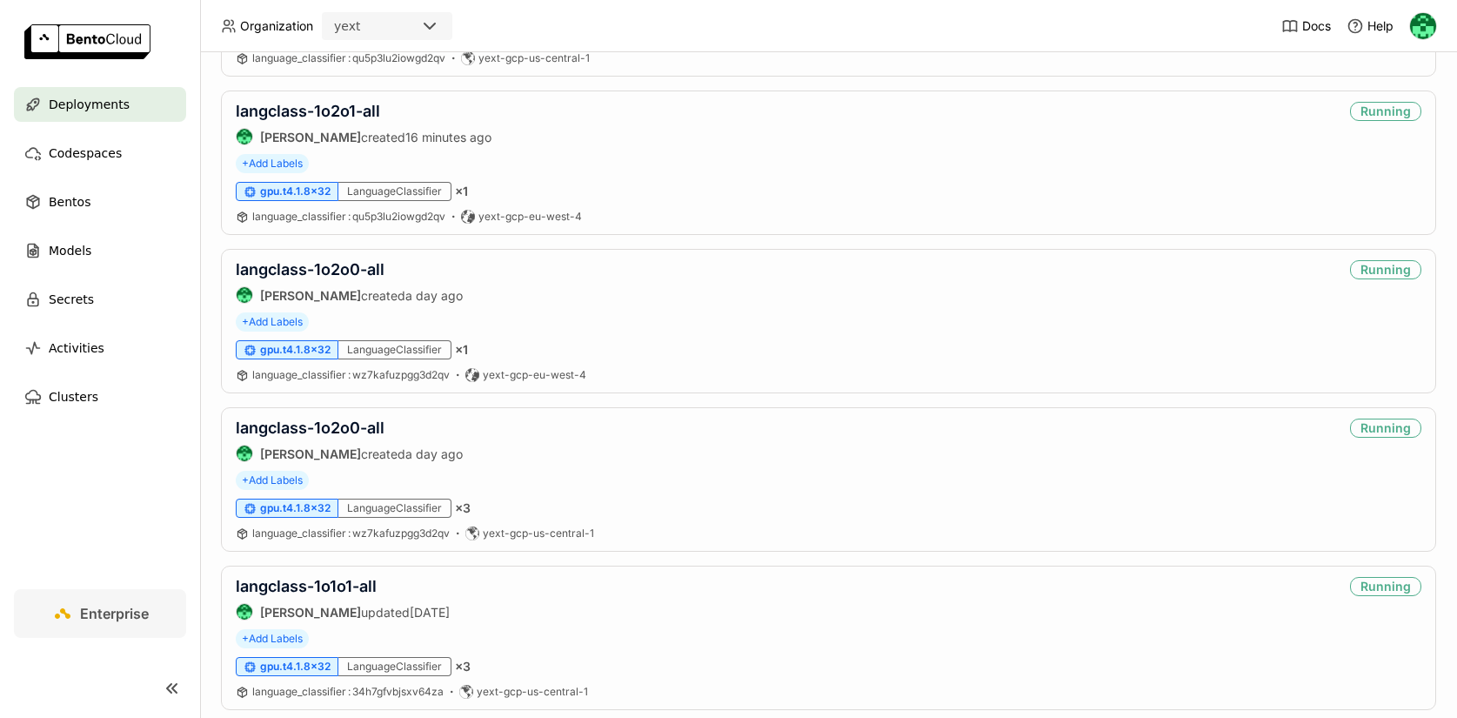
scroll to position [482, 0]
click at [335, 272] on link "langclass-1o2o0-all" at bounding box center [310, 267] width 149 height 18
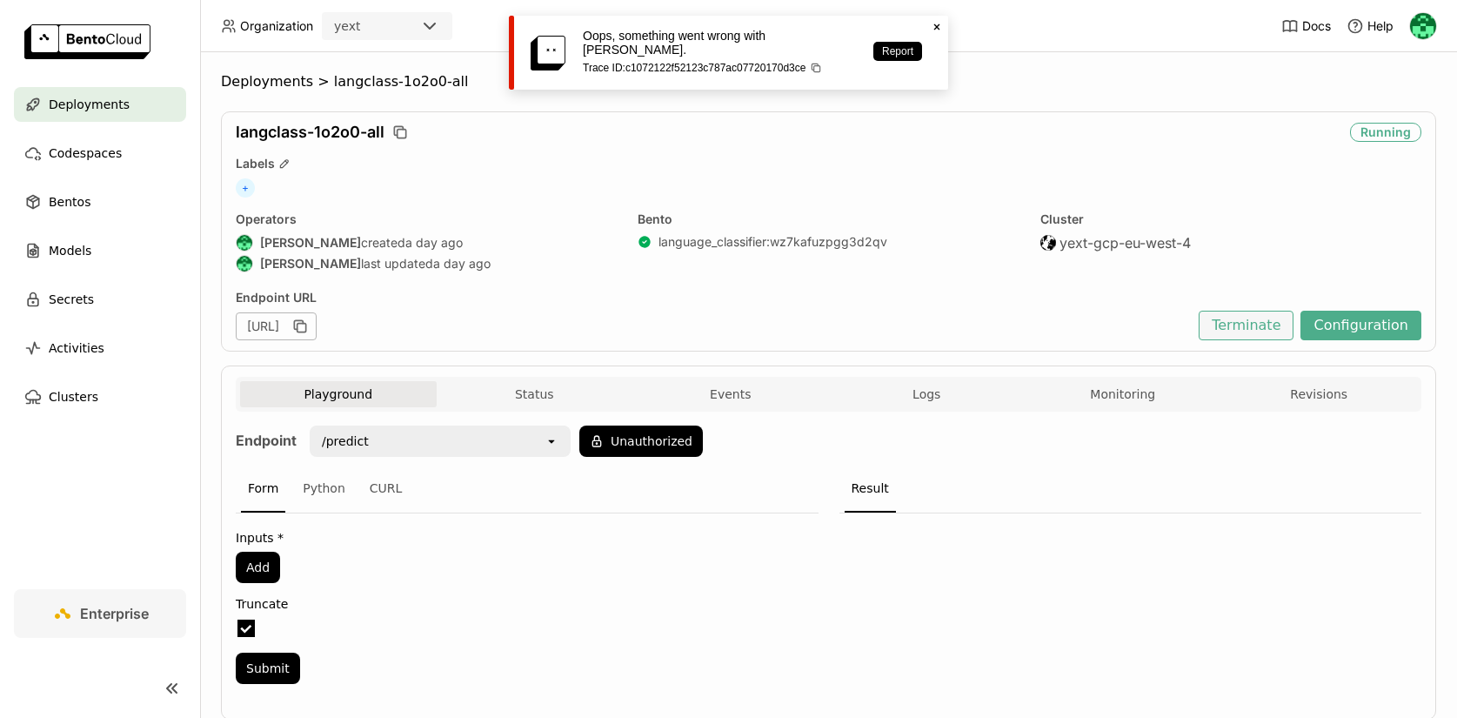
click at [1249, 320] on button "Terminate" at bounding box center [1246, 326] width 95 height 30
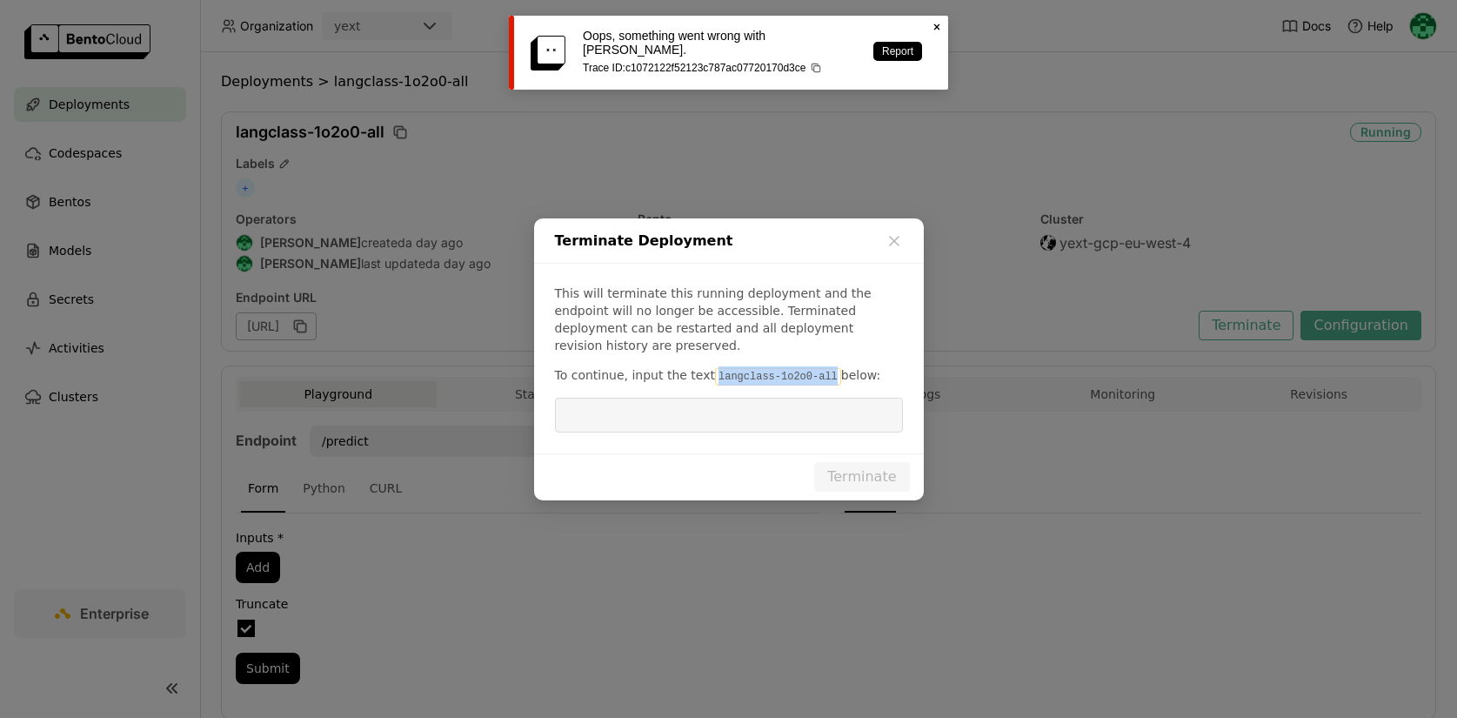
drag, startPoint x: 827, startPoint y: 365, endPoint x: 707, endPoint y: 368, distance: 120.1
click at [715, 368] on code "langclass-1o2o0-all" at bounding box center [778, 376] width 126 height 17
copy code "langclass-1o2o0-all"
click at [696, 398] on input "dialog" at bounding box center [729, 414] width 327 height 33
paste input "langclass-1o2o0-all"
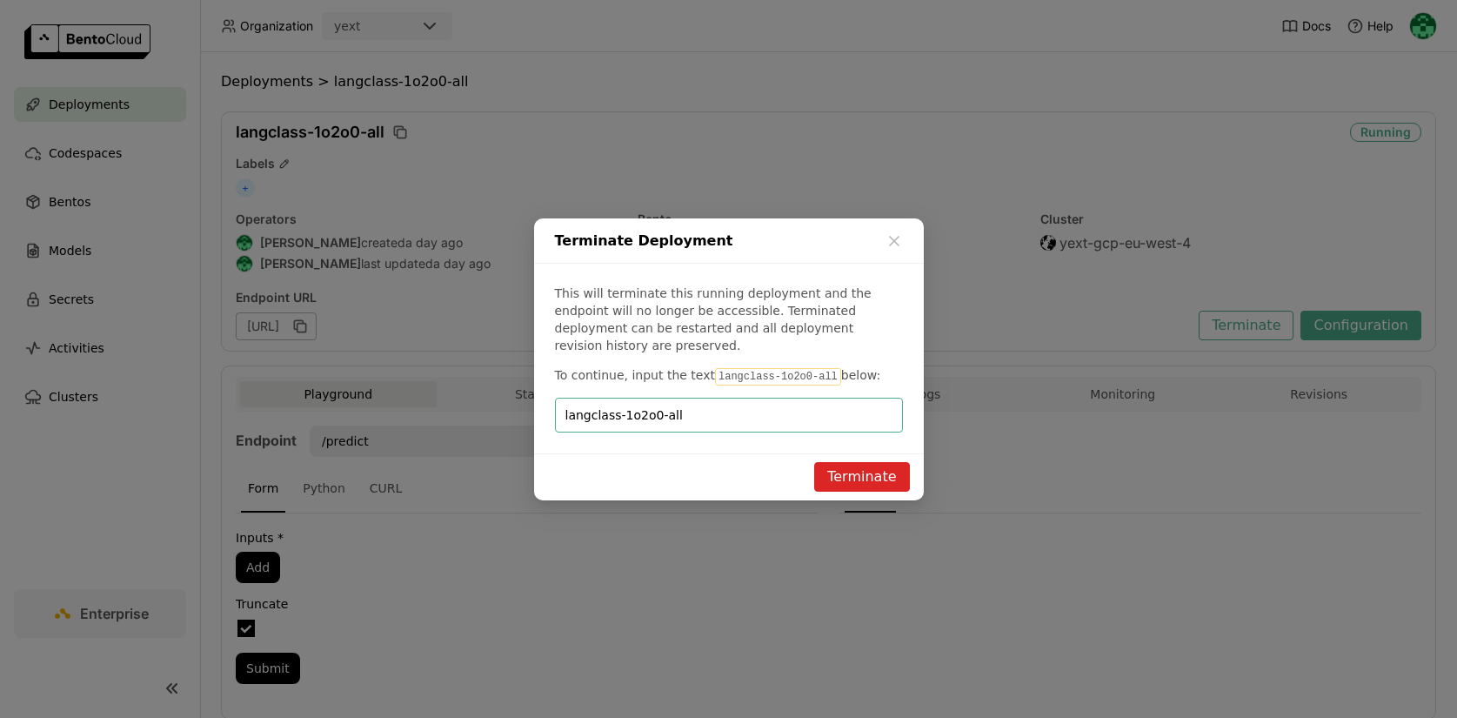
type input "langclass-1o2o0-all"
click at [878, 467] on button "Terminate" at bounding box center [861, 477] width 95 height 30
